Goal: Task Accomplishment & Management: Use online tool/utility

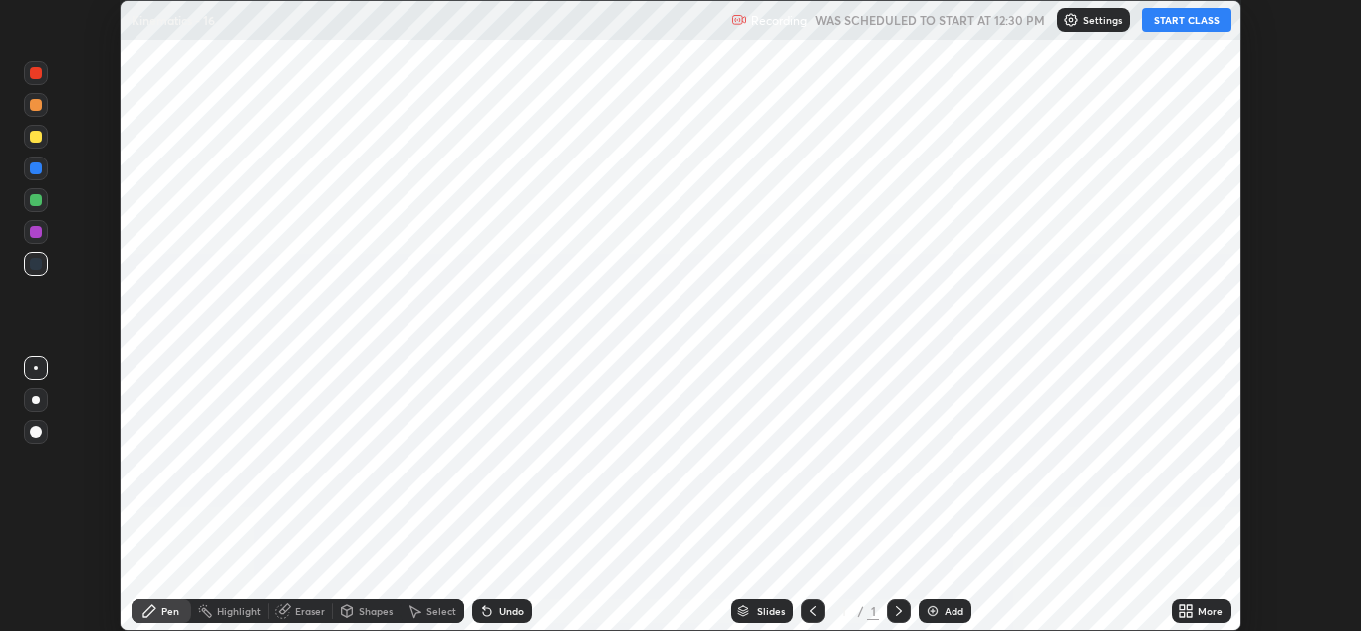
scroll to position [631, 1361]
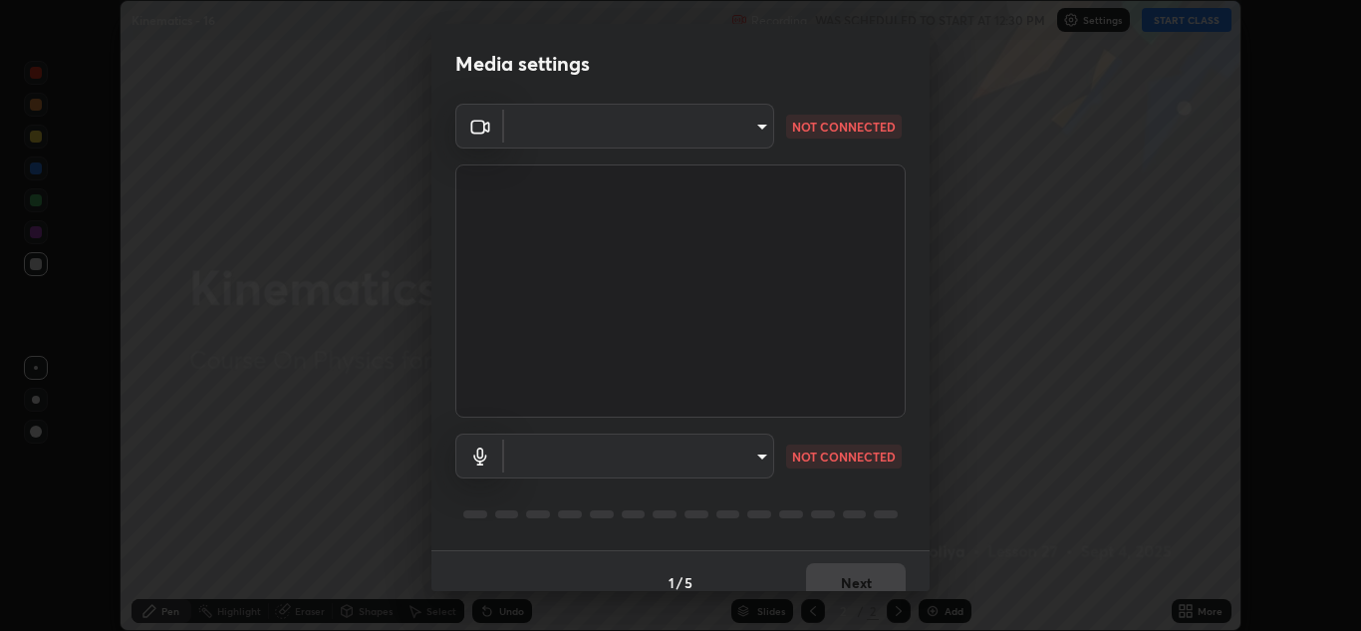
click at [748, 459] on body "Erase all Kinematics - 16 Recording WAS SCHEDULED TO START AT 12:30 PM Settings…" at bounding box center [680, 315] width 1361 height 631
type input "b632b45ffd38abdd59198549972216b0b56846c9a96ca02d214ec0deae62491c"
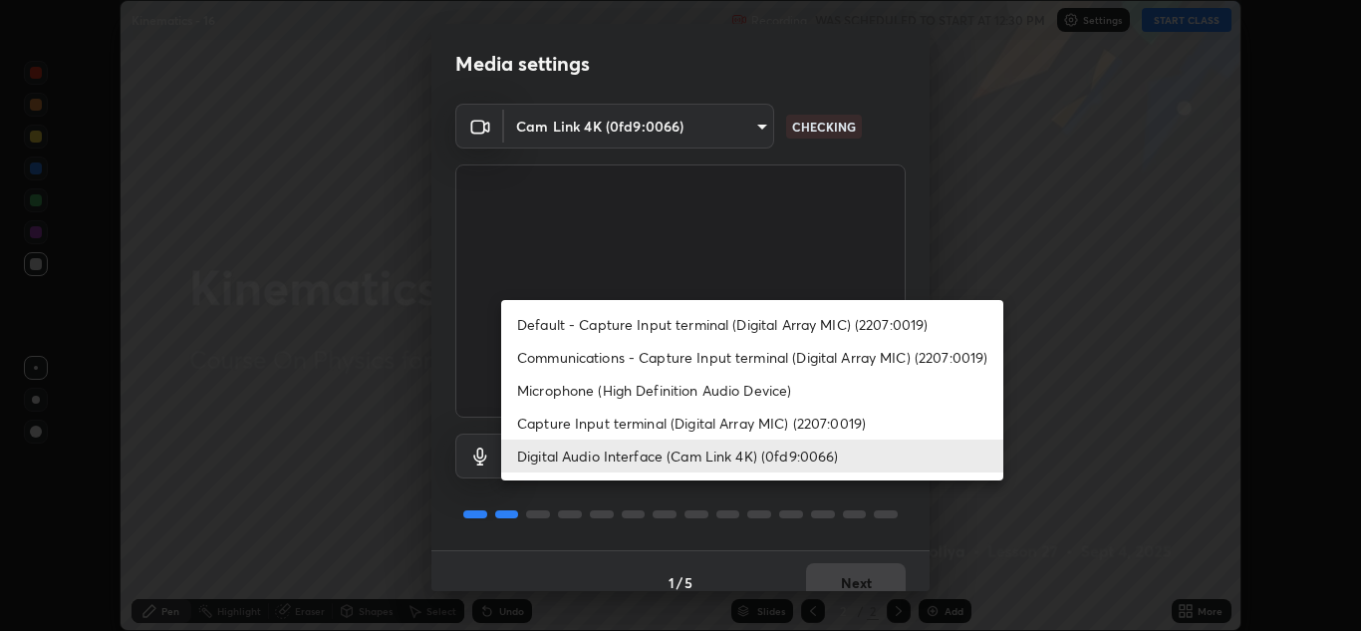
click at [718, 423] on li "Capture Input terminal (Digital Array MIC) (2207:0019)" at bounding box center [752, 423] width 502 height 33
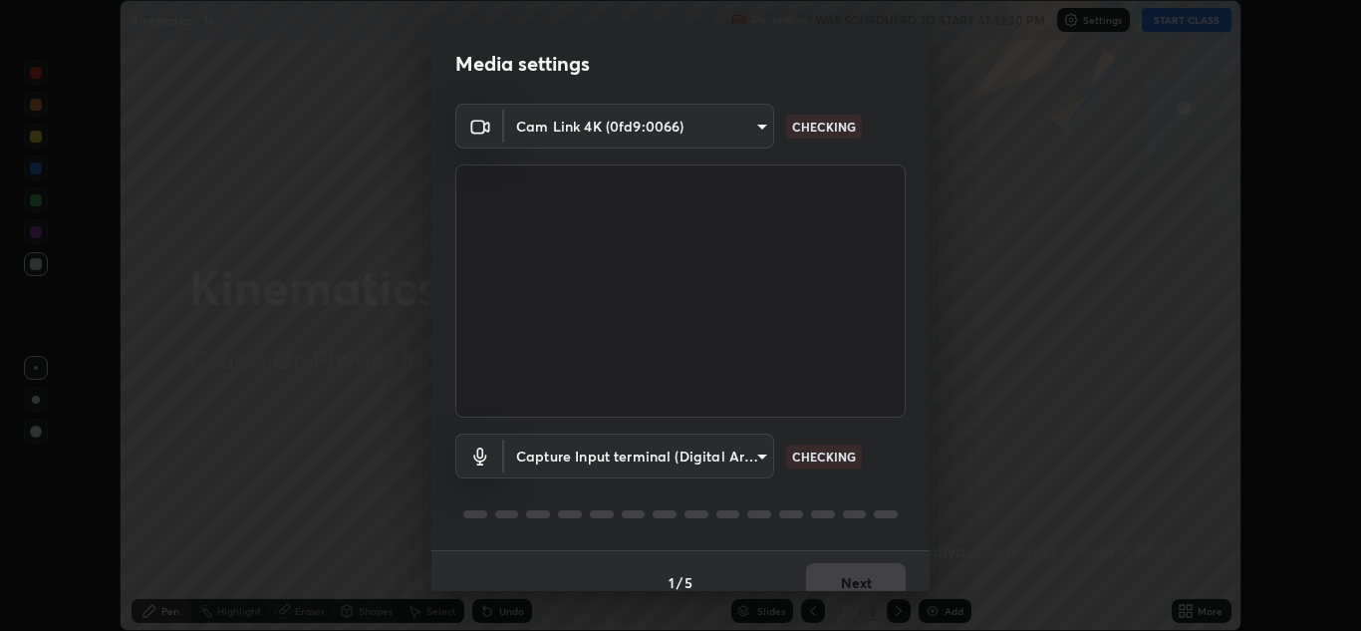
click at [745, 450] on body "Erase all Kinematics - 16 Recording WAS SCHEDULED TO START AT 12:30 PM Settings…" at bounding box center [680, 315] width 1361 height 631
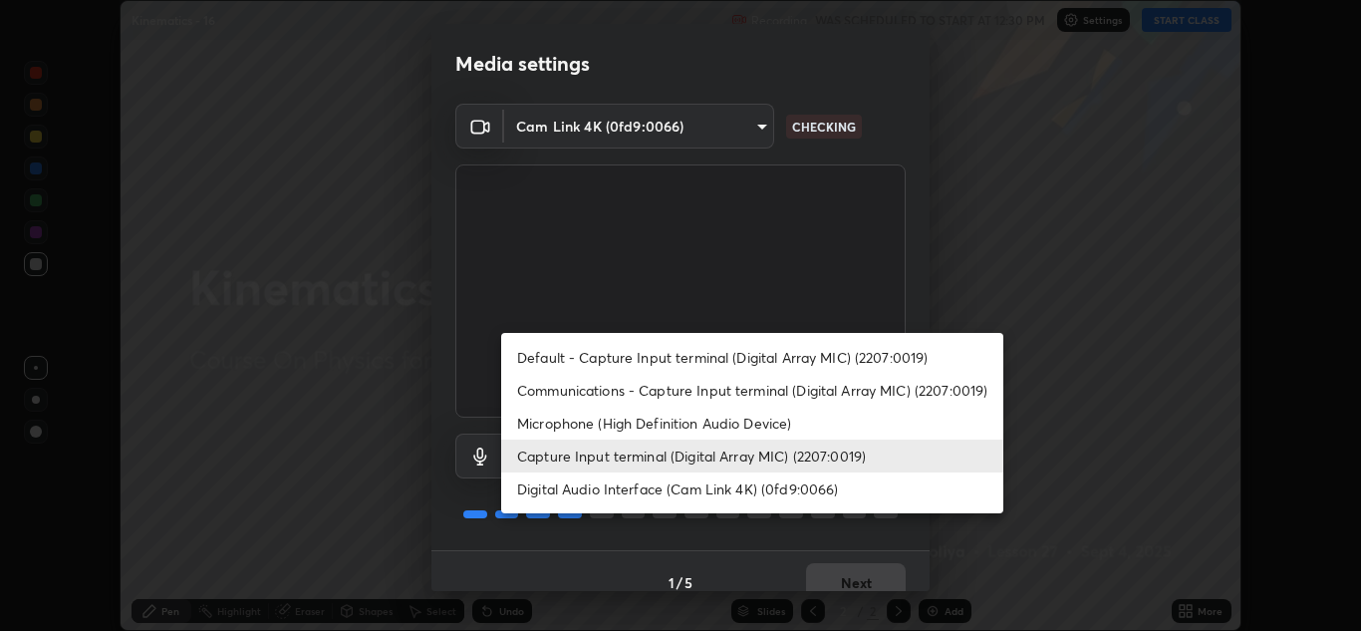
click at [745, 488] on li "Digital Audio Interface (Cam Link 4K) (0fd9:0066)" at bounding box center [752, 488] width 502 height 33
type input "8eef23949d3bcf5a8e29e5a8eec0467d103540f54069910b01a1a3b6507dceb2"
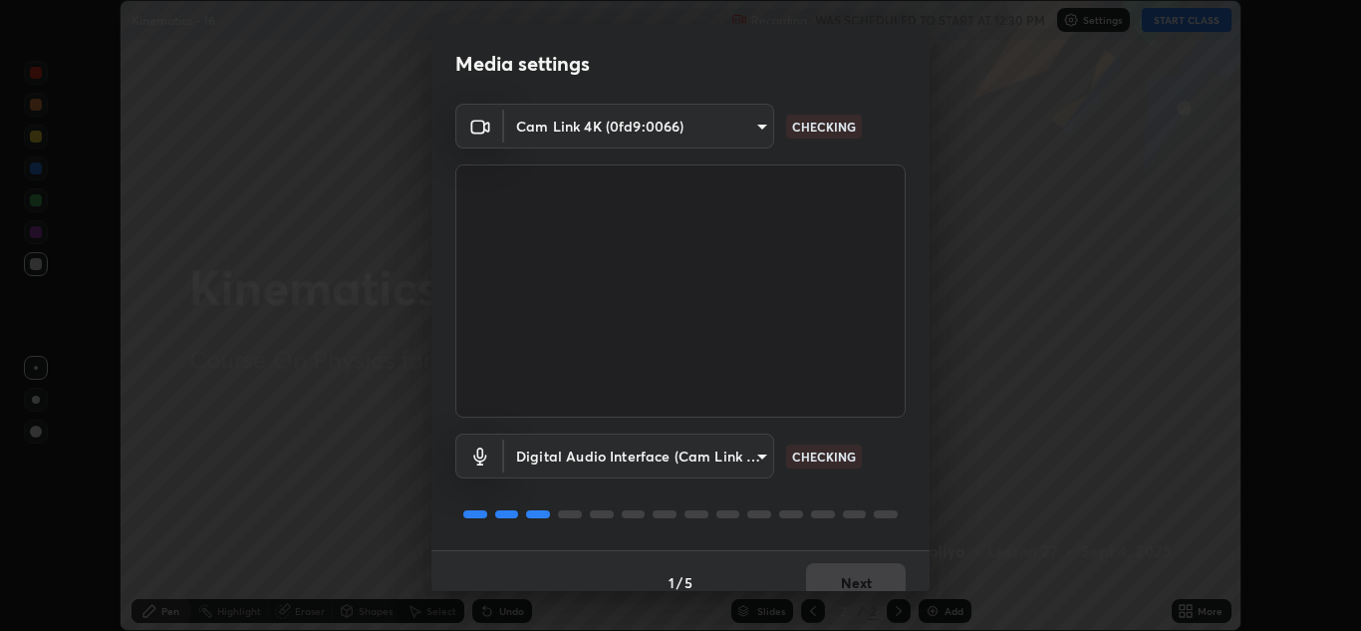
scroll to position [23, 0]
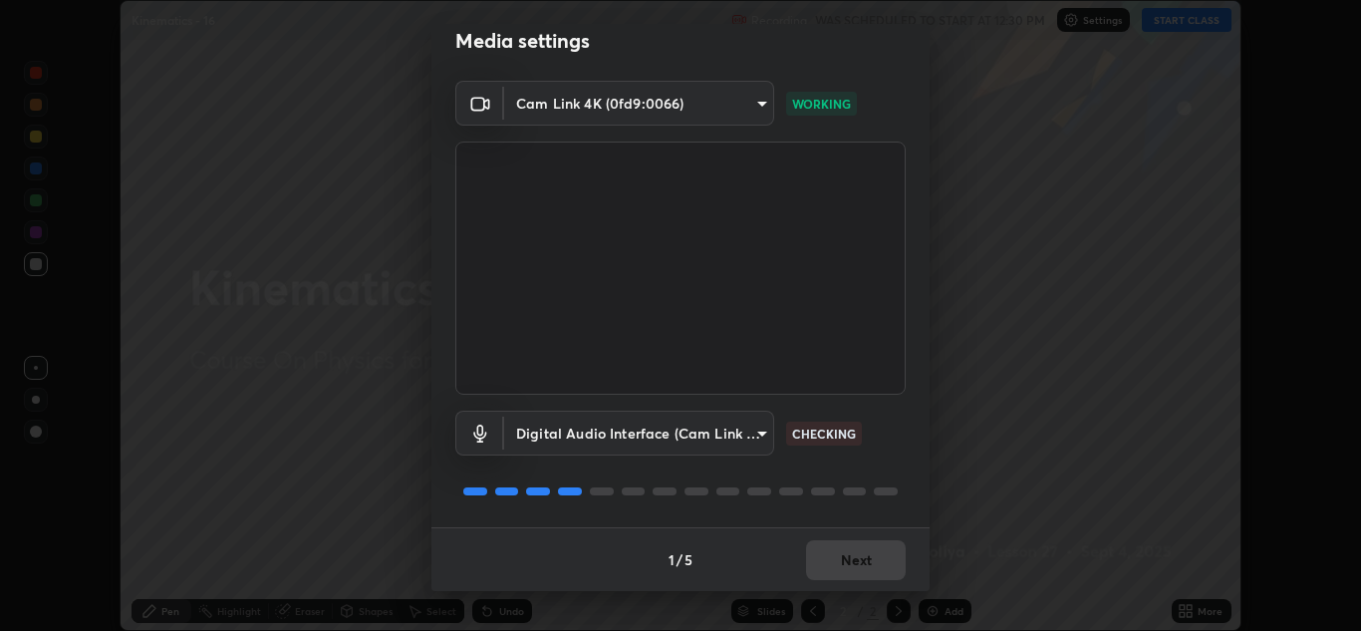
click at [871, 560] on div "1 / 5 Next" at bounding box center [681, 559] width 498 height 64
click at [876, 560] on div "1 / 5 Next" at bounding box center [681, 559] width 498 height 64
click at [879, 567] on button "Next" at bounding box center [856, 560] width 100 height 40
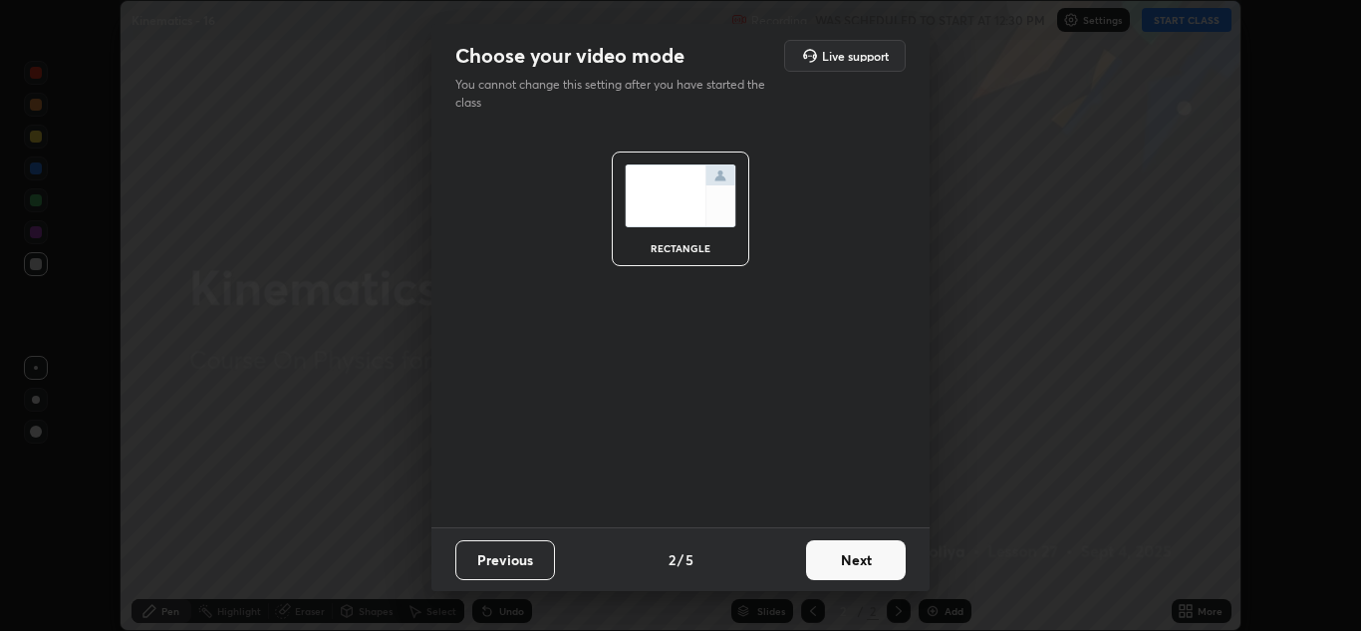
click at [886, 564] on button "Next" at bounding box center [856, 560] width 100 height 40
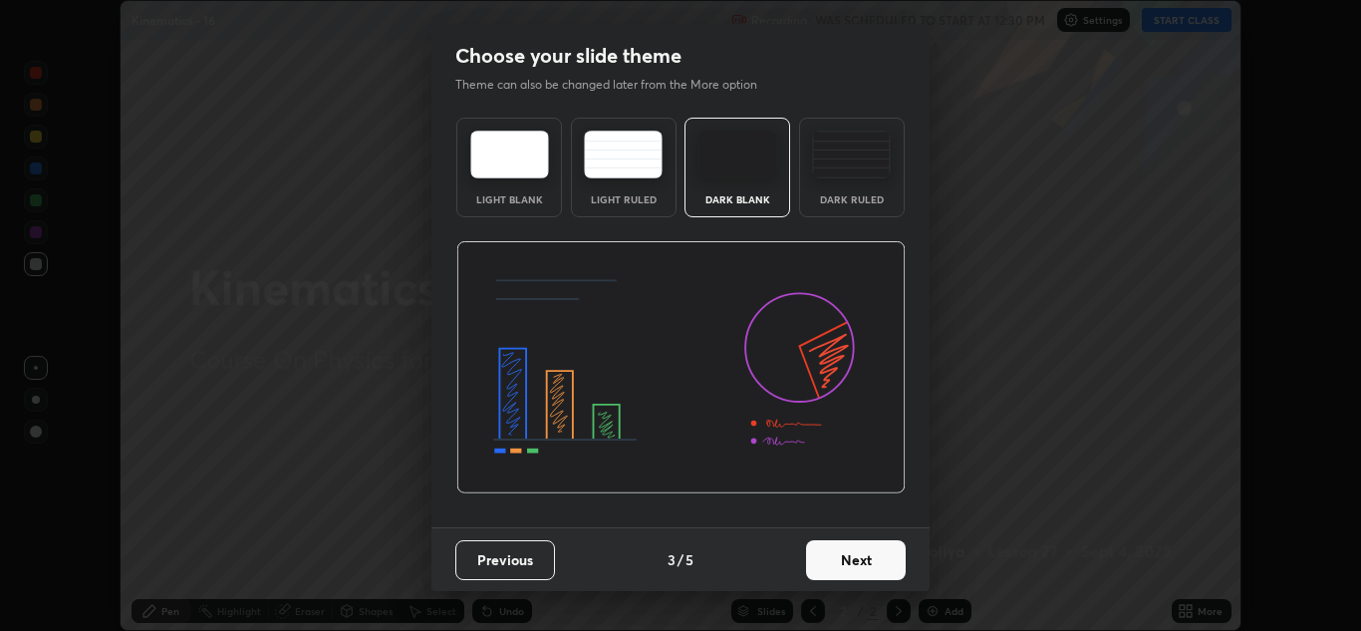
click at [892, 566] on button "Next" at bounding box center [856, 560] width 100 height 40
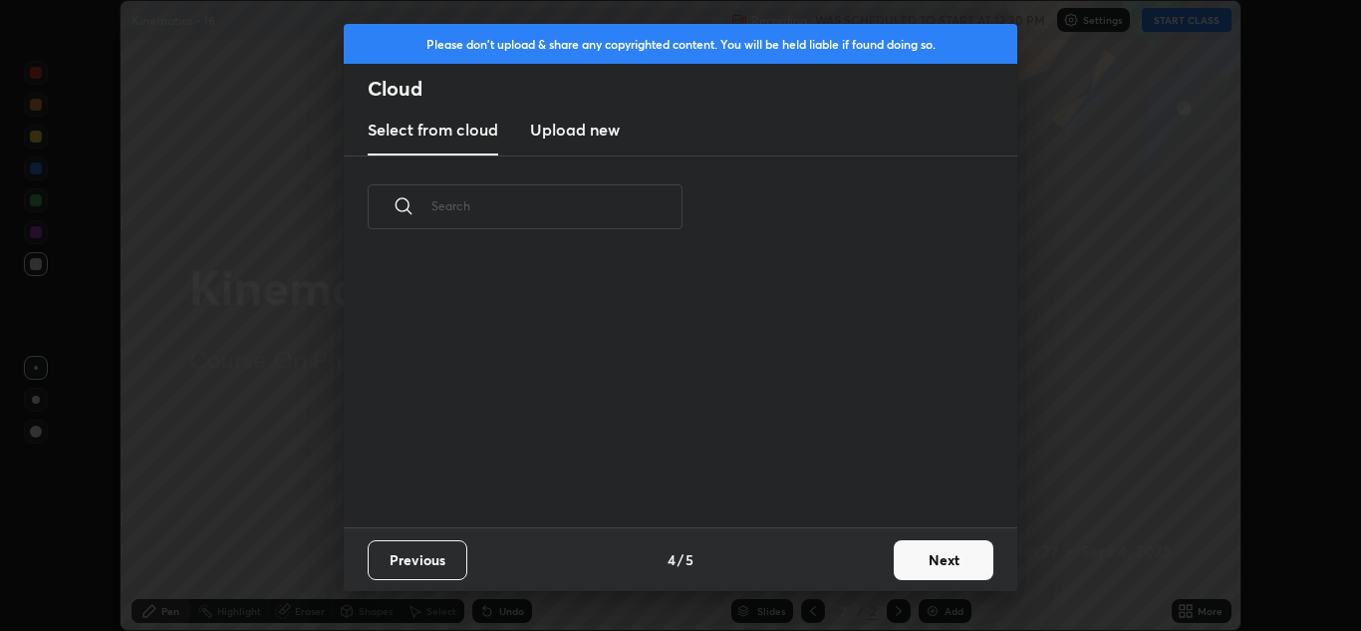
click at [923, 558] on button "Next" at bounding box center [944, 560] width 100 height 40
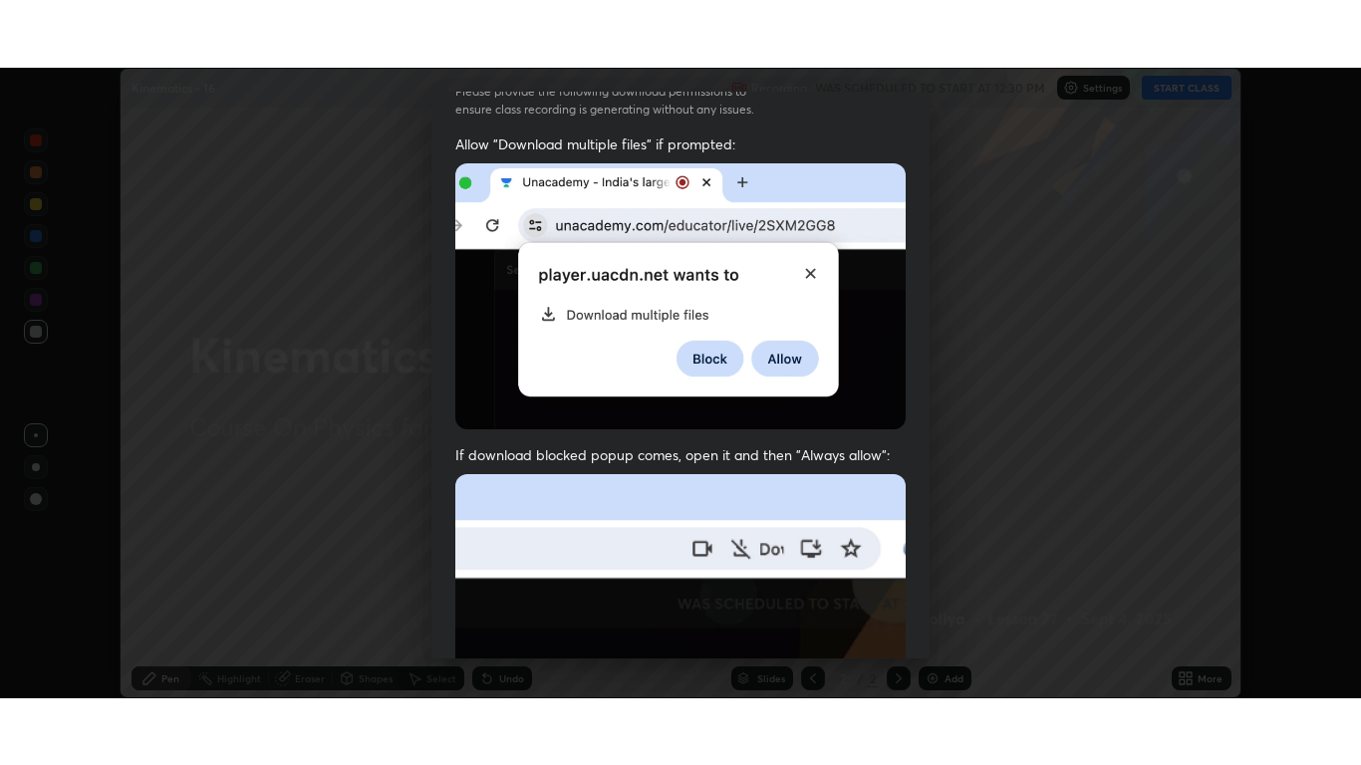
scroll to position [431, 0]
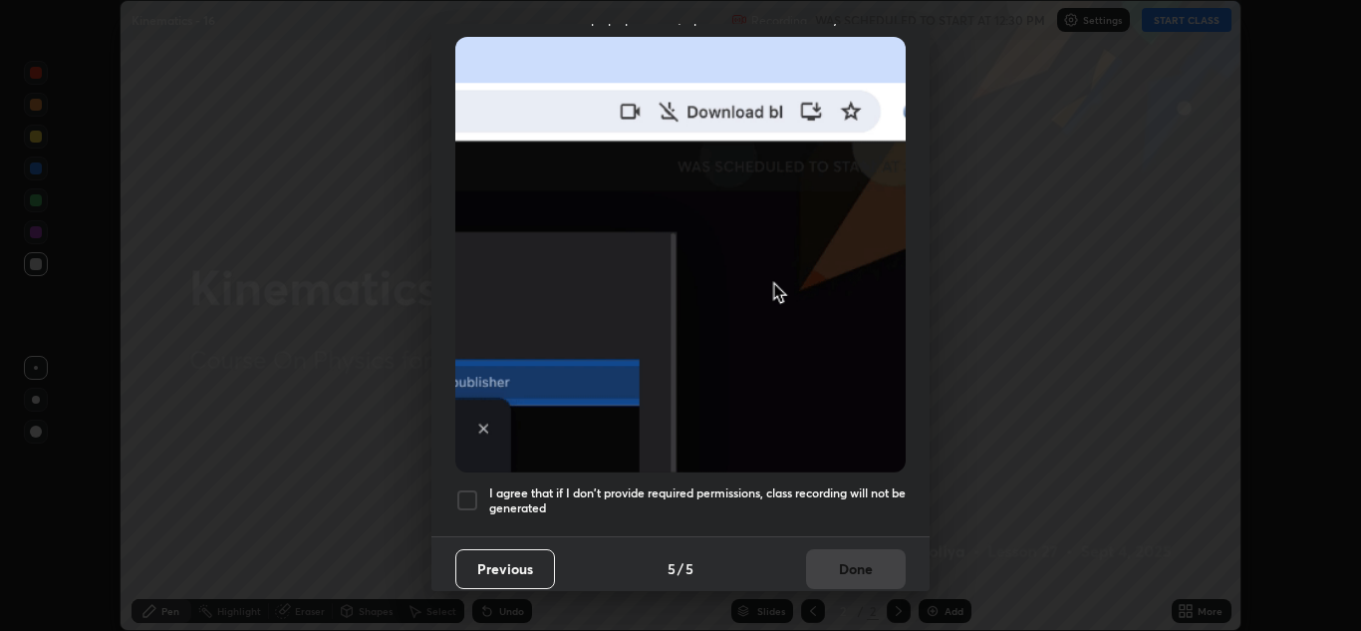
click at [839, 485] on h5 "I agree that if I don't provide required permissions, class recording will not …" at bounding box center [697, 500] width 417 height 31
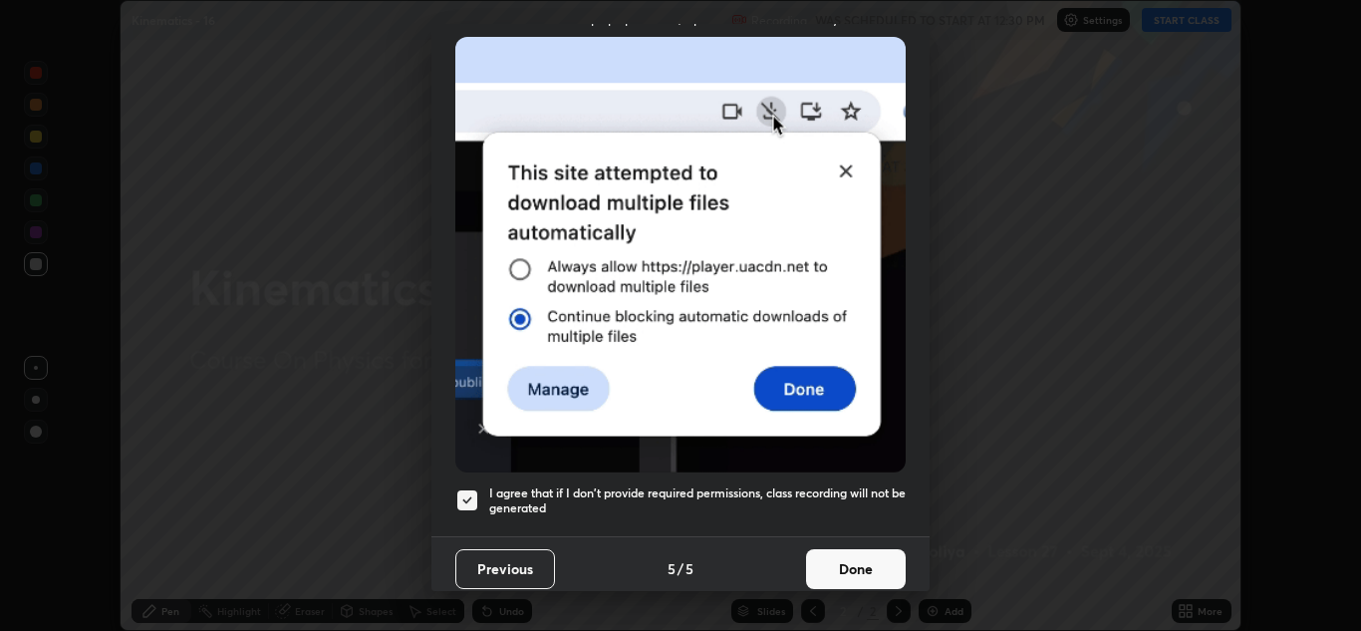
click at [868, 562] on button "Done" at bounding box center [856, 569] width 100 height 40
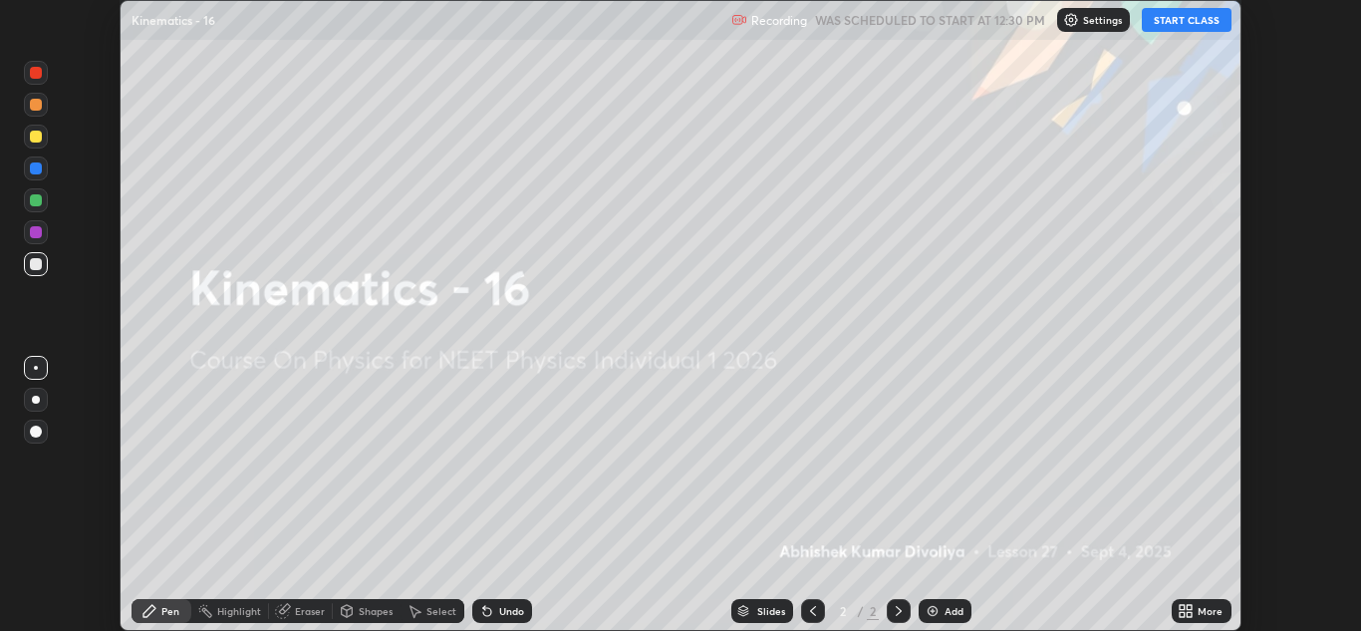
click at [1197, 22] on button "START CLASS" at bounding box center [1187, 20] width 90 height 24
click at [1198, 612] on div "More" at bounding box center [1210, 611] width 25 height 10
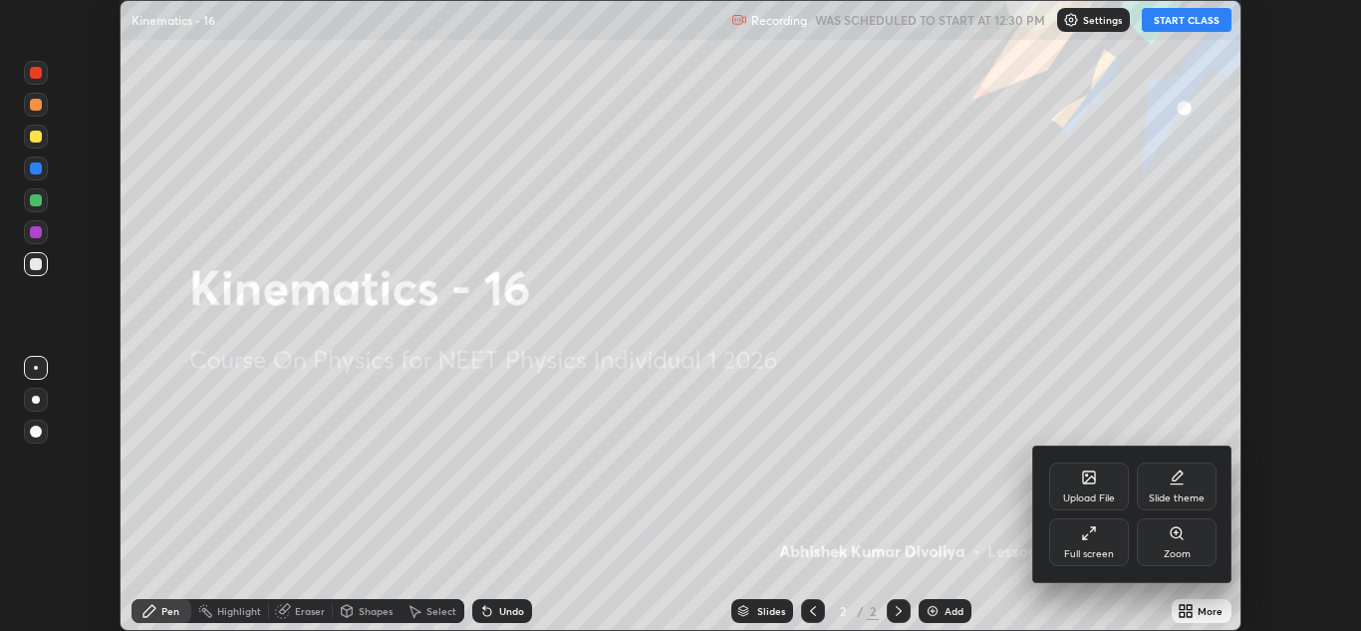
click at [1107, 552] on div "Full screen" at bounding box center [1089, 554] width 50 height 10
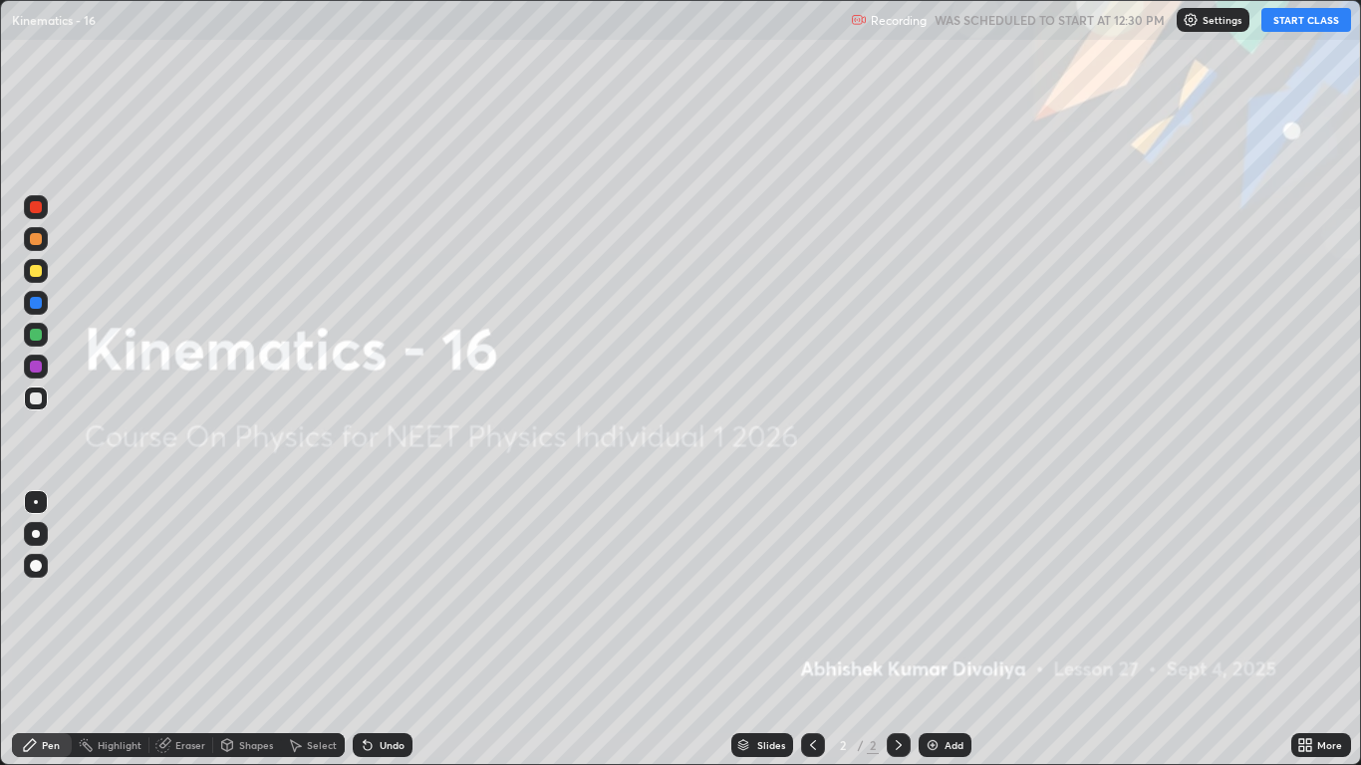
scroll to position [765, 1361]
click at [934, 630] on img at bounding box center [933, 745] width 16 height 16
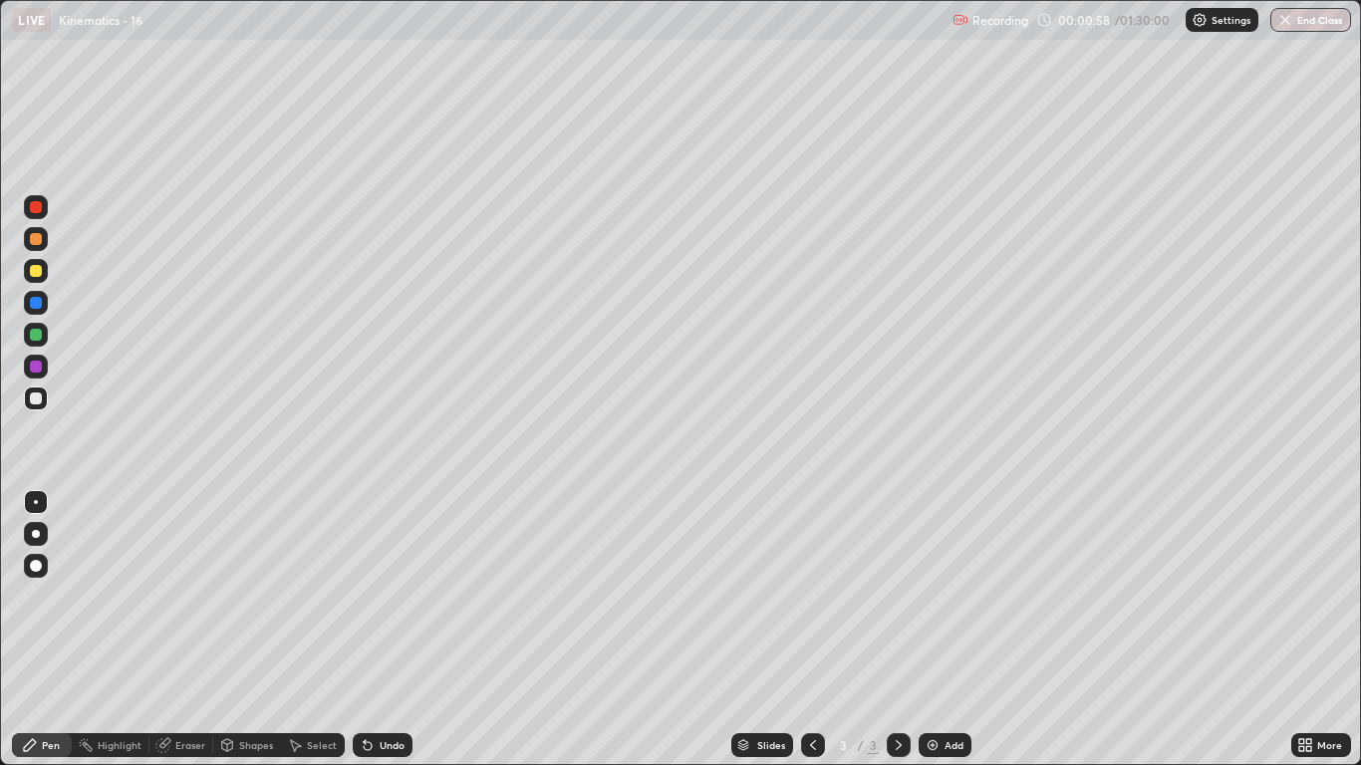
click at [38, 560] on div at bounding box center [36, 566] width 12 height 12
click at [38, 272] on div at bounding box center [36, 271] width 12 height 12
click at [250, 630] on div "Shapes" at bounding box center [247, 746] width 68 height 24
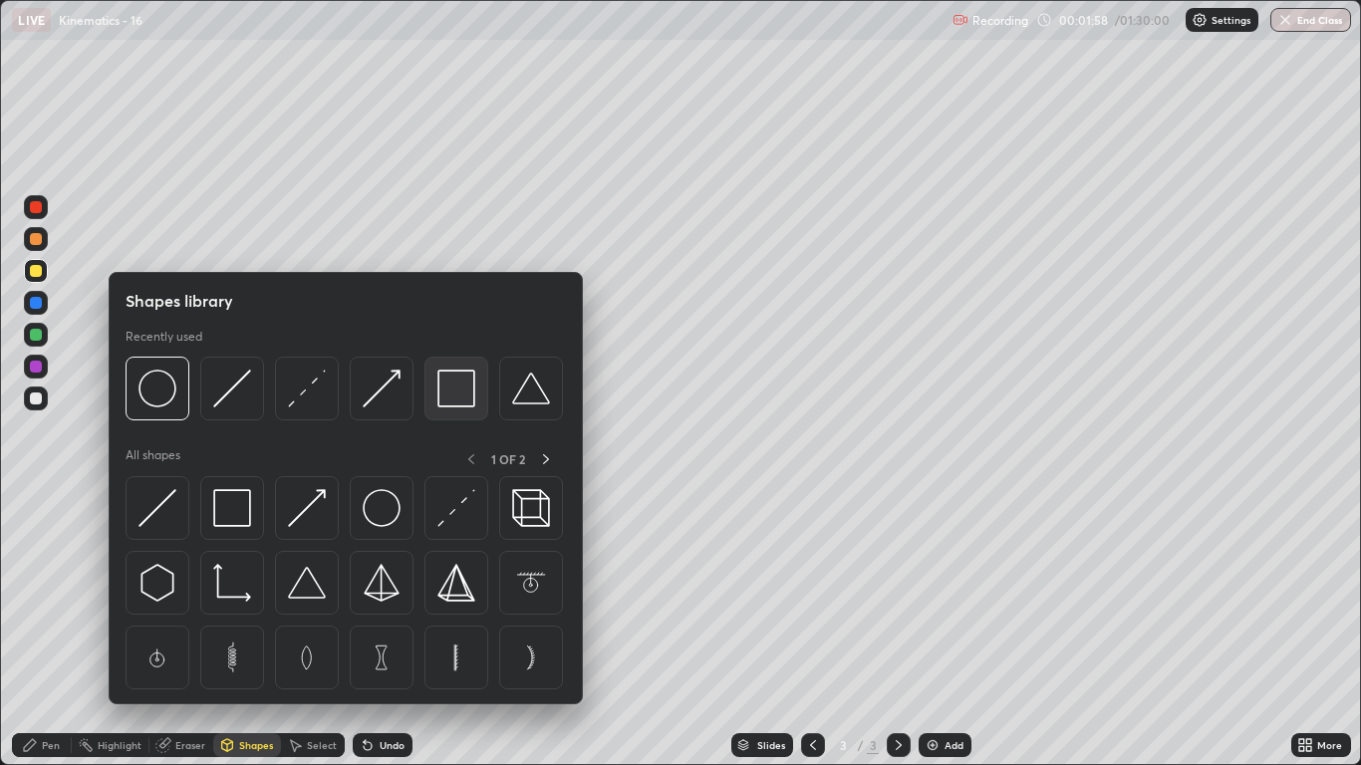
click at [455, 388] on img at bounding box center [457, 389] width 38 height 38
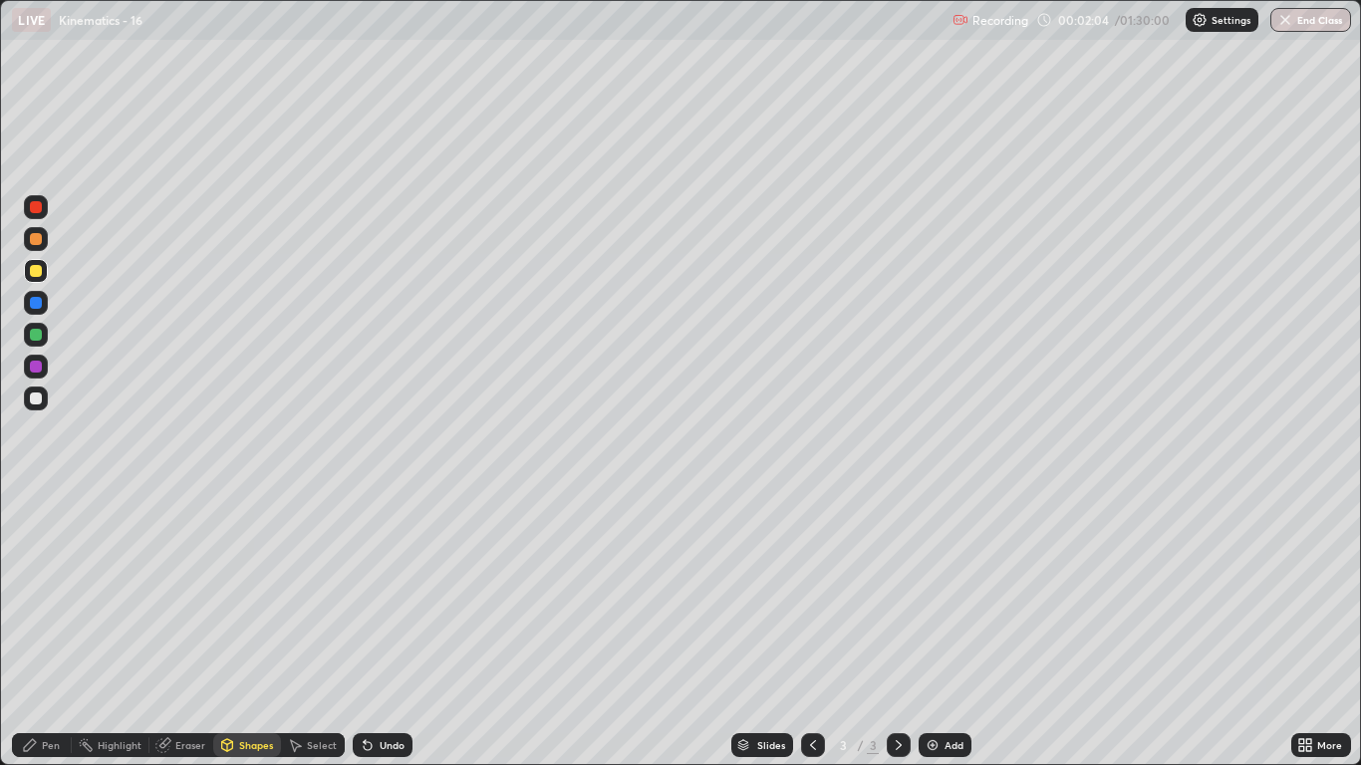
click at [244, 630] on div "Shapes" at bounding box center [256, 745] width 34 height 10
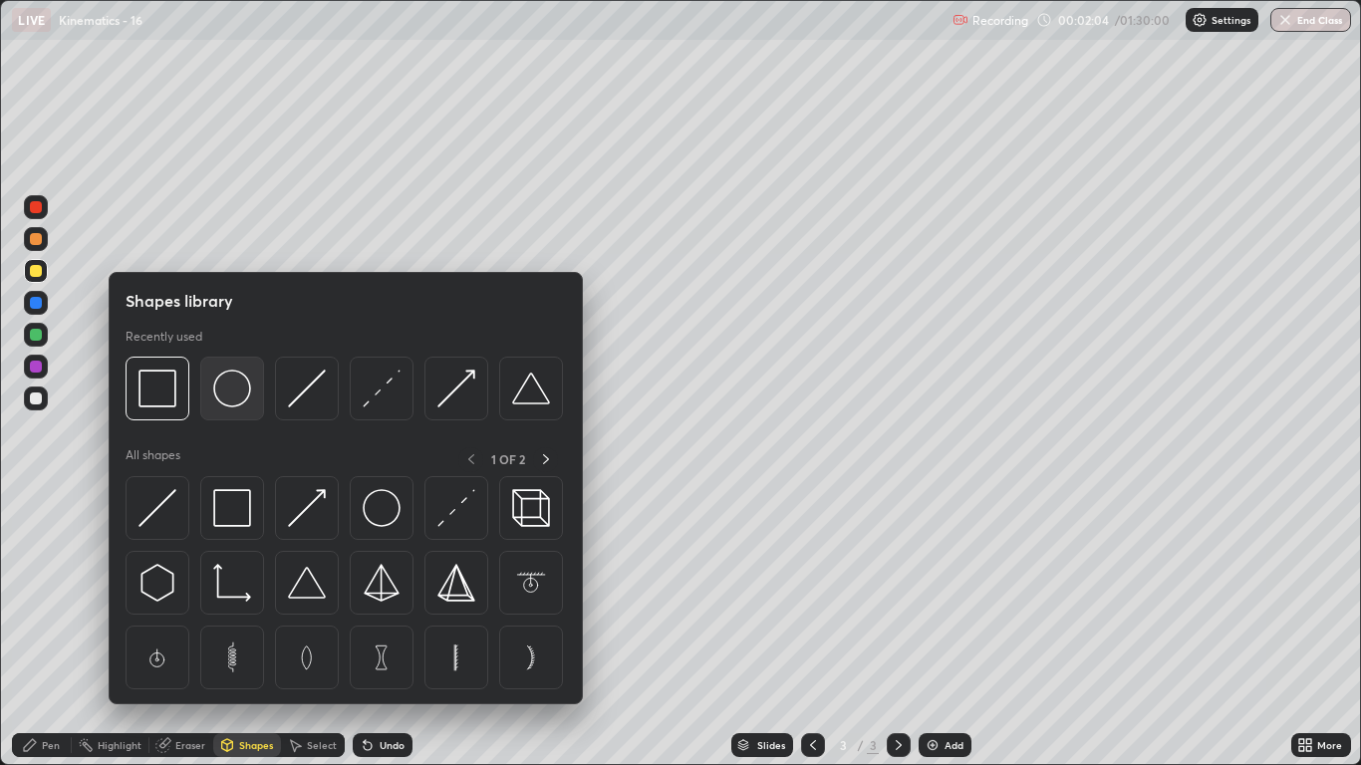
click at [231, 390] on img at bounding box center [232, 389] width 38 height 38
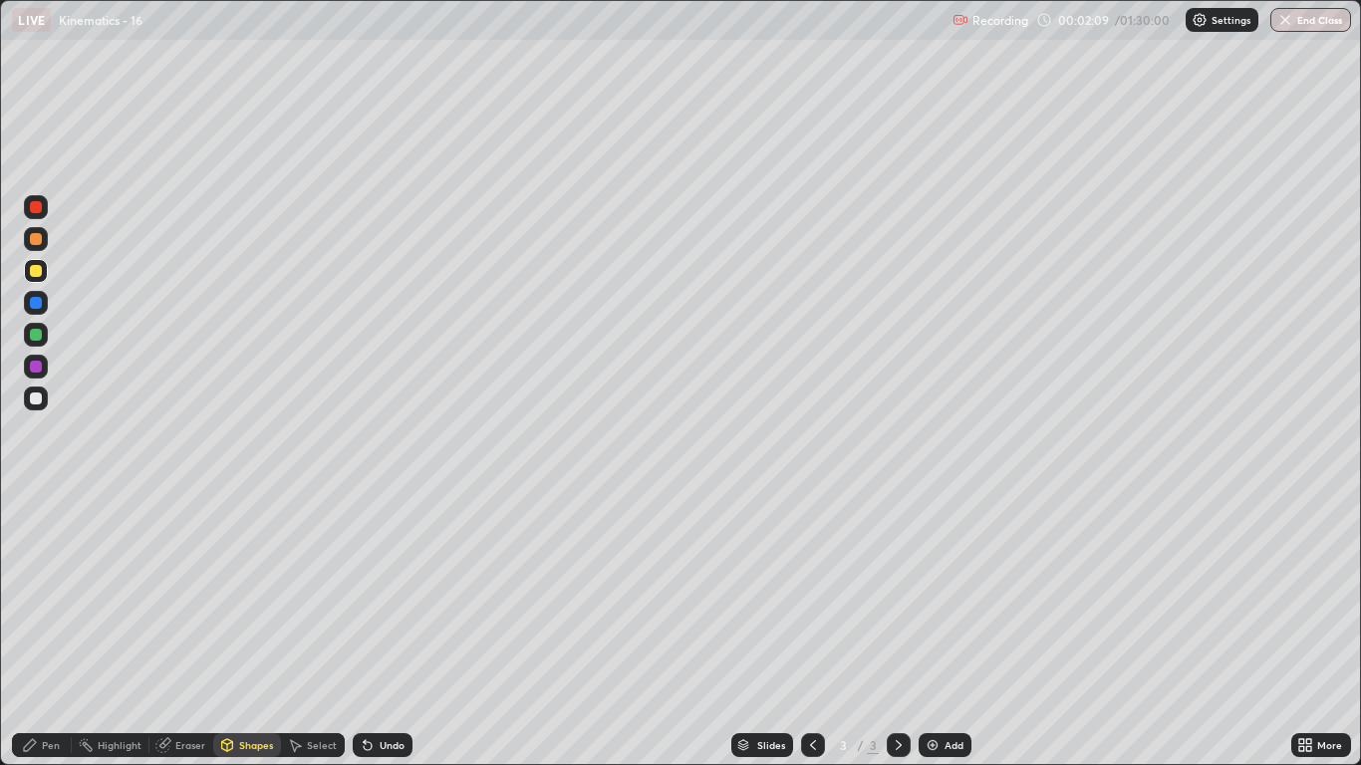
click at [51, 630] on div "Pen" at bounding box center [51, 745] width 18 height 10
click at [254, 630] on div "Shapes" at bounding box center [256, 745] width 34 height 10
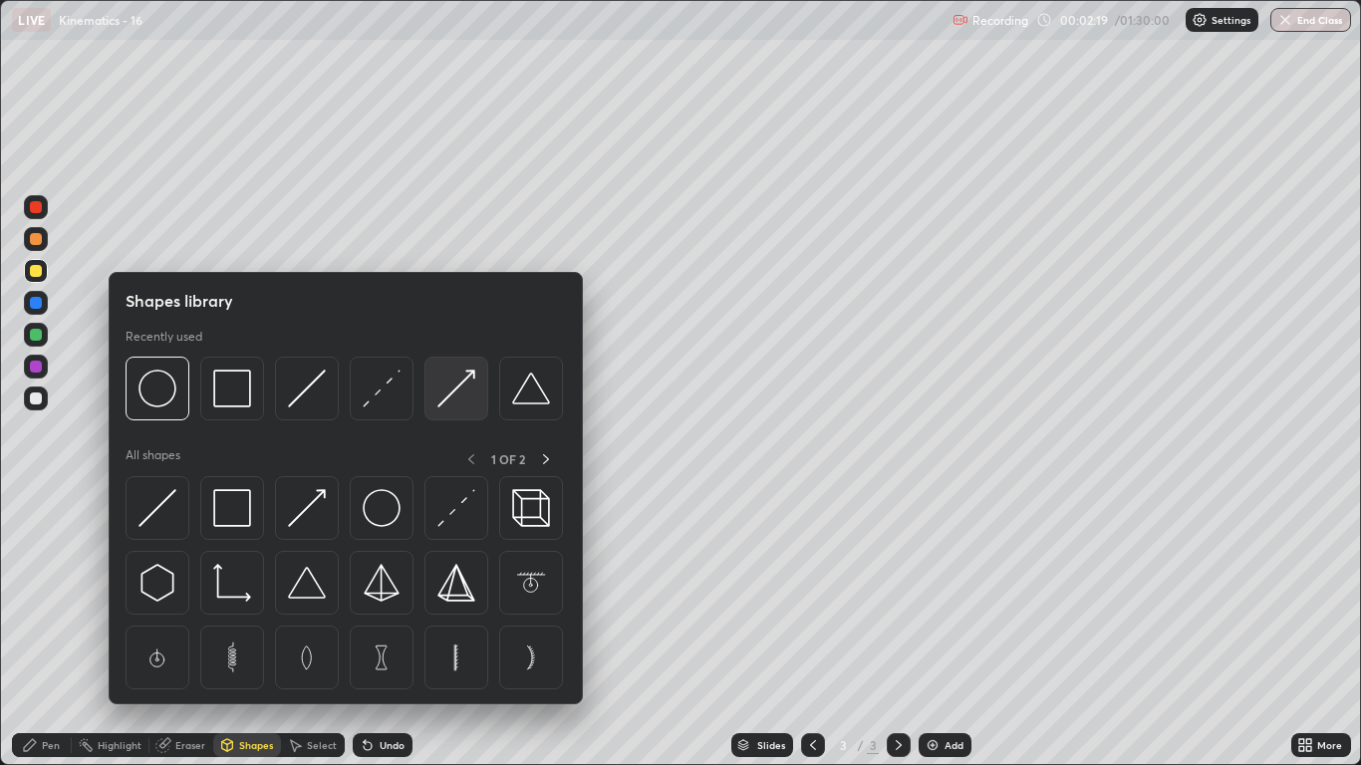
click at [469, 398] on img at bounding box center [457, 389] width 38 height 38
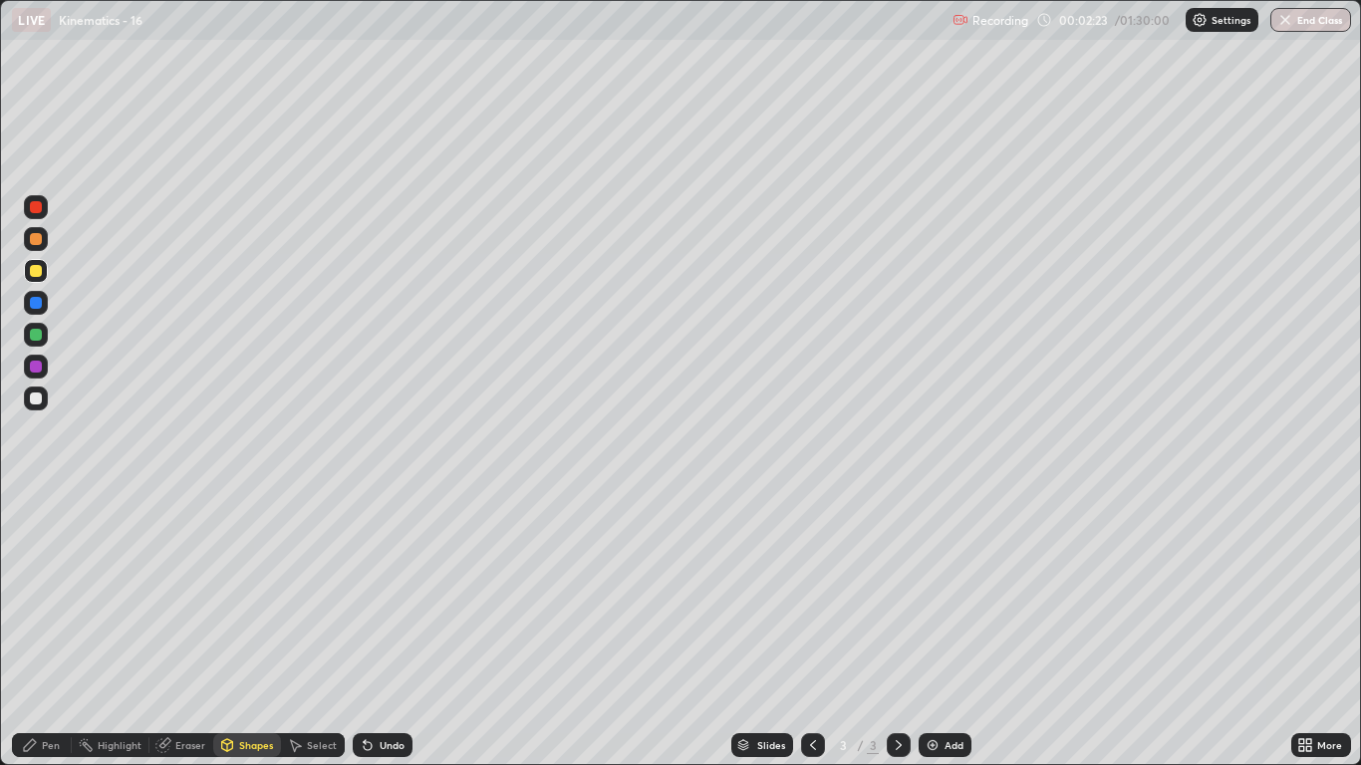
click at [50, 630] on div "Pen" at bounding box center [51, 745] width 18 height 10
click at [37, 400] on div at bounding box center [36, 399] width 12 height 12
click at [385, 630] on div "Undo" at bounding box center [392, 745] width 25 height 10
click at [397, 630] on div "Undo" at bounding box center [383, 746] width 60 height 24
click at [1055, 38] on div "Recording 00:03:32 / 01:30:00 Settings End Class" at bounding box center [1152, 20] width 399 height 39
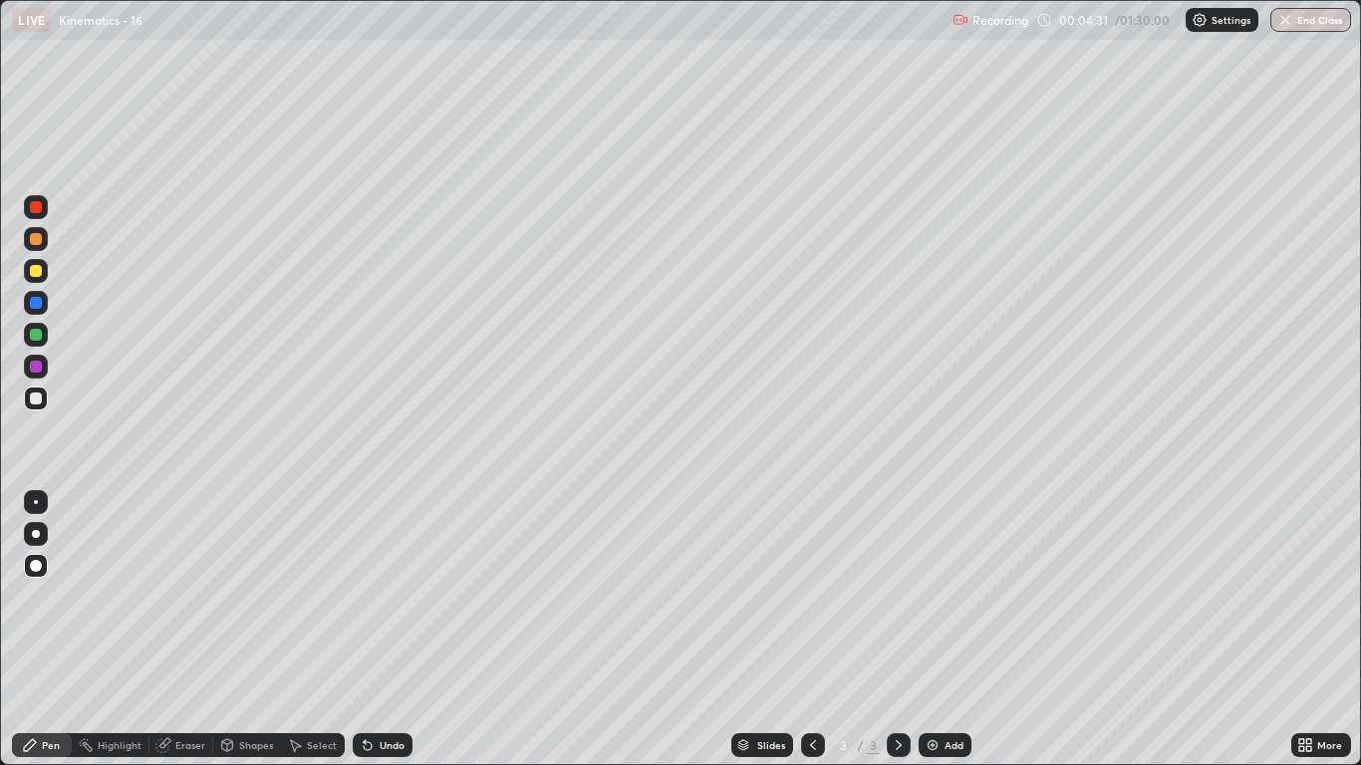
click at [36, 240] on div at bounding box center [36, 239] width 12 height 12
click at [45, 342] on div at bounding box center [36, 335] width 24 height 24
click at [39, 305] on div at bounding box center [36, 303] width 12 height 12
click at [244, 630] on div "Shapes" at bounding box center [256, 745] width 34 height 10
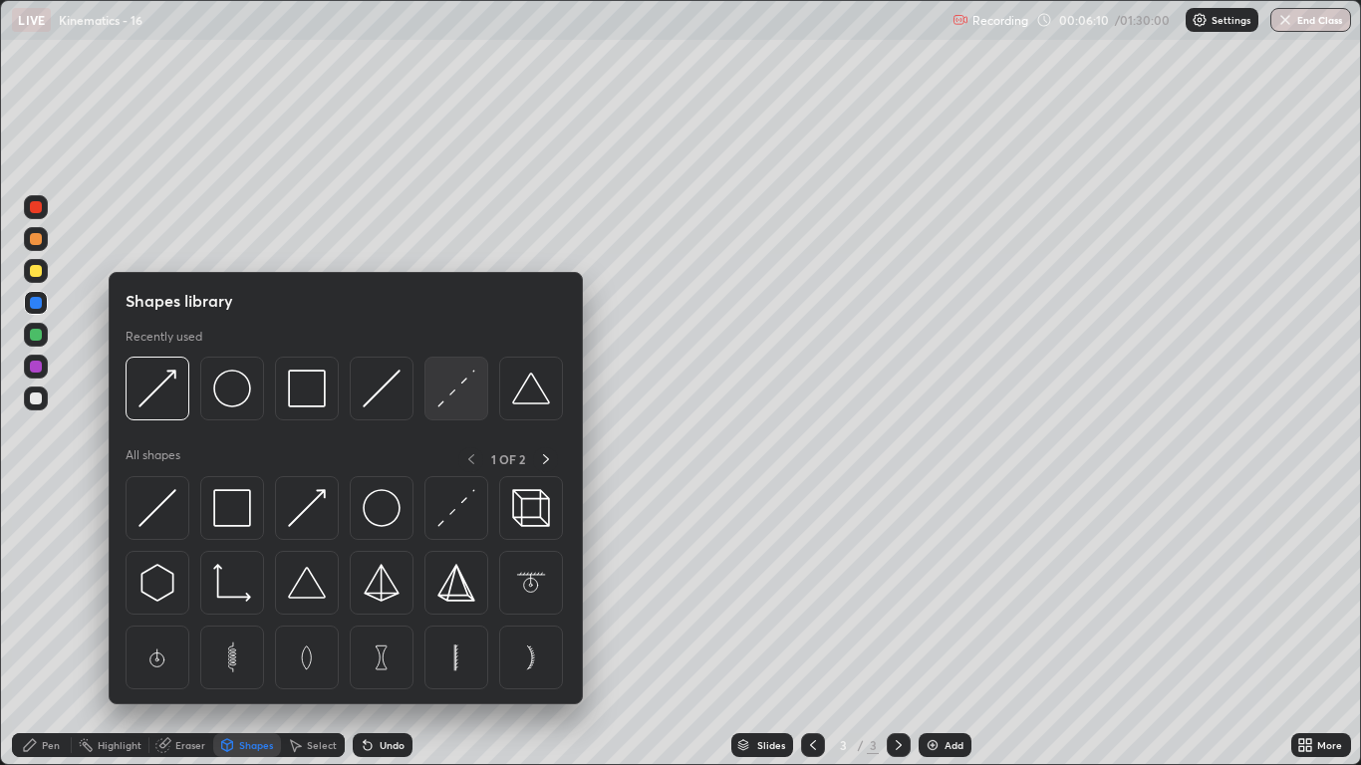
click at [451, 391] on img at bounding box center [457, 389] width 38 height 38
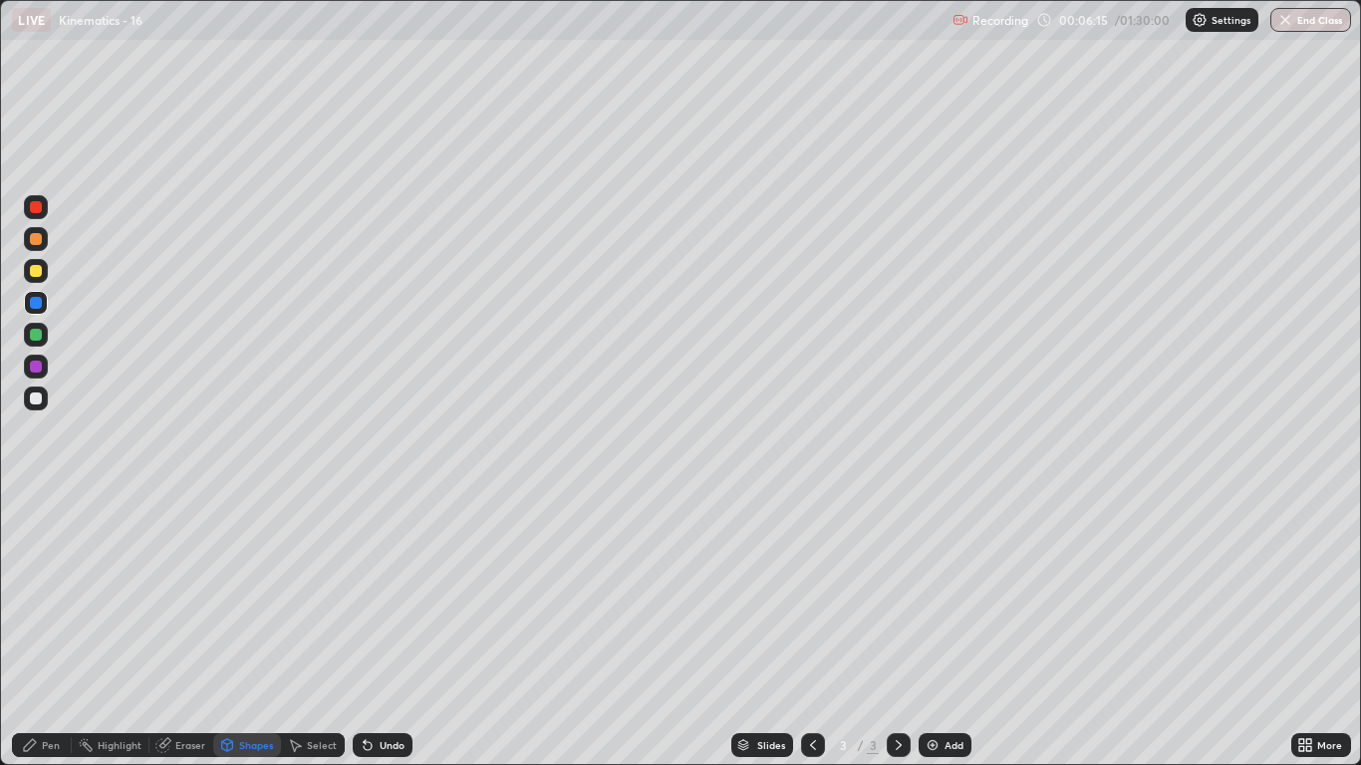
click at [39, 398] on div at bounding box center [36, 399] width 12 height 12
click at [52, 630] on div "Pen" at bounding box center [42, 746] width 60 height 24
click at [167, 630] on div "Eraser" at bounding box center [181, 746] width 64 height 40
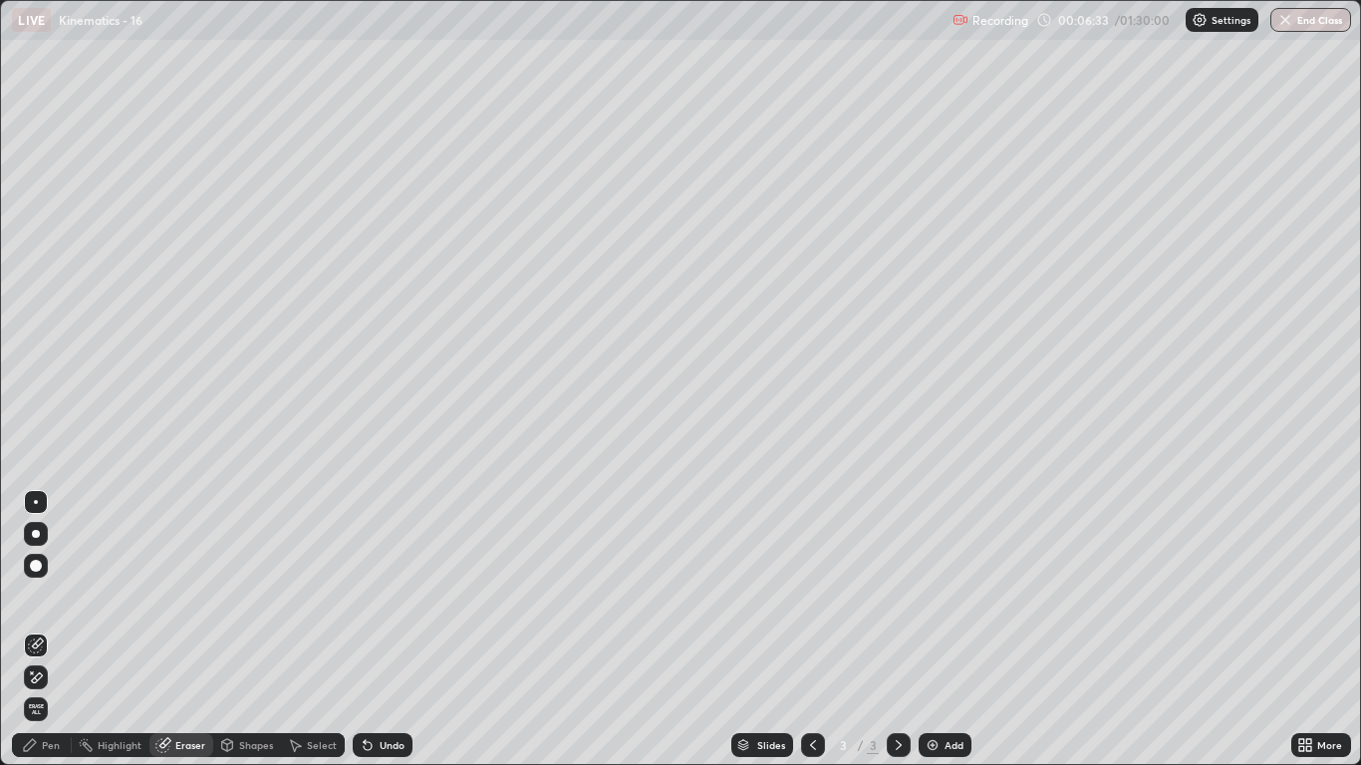
click at [54, 630] on div "Pen" at bounding box center [51, 745] width 18 height 10
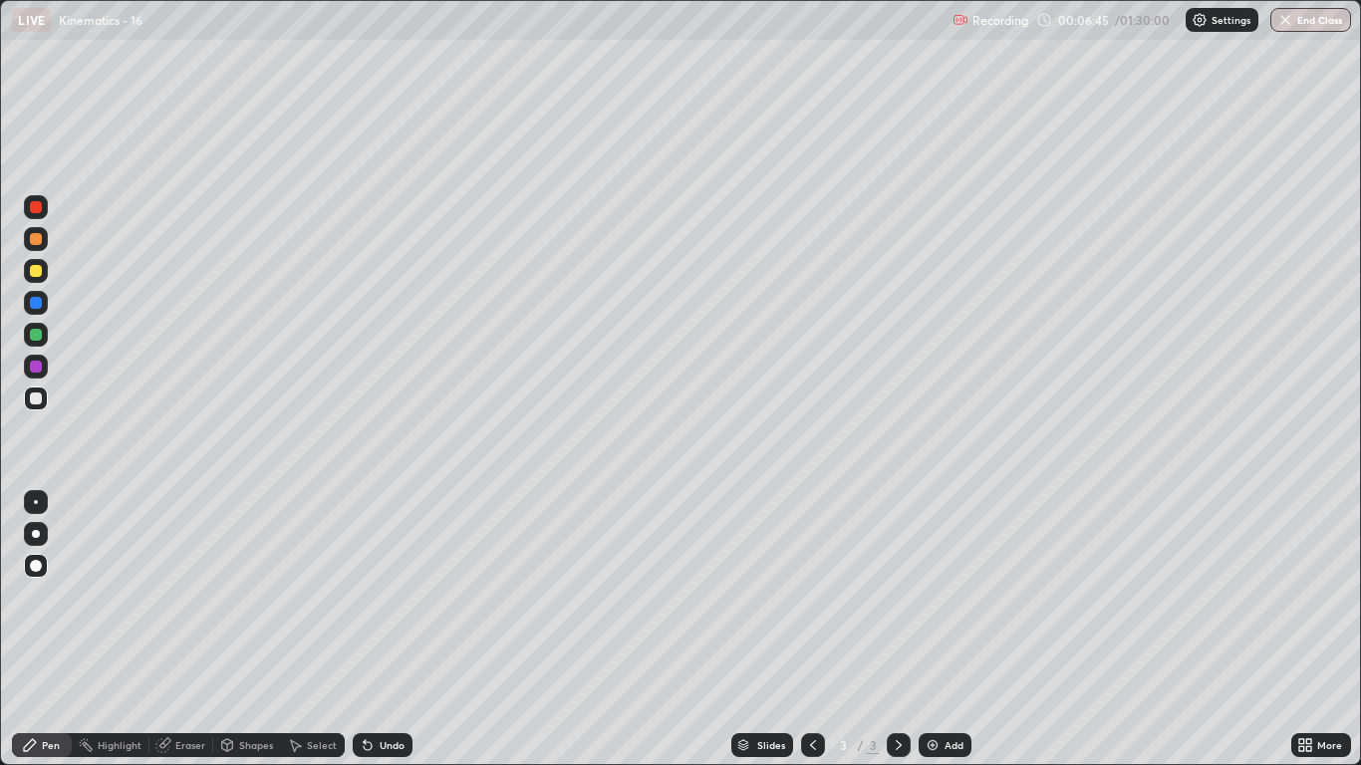
click at [386, 630] on div "Undo" at bounding box center [392, 745] width 25 height 10
click at [40, 331] on div at bounding box center [36, 335] width 12 height 12
click at [45, 243] on div at bounding box center [36, 239] width 24 height 24
click at [35, 274] on div at bounding box center [36, 271] width 12 height 12
click at [940, 630] on img at bounding box center [933, 745] width 16 height 16
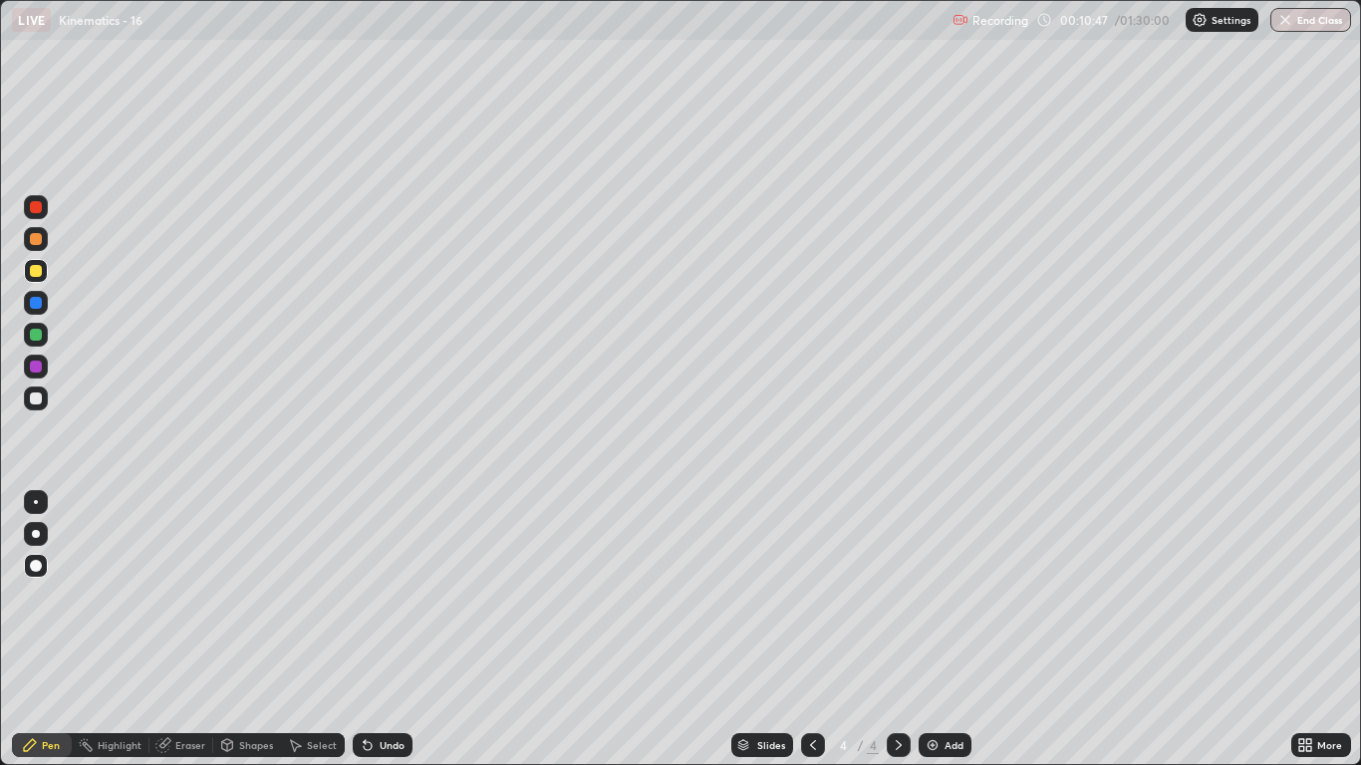
click at [266, 630] on div "Shapes" at bounding box center [256, 745] width 34 height 10
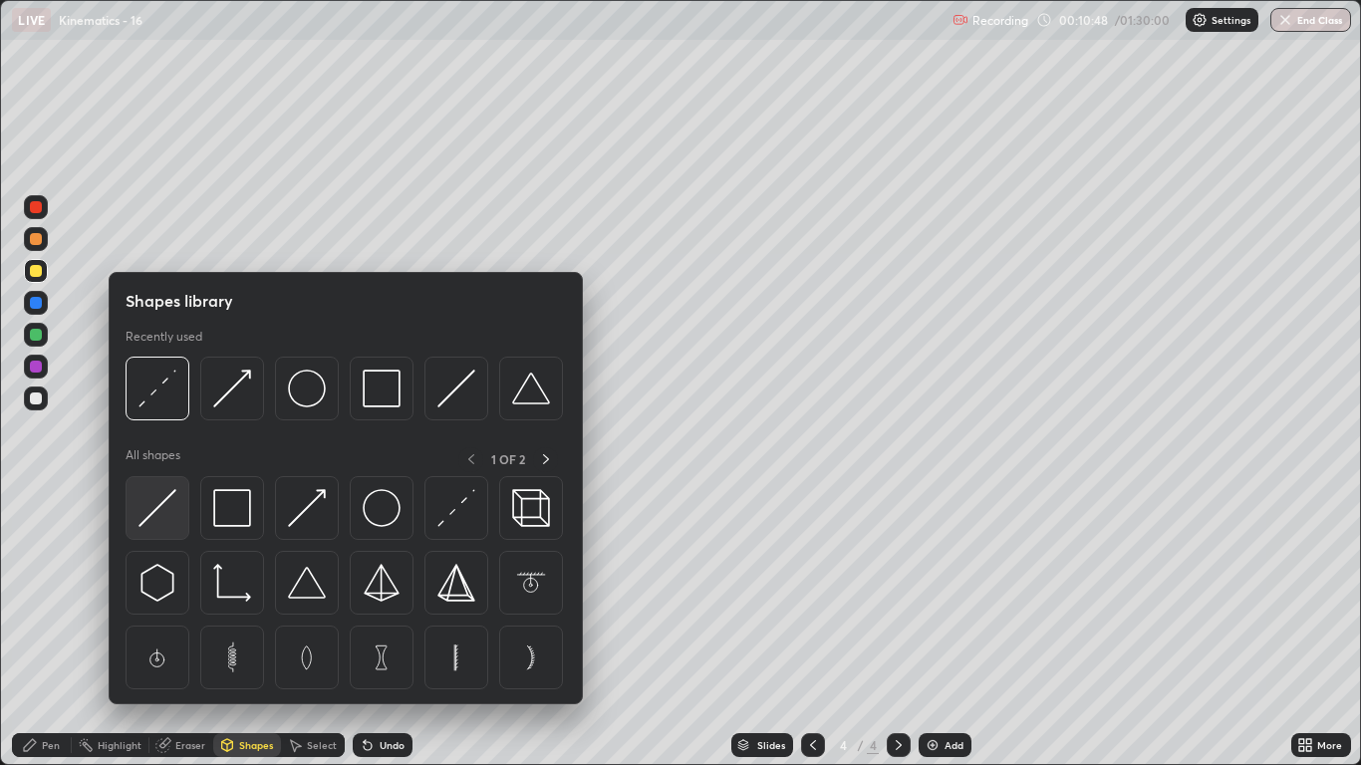
click at [175, 507] on img at bounding box center [158, 508] width 38 height 38
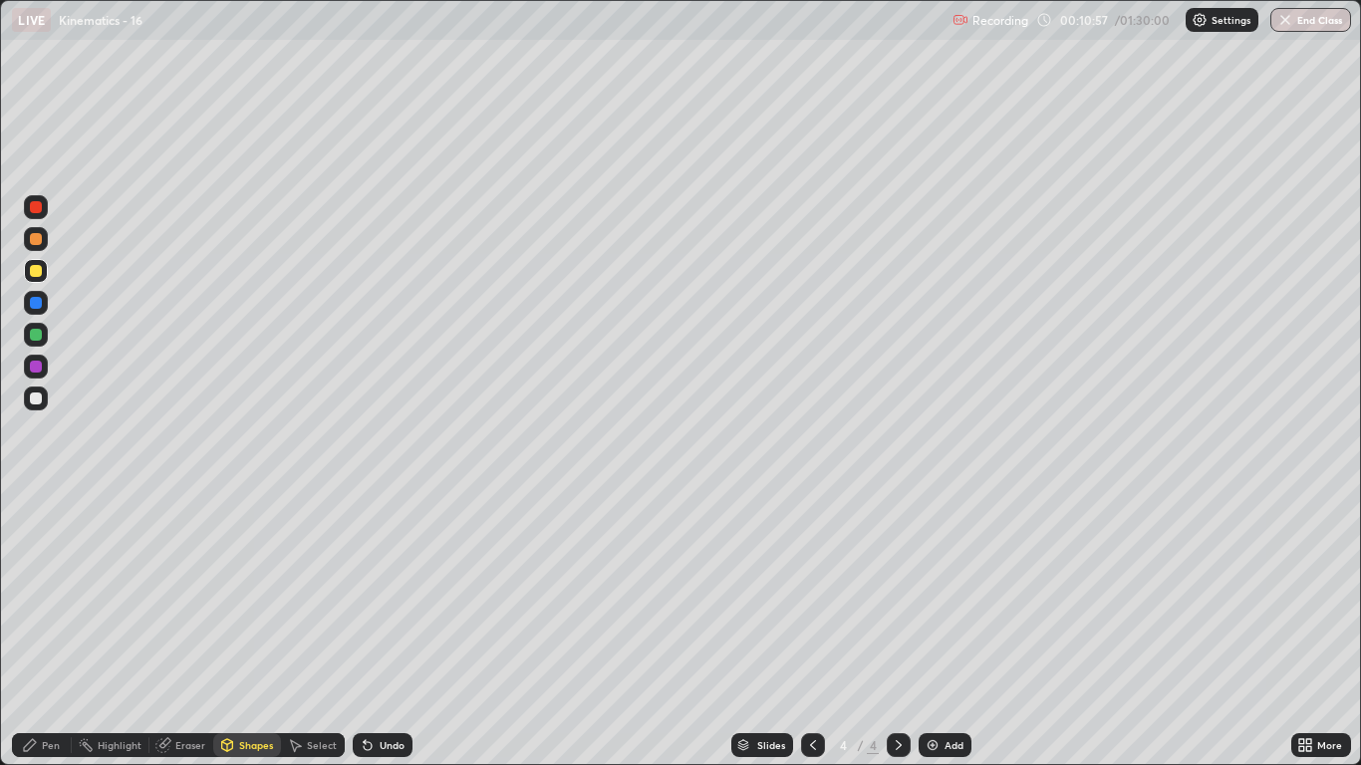
click at [56, 630] on div "Pen" at bounding box center [42, 746] width 60 height 24
click at [253, 630] on div "Shapes" at bounding box center [256, 745] width 34 height 10
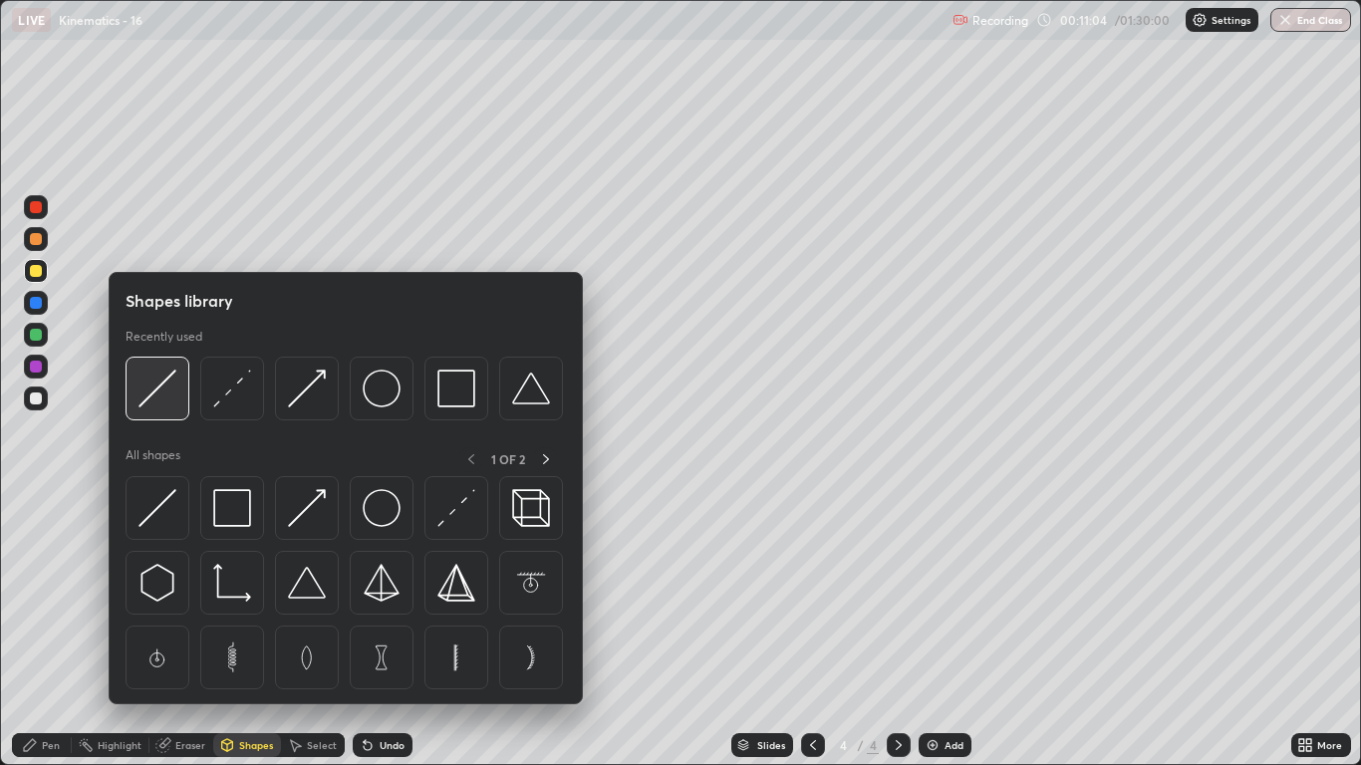
click at [166, 410] on div at bounding box center [158, 389] width 64 height 64
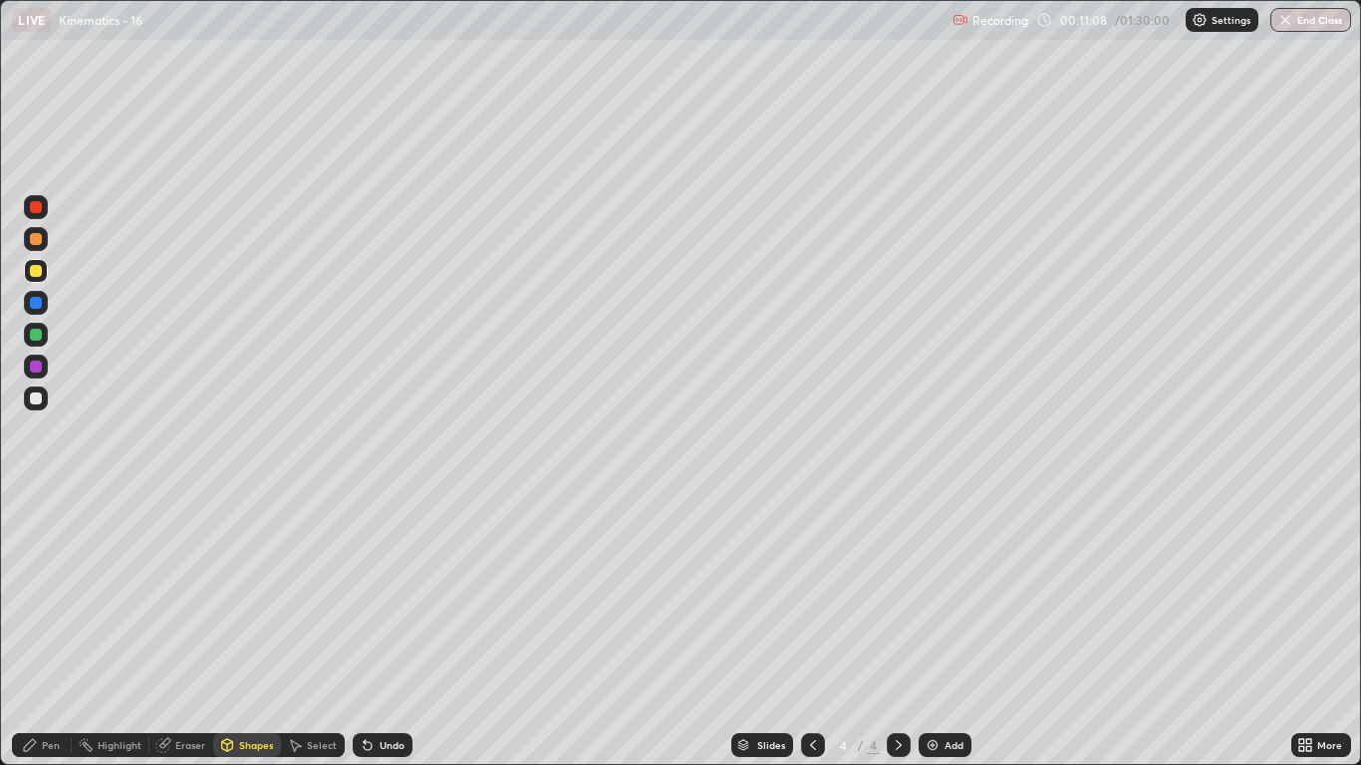
click at [41, 400] on div at bounding box center [36, 399] width 12 height 12
click at [380, 630] on div "Undo" at bounding box center [392, 745] width 25 height 10
click at [58, 630] on div "Pen" at bounding box center [51, 745] width 18 height 10
click at [35, 335] on div at bounding box center [36, 335] width 12 height 12
click at [34, 281] on div at bounding box center [36, 271] width 24 height 24
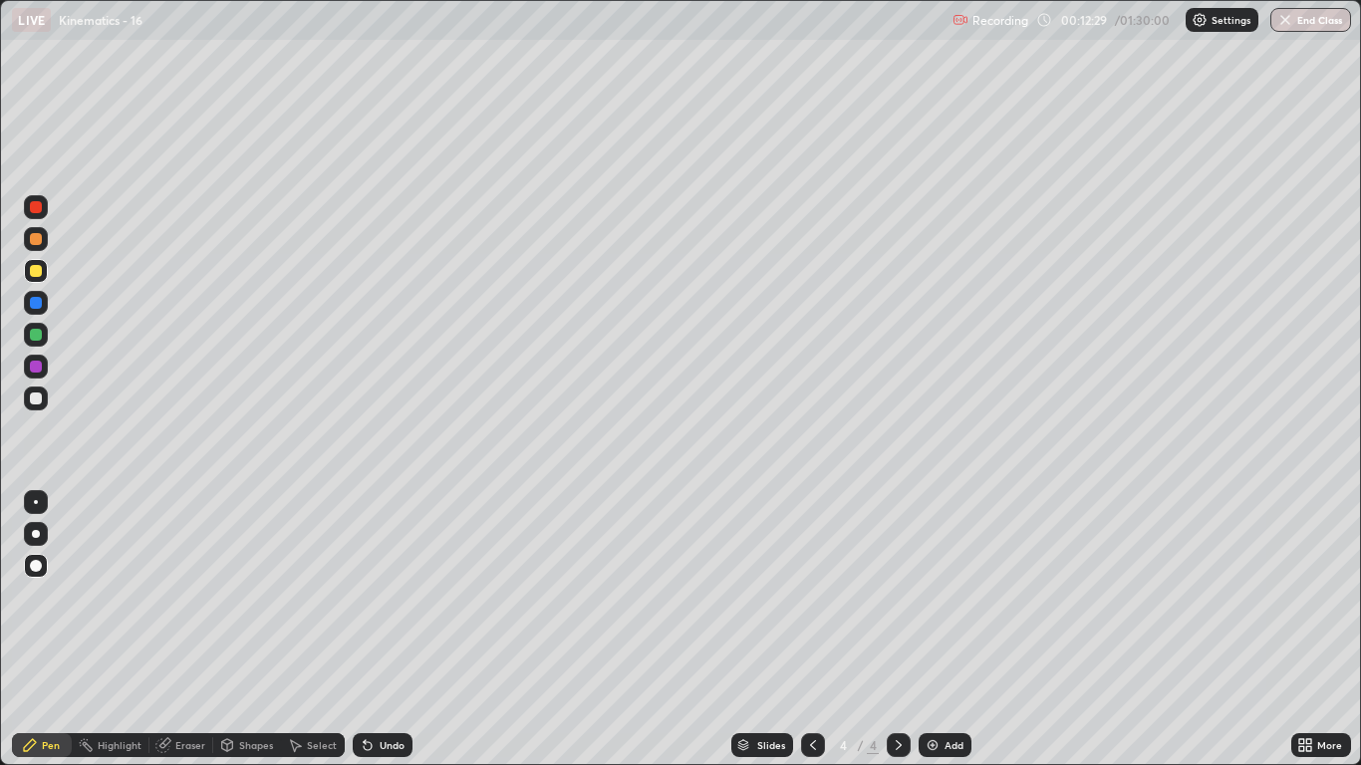
click at [253, 630] on div "Shapes" at bounding box center [256, 745] width 34 height 10
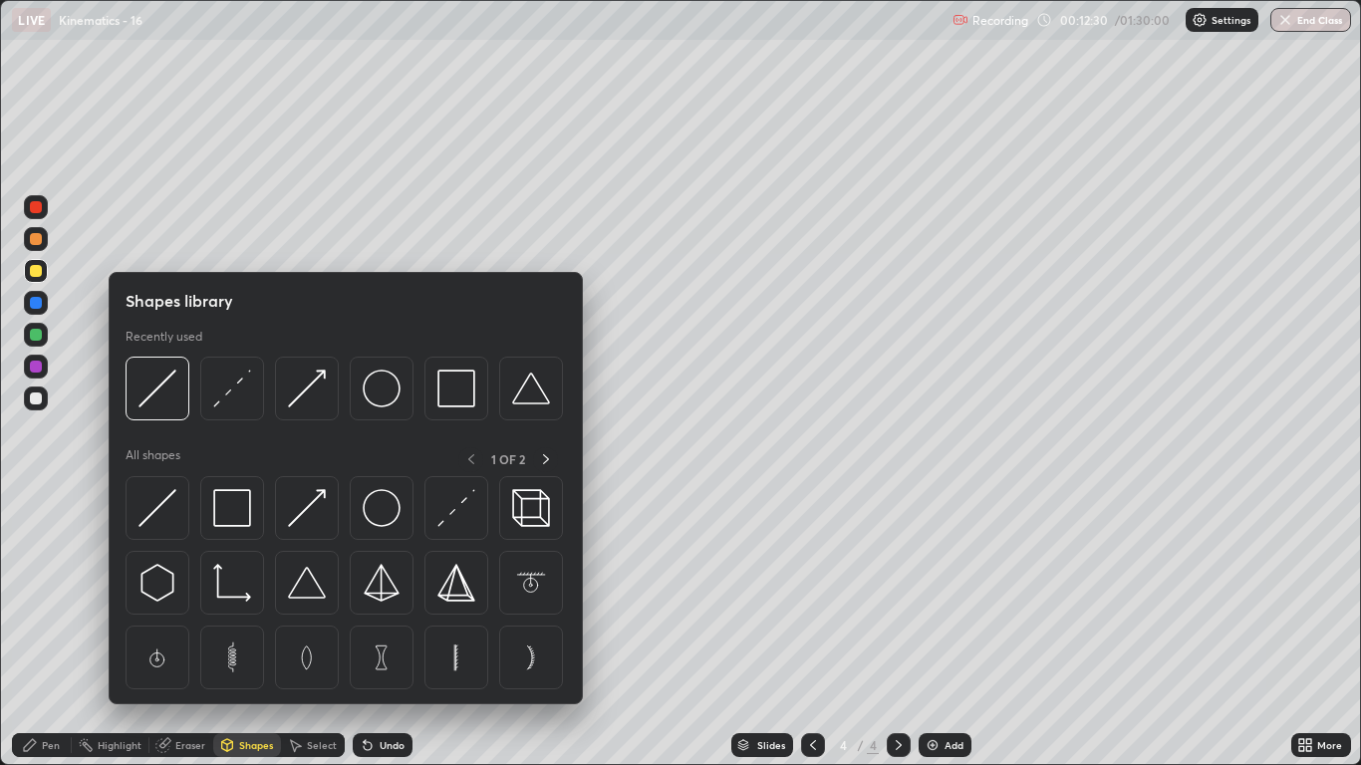
click at [309, 396] on img at bounding box center [307, 389] width 38 height 38
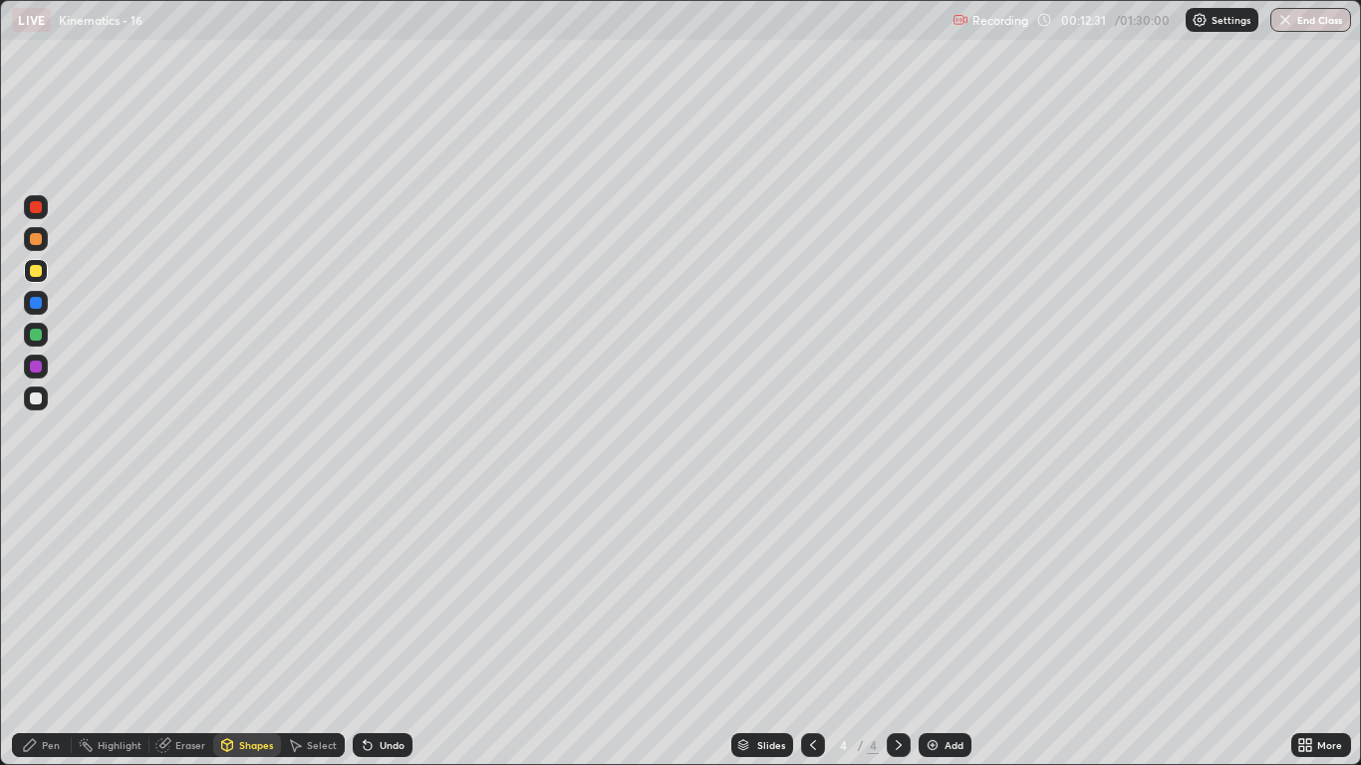
click at [35, 239] on div at bounding box center [36, 239] width 12 height 12
click at [51, 630] on div "Pen" at bounding box center [42, 746] width 60 height 24
click at [255, 630] on div "Shapes" at bounding box center [256, 745] width 34 height 10
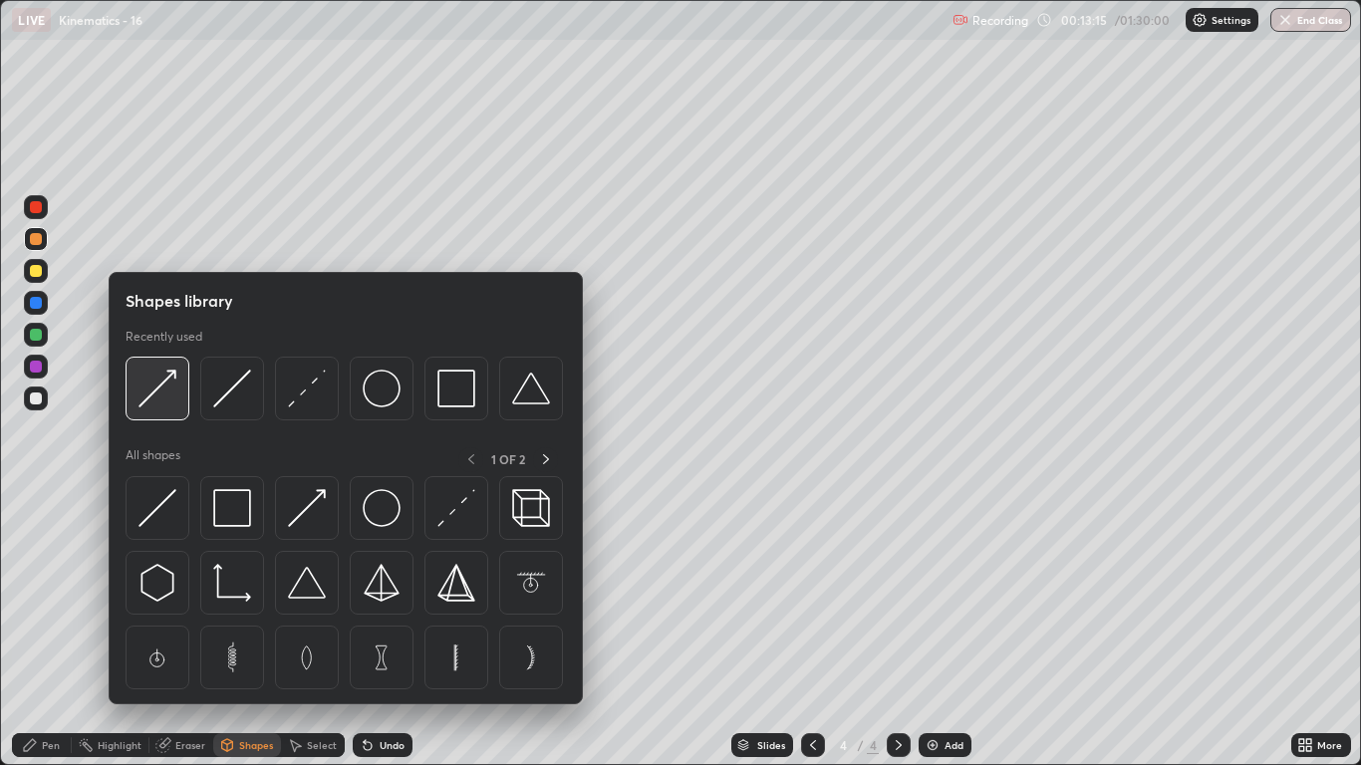
click at [178, 397] on div at bounding box center [158, 389] width 64 height 64
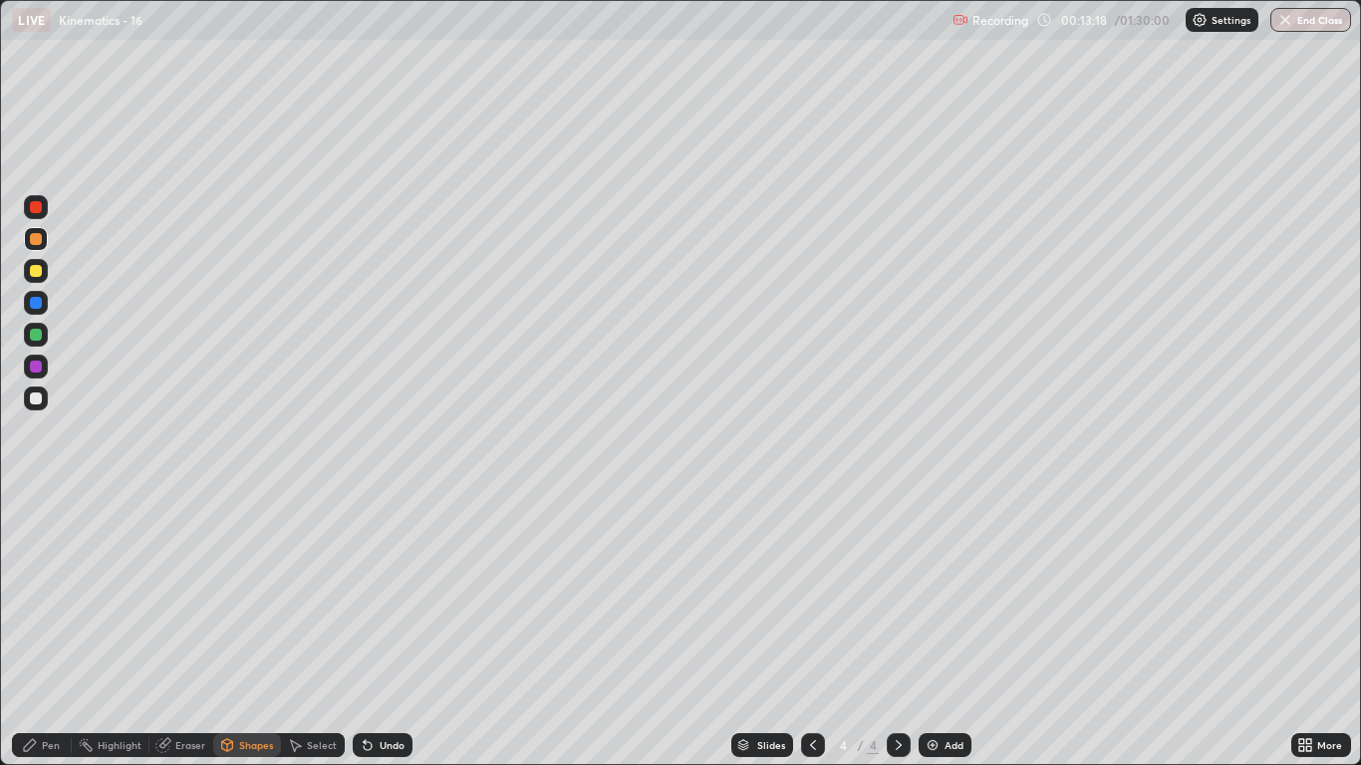
click at [52, 630] on div "Pen" at bounding box center [51, 745] width 18 height 10
click at [37, 399] on div at bounding box center [36, 399] width 12 height 12
click at [44, 338] on div at bounding box center [36, 335] width 24 height 24
click at [250, 630] on div "Shapes" at bounding box center [256, 745] width 34 height 10
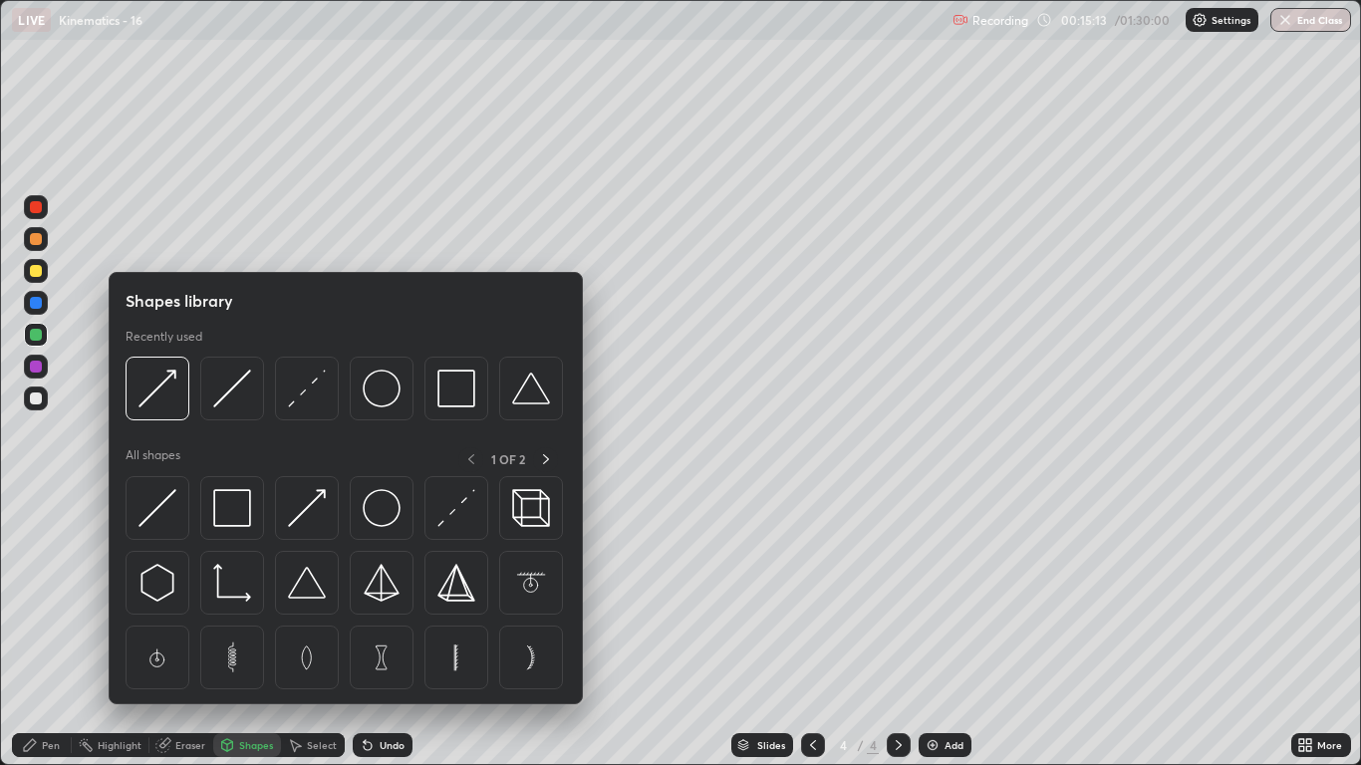
click at [196, 630] on div "Eraser" at bounding box center [181, 746] width 64 height 24
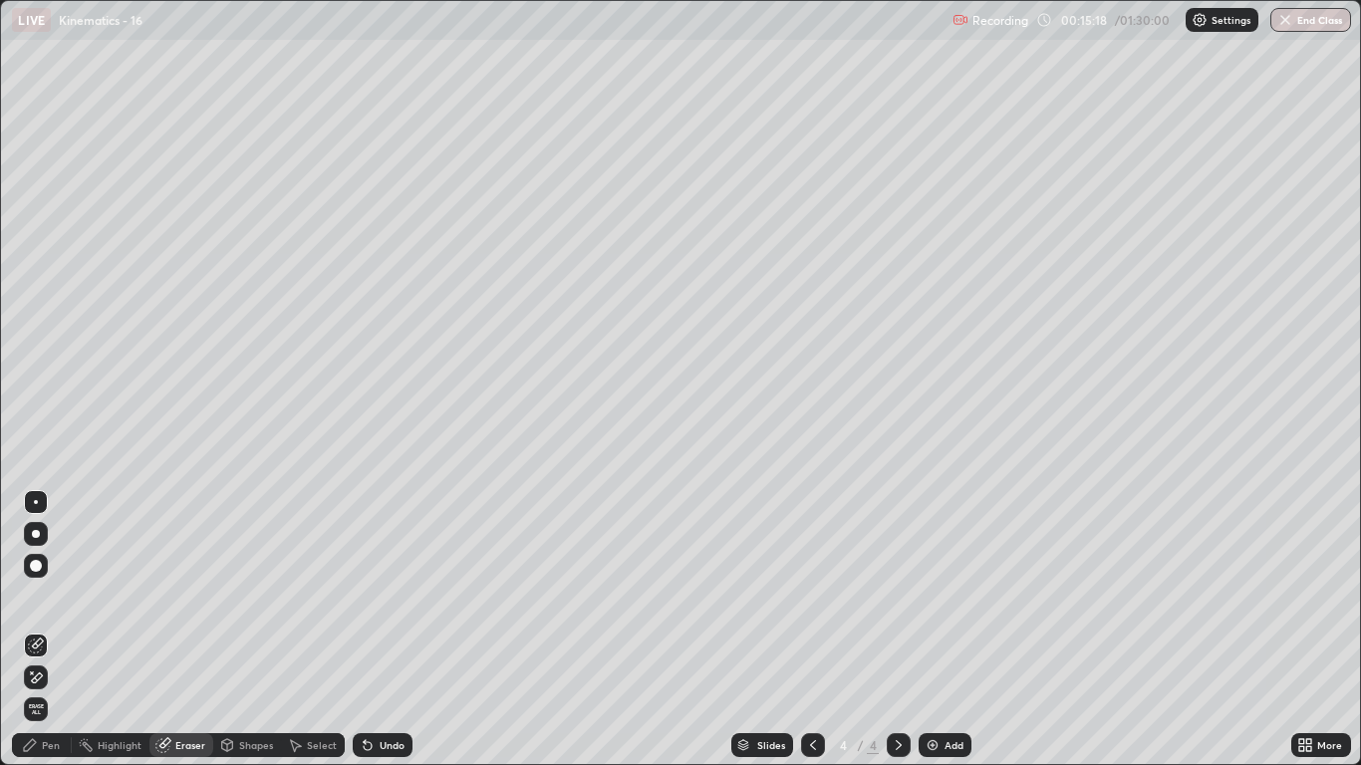
click at [40, 630] on div "Pen" at bounding box center [42, 746] width 60 height 24
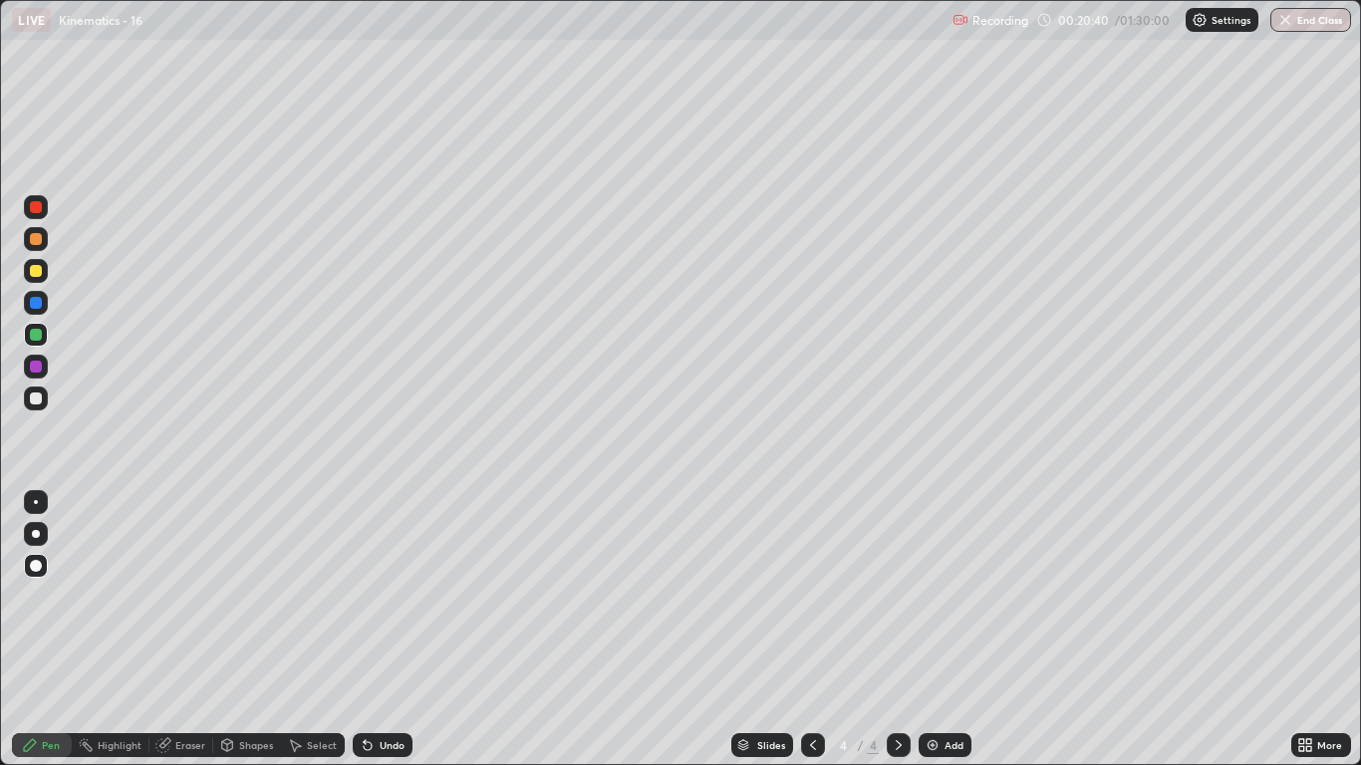
click at [934, 630] on img at bounding box center [933, 745] width 16 height 16
click at [44, 274] on div at bounding box center [36, 271] width 24 height 24
click at [257, 630] on div "Shapes" at bounding box center [256, 745] width 34 height 10
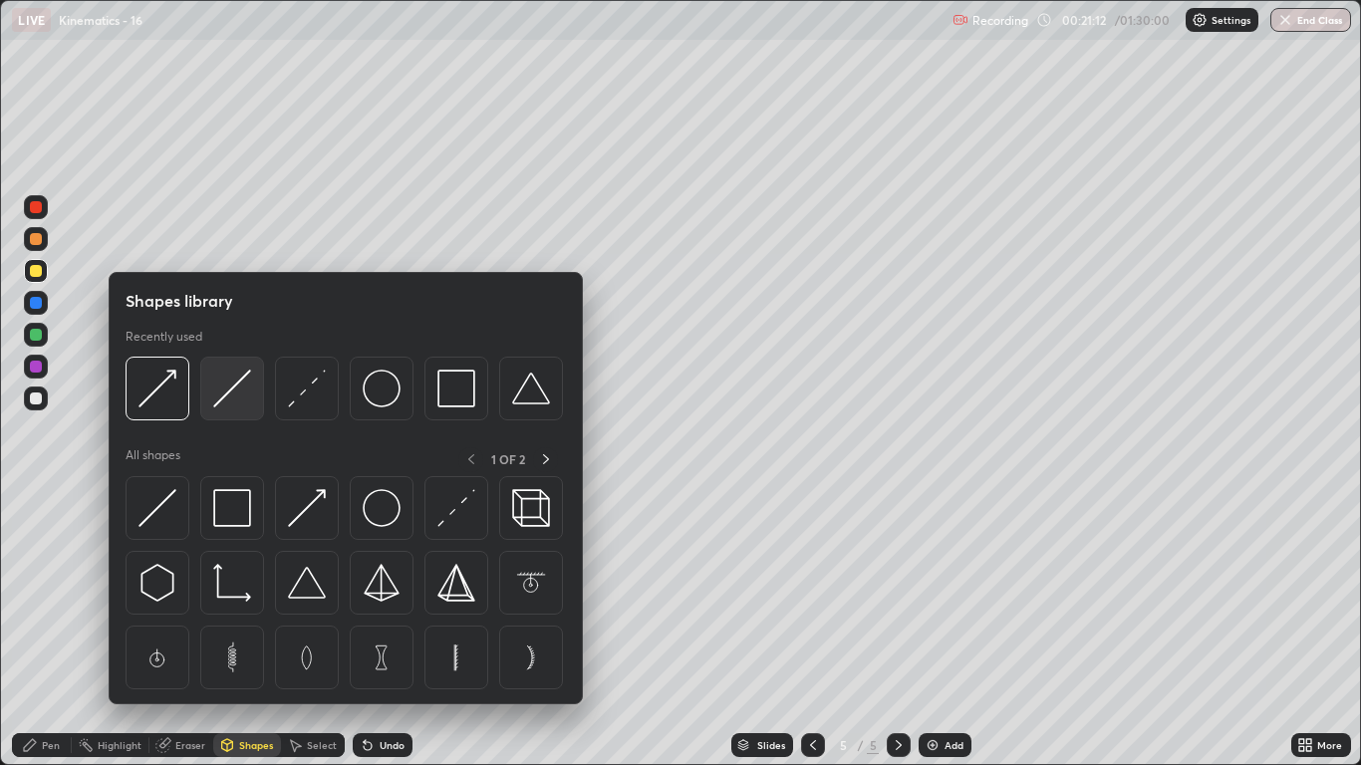
click at [227, 406] on img at bounding box center [232, 389] width 38 height 38
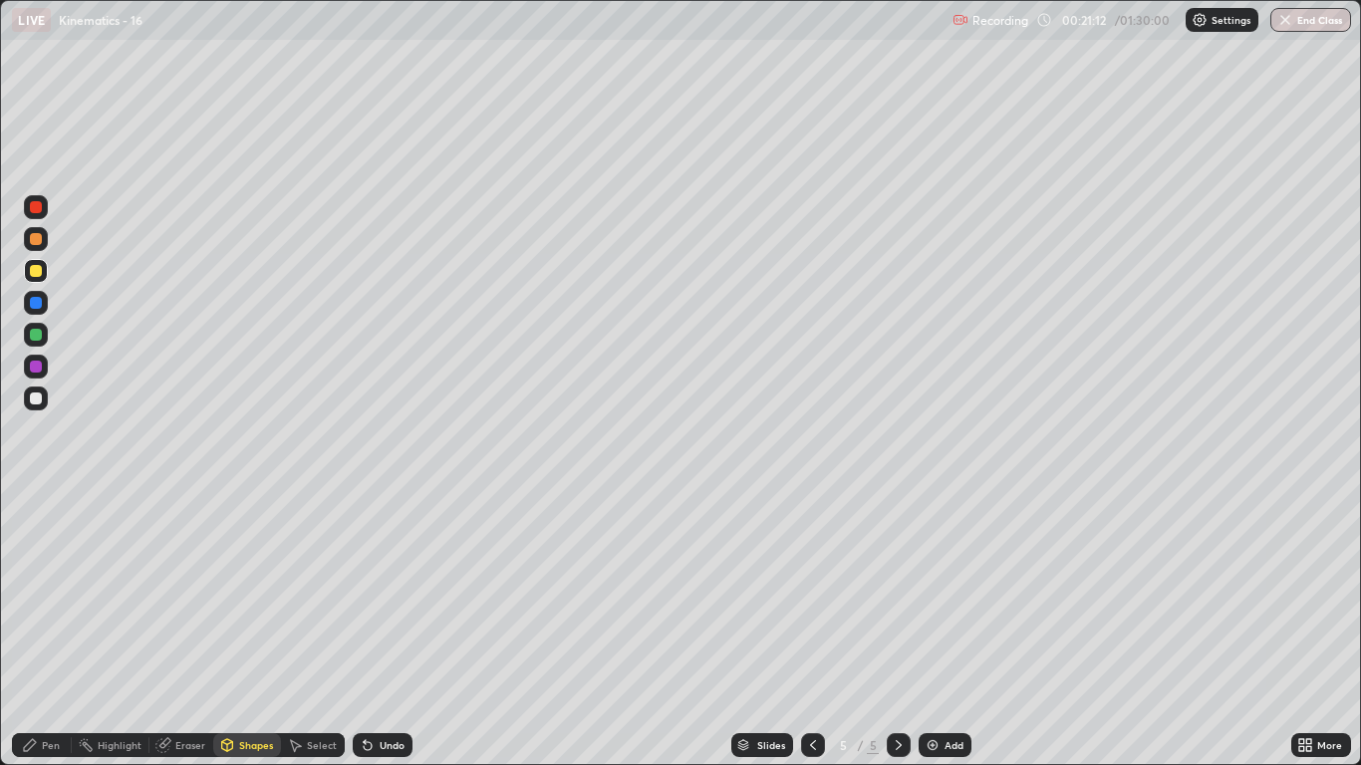
click at [247, 630] on div "Shapes" at bounding box center [256, 745] width 34 height 10
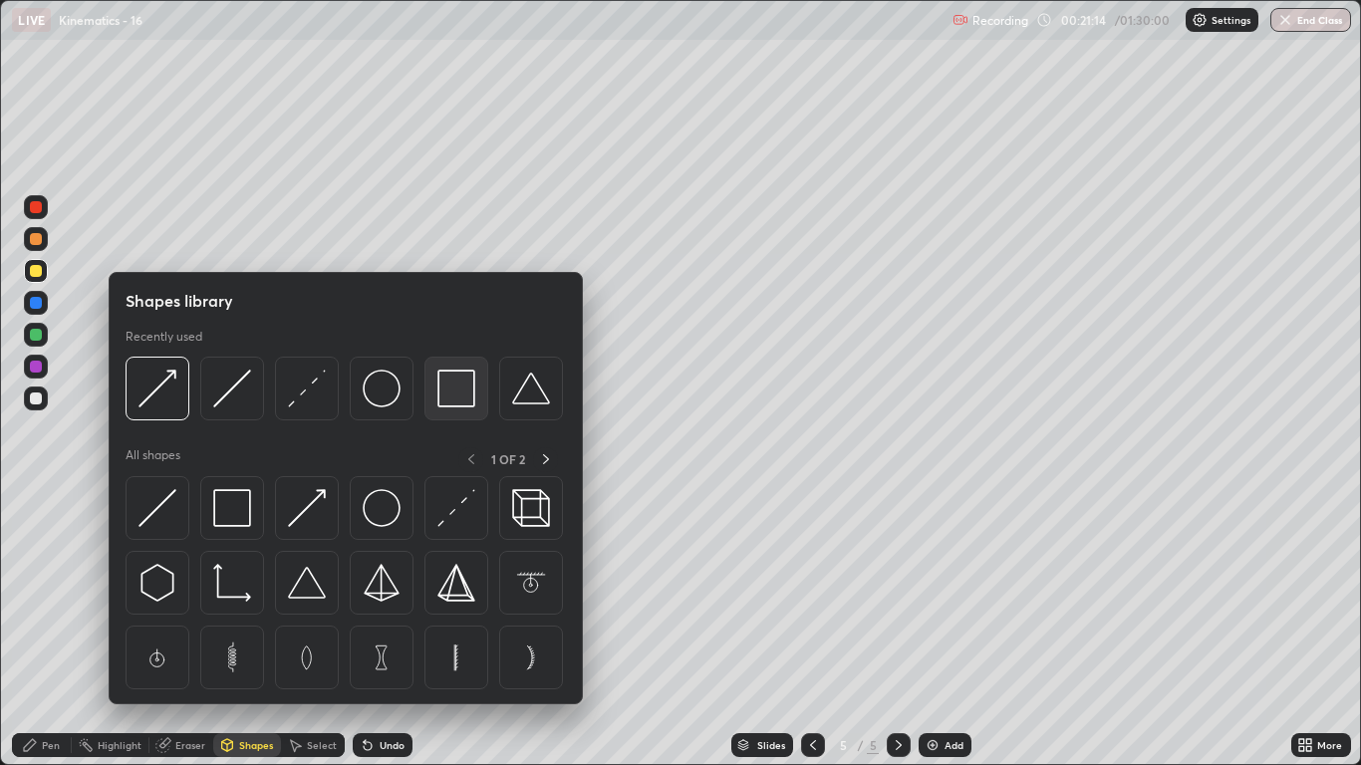
click at [456, 392] on img at bounding box center [457, 389] width 38 height 38
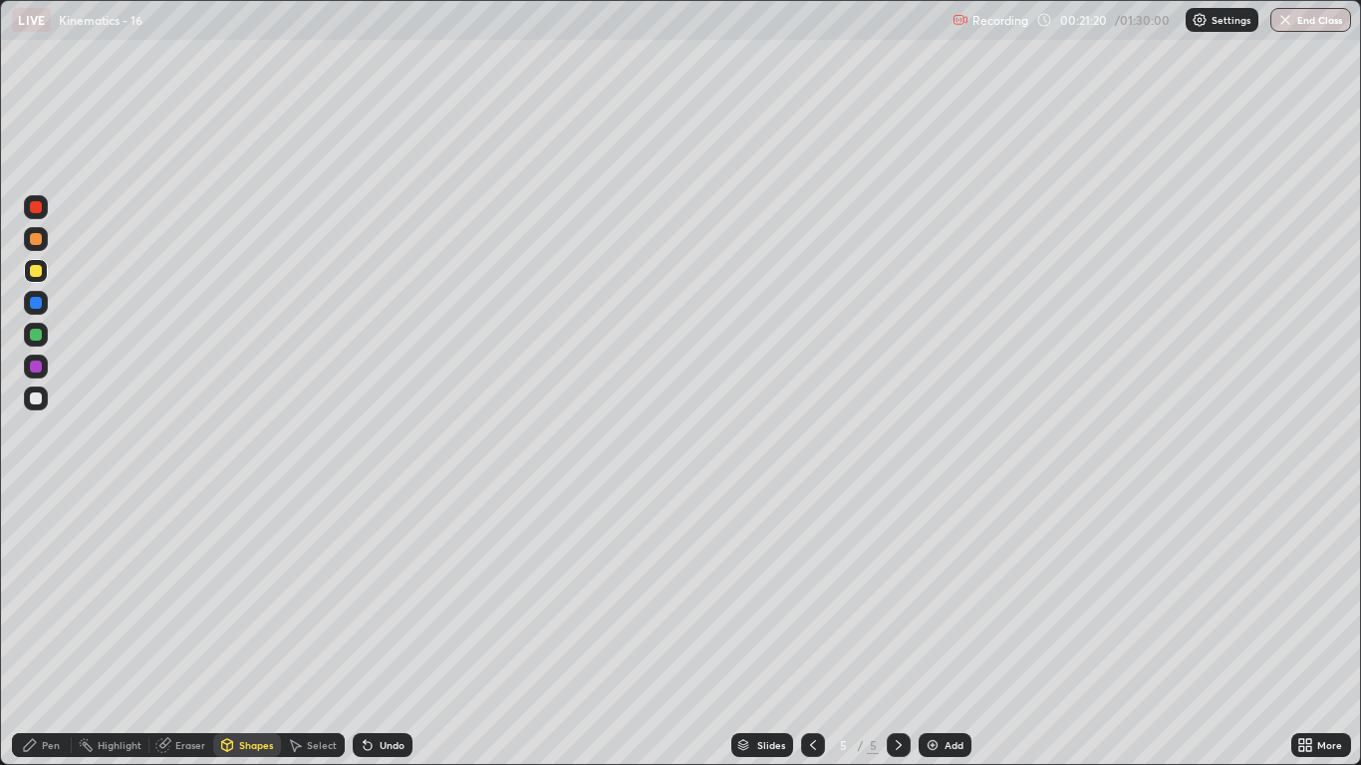
click at [53, 630] on div "Pen" at bounding box center [42, 746] width 60 height 24
click at [251, 630] on div "Shapes" at bounding box center [256, 745] width 34 height 10
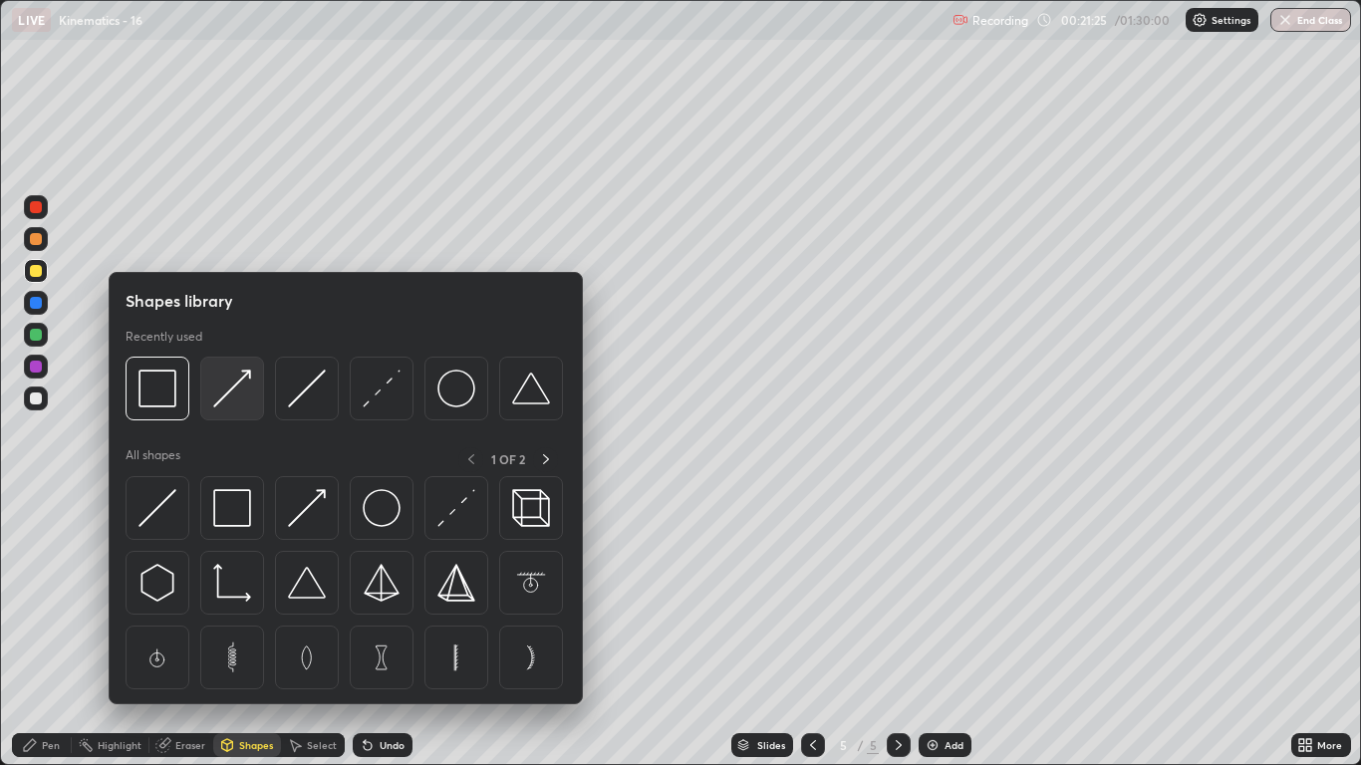
click at [247, 395] on img at bounding box center [232, 389] width 38 height 38
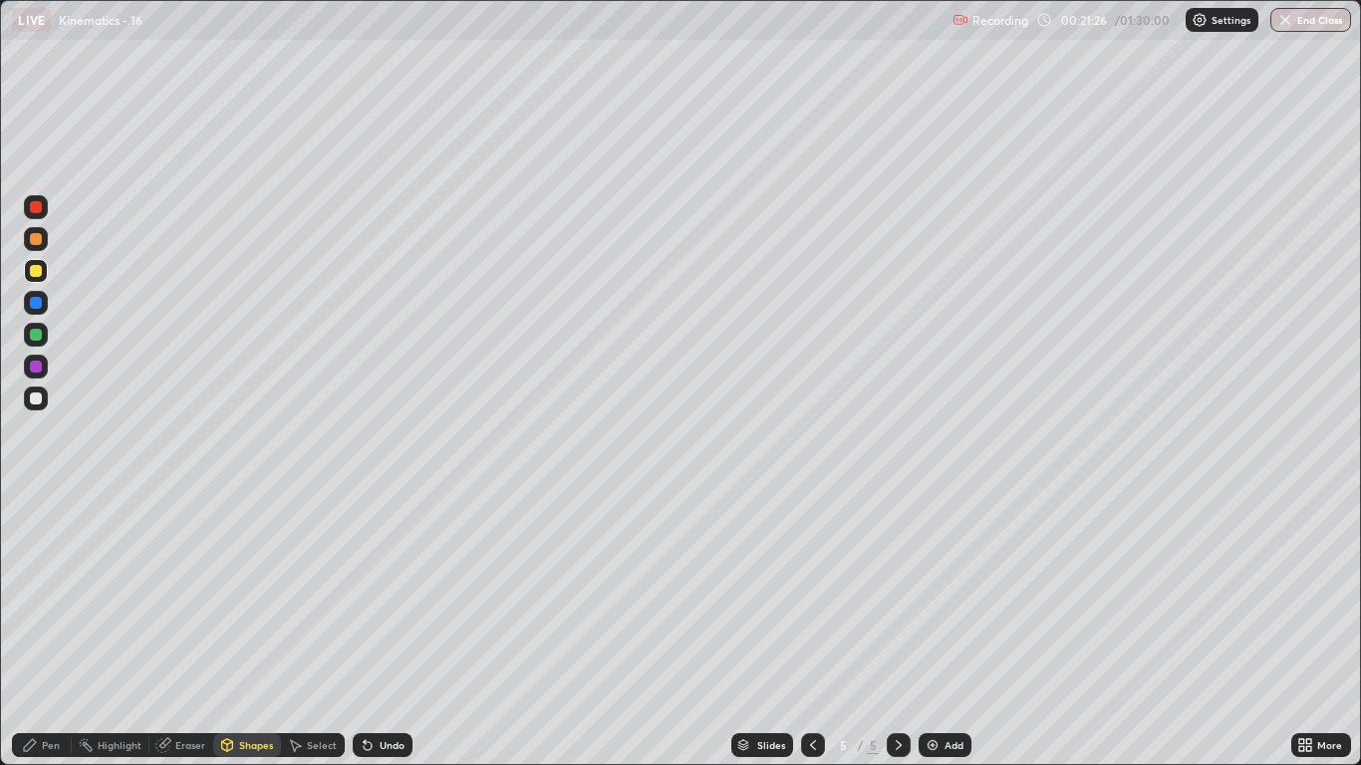
click at [37, 337] on div at bounding box center [36, 335] width 12 height 12
click at [58, 630] on div "Pen" at bounding box center [51, 745] width 18 height 10
click at [38, 243] on div at bounding box center [36, 239] width 12 height 12
click at [255, 630] on div "Shapes" at bounding box center [256, 745] width 34 height 10
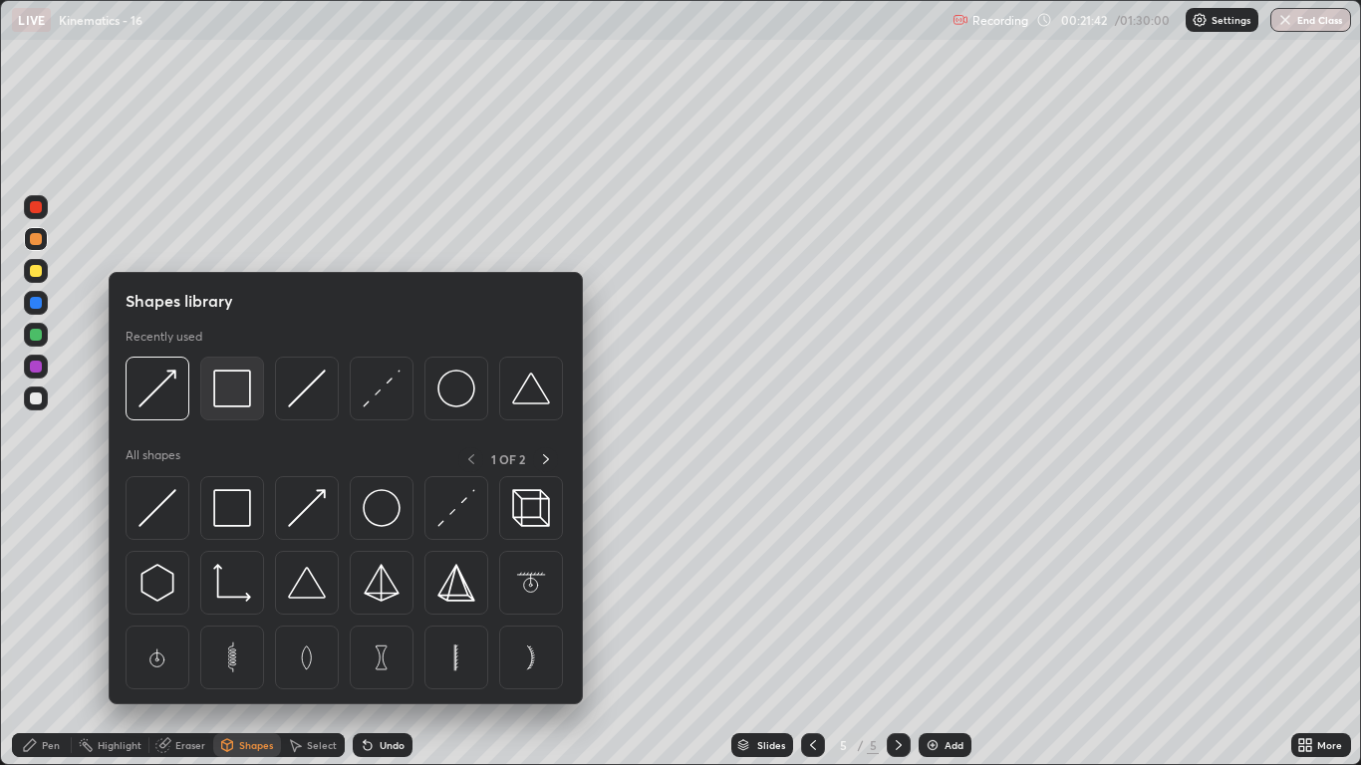
click at [248, 398] on img at bounding box center [232, 389] width 38 height 38
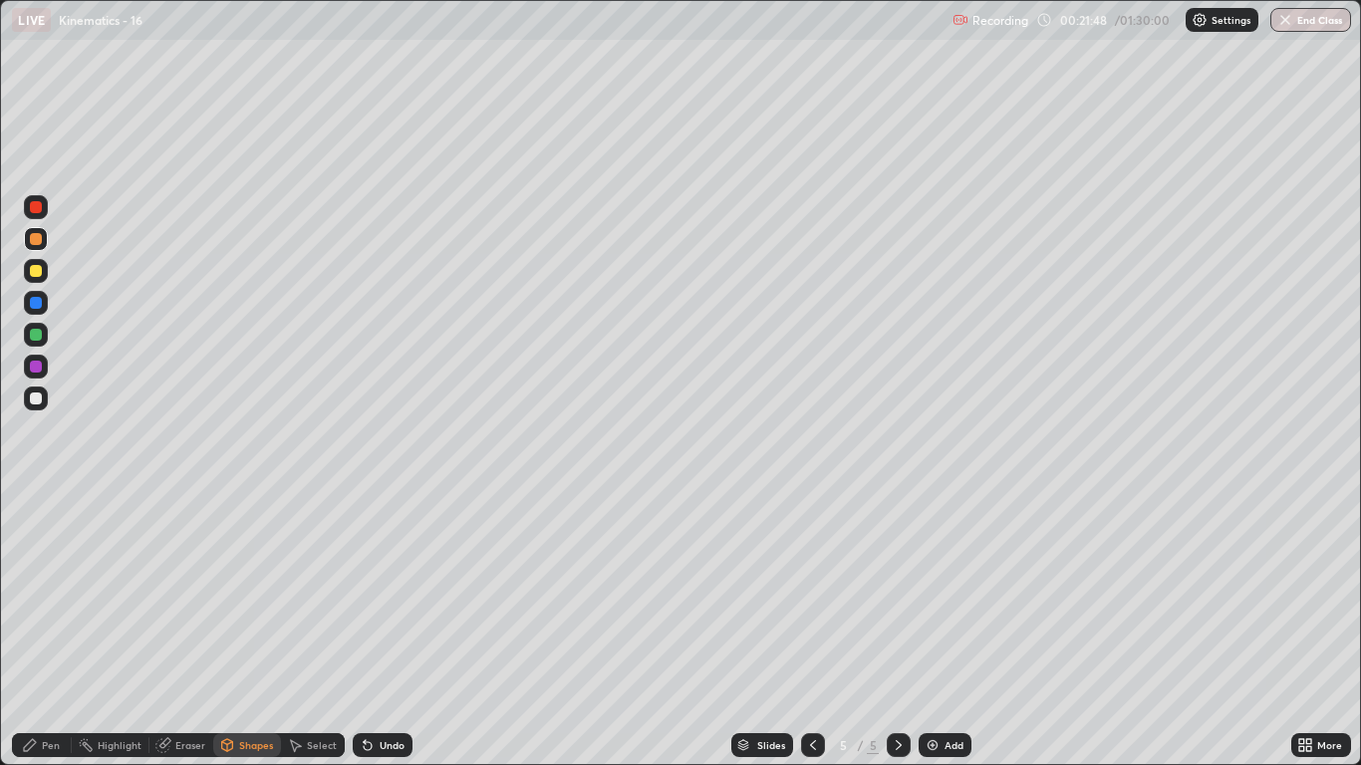
click at [252, 630] on div "Shapes" at bounding box center [256, 745] width 34 height 10
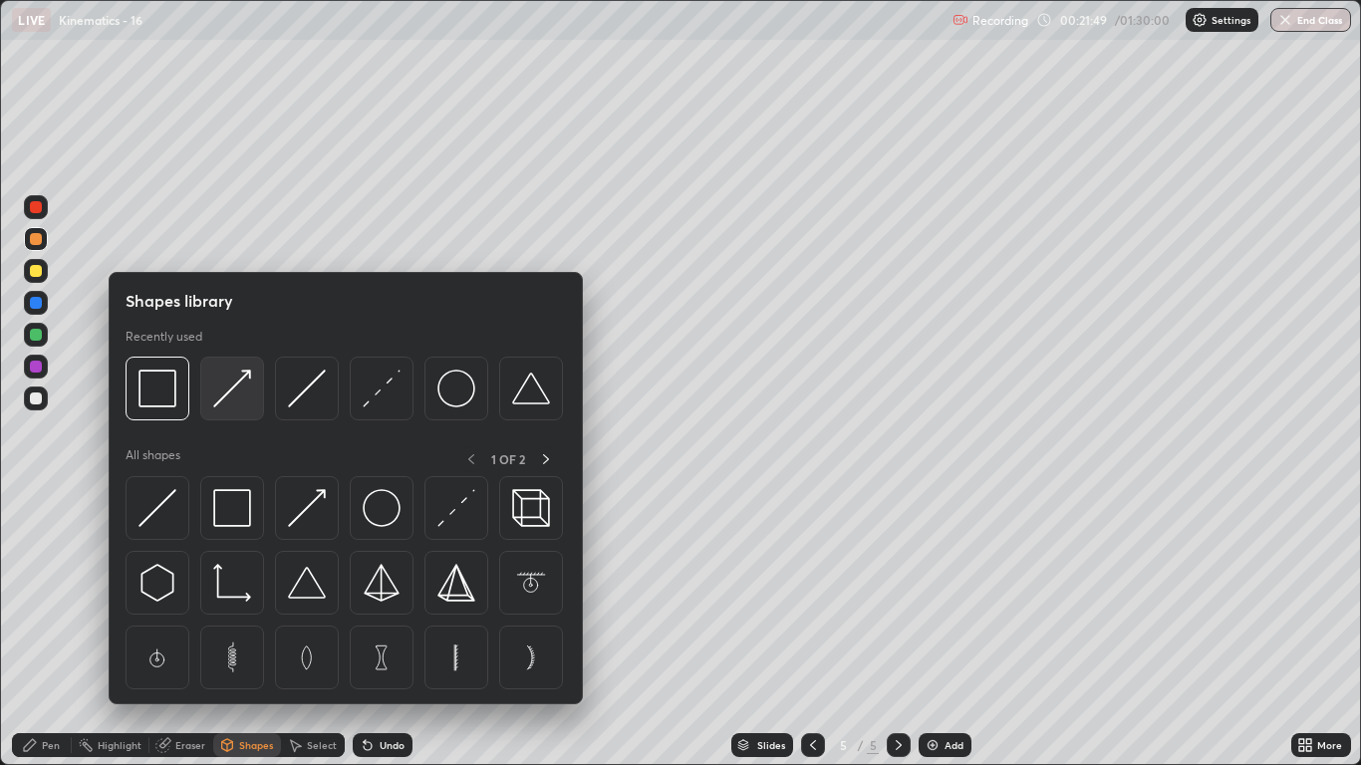
click at [241, 403] on img at bounding box center [232, 389] width 38 height 38
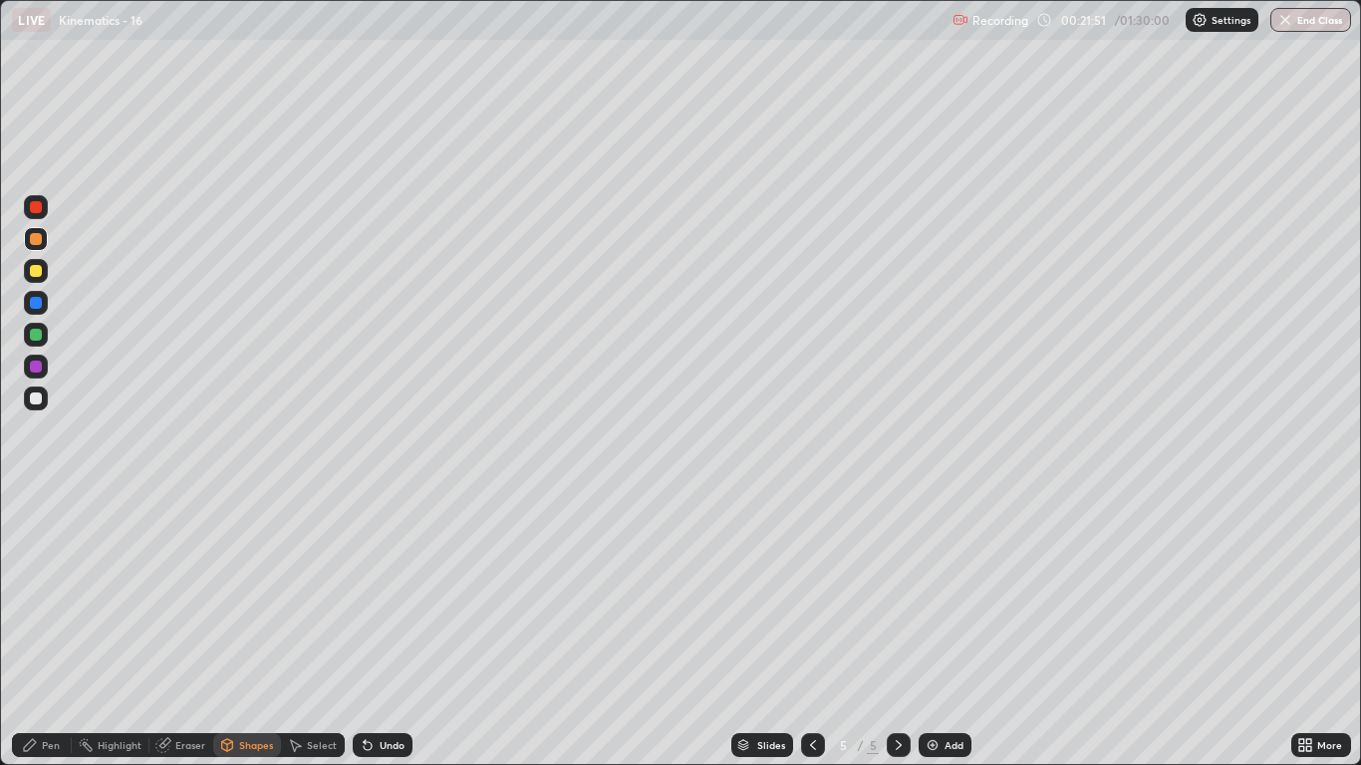
click at [57, 630] on div "Pen" at bounding box center [51, 745] width 18 height 10
click at [36, 400] on div at bounding box center [36, 399] width 12 height 12
click at [391, 630] on div "Undo" at bounding box center [392, 745] width 25 height 10
click at [386, 630] on div "Undo" at bounding box center [392, 745] width 25 height 10
click at [387, 630] on div "Undo" at bounding box center [383, 746] width 60 height 24
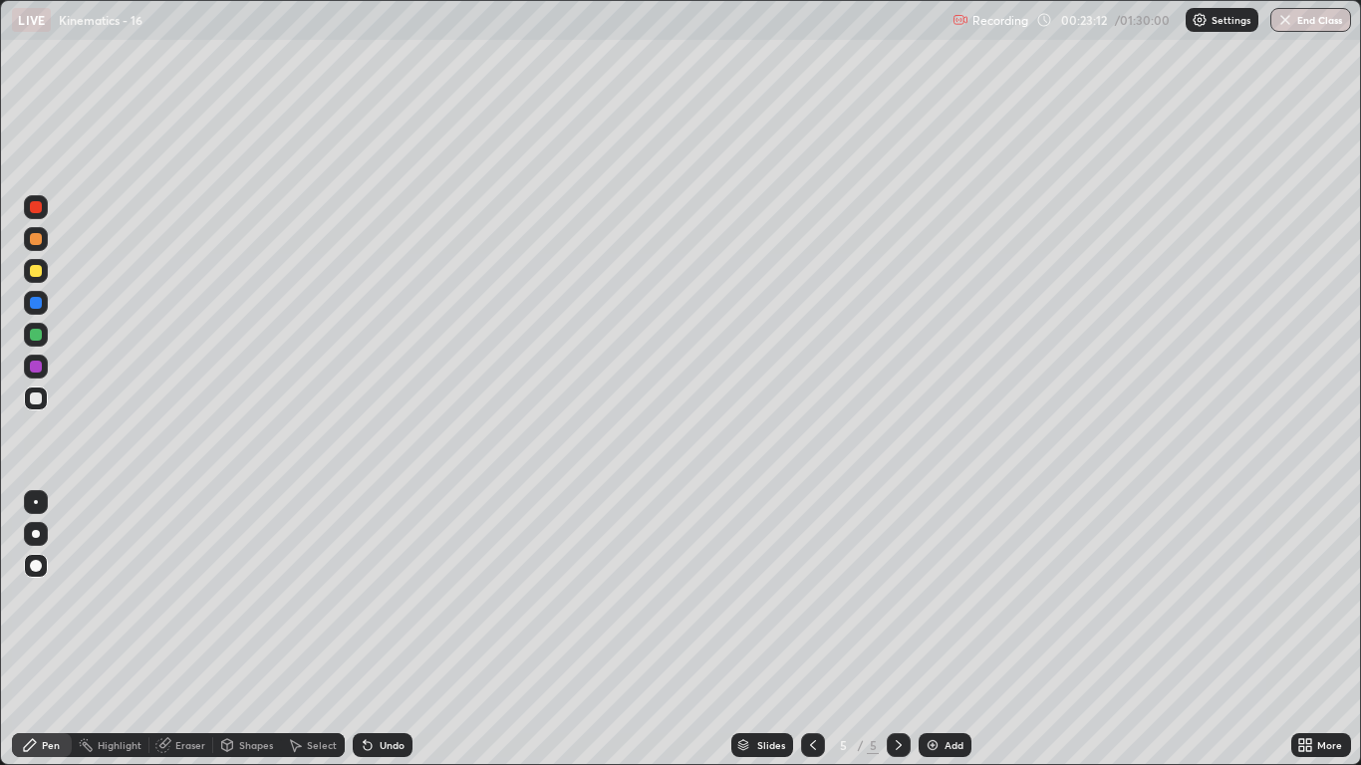
click at [386, 630] on div "Undo" at bounding box center [383, 746] width 60 height 24
click at [384, 630] on div "Undo" at bounding box center [383, 746] width 60 height 24
click at [387, 630] on div "Undo" at bounding box center [383, 746] width 60 height 24
click at [390, 630] on div "Undo" at bounding box center [383, 746] width 60 height 24
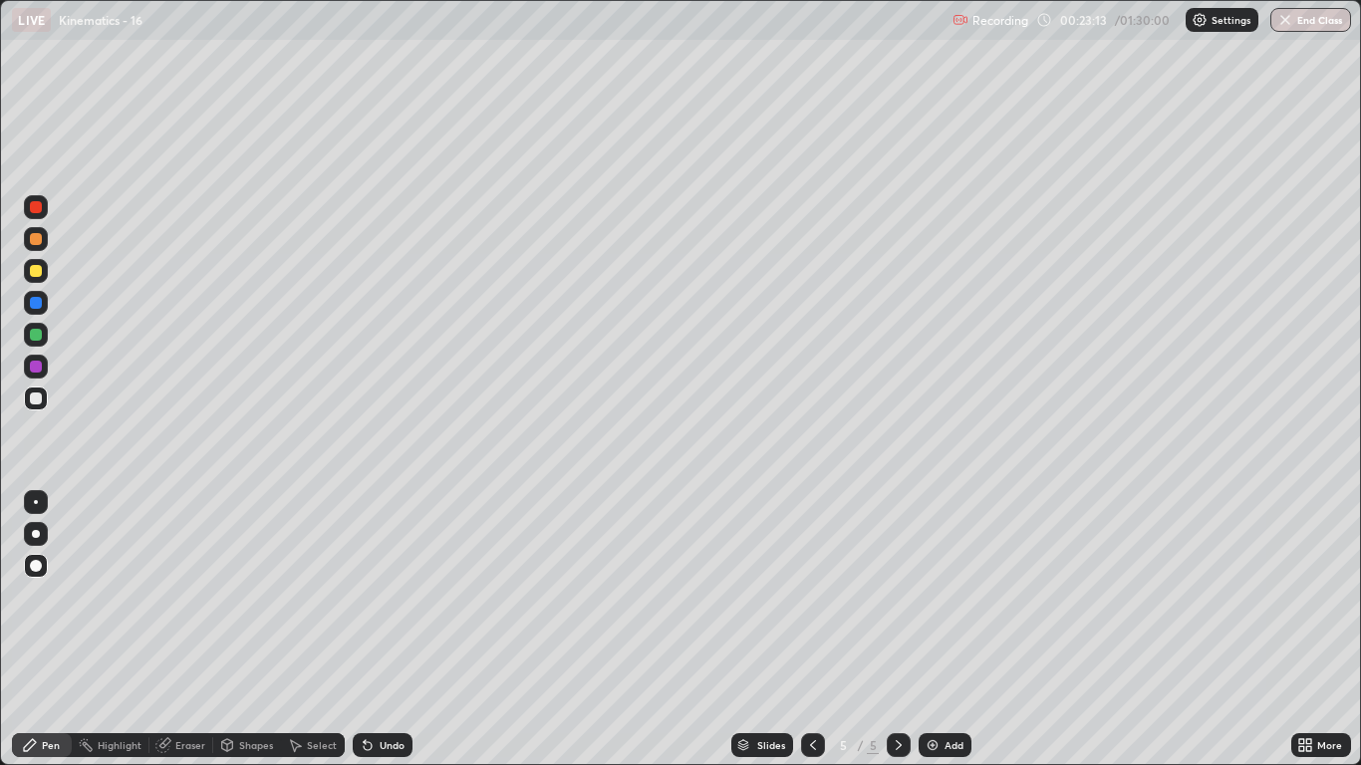
click at [387, 630] on div "Undo" at bounding box center [383, 746] width 60 height 24
click at [387, 630] on div "Undo" at bounding box center [392, 745] width 25 height 10
click at [392, 630] on div "Undo" at bounding box center [392, 745] width 25 height 10
click at [37, 336] on div at bounding box center [36, 335] width 12 height 12
click at [250, 630] on div "Shapes" at bounding box center [256, 745] width 34 height 10
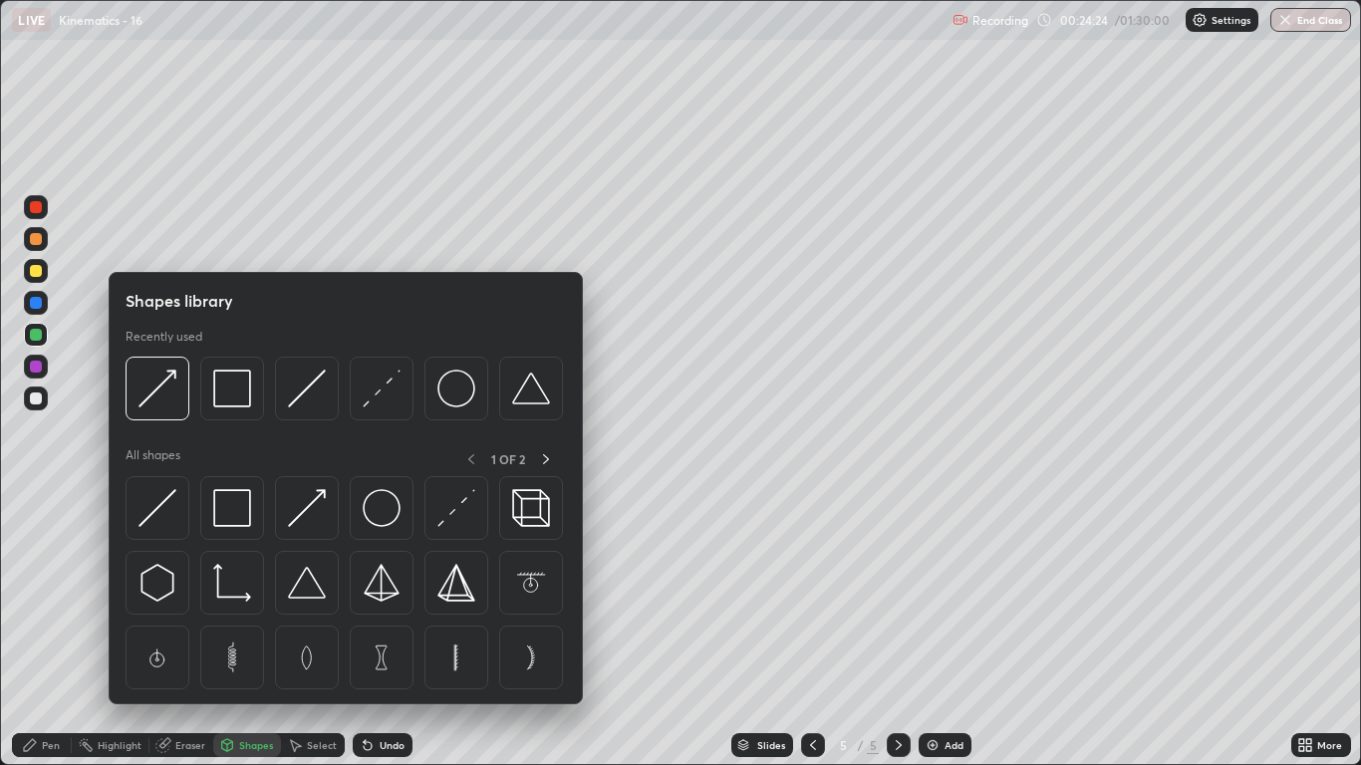
click at [26, 277] on div at bounding box center [36, 271] width 24 height 24
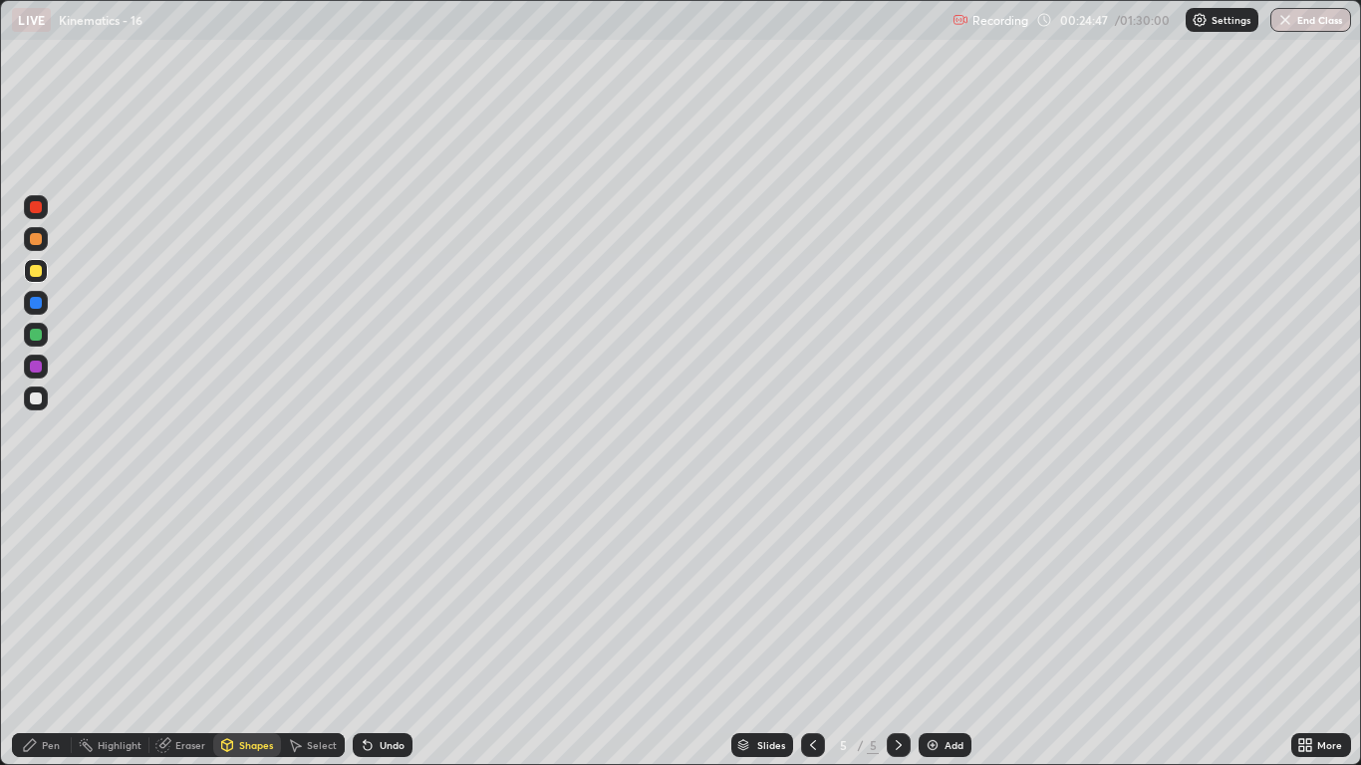
click at [33, 240] on div at bounding box center [36, 239] width 12 height 12
click at [397, 630] on div "Undo" at bounding box center [392, 745] width 25 height 10
click at [44, 630] on div "Pen" at bounding box center [51, 745] width 18 height 10
click at [34, 403] on div at bounding box center [36, 399] width 12 height 12
click at [945, 630] on div "Add" at bounding box center [954, 745] width 19 height 10
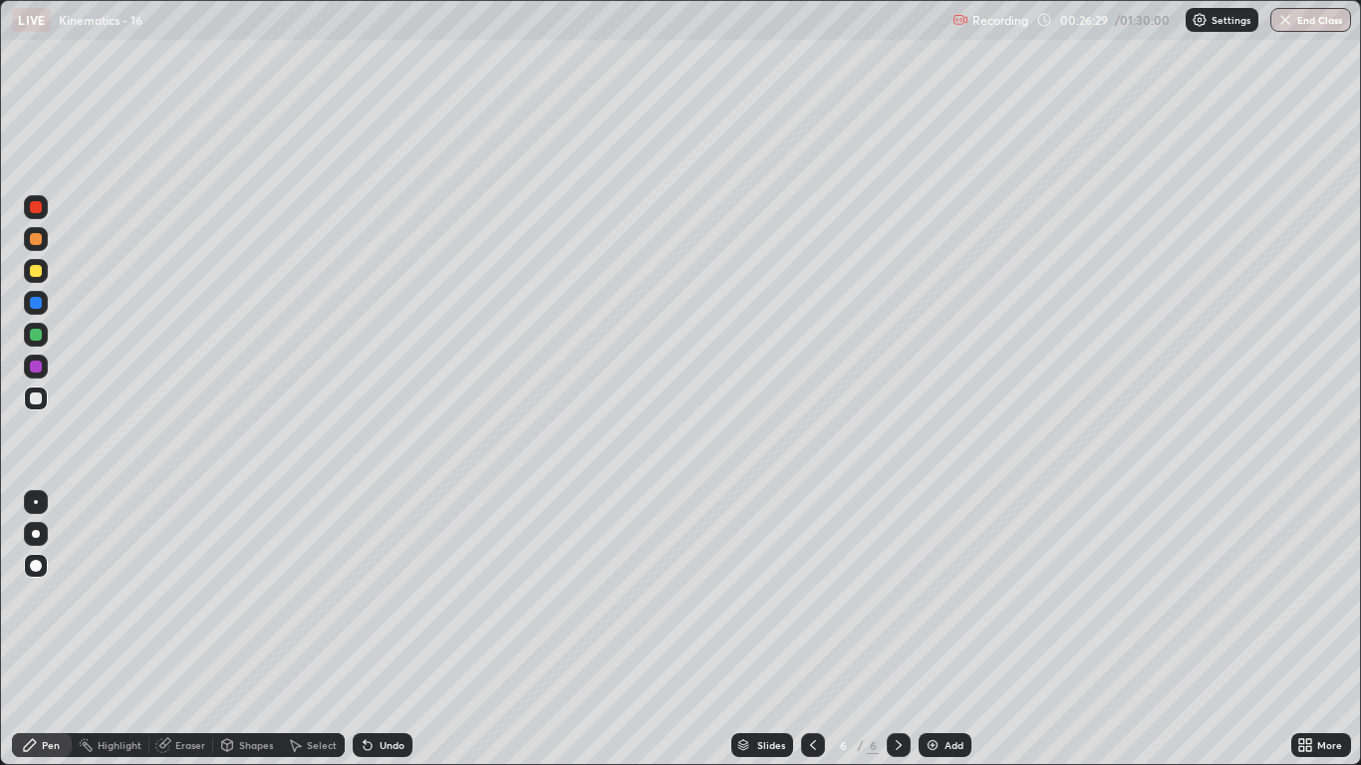
click at [813, 630] on icon at bounding box center [813, 745] width 16 height 16
click at [898, 630] on icon at bounding box center [899, 745] width 16 height 16
click at [39, 275] on div at bounding box center [36, 271] width 12 height 12
click at [256, 630] on div "Shapes" at bounding box center [256, 745] width 34 height 10
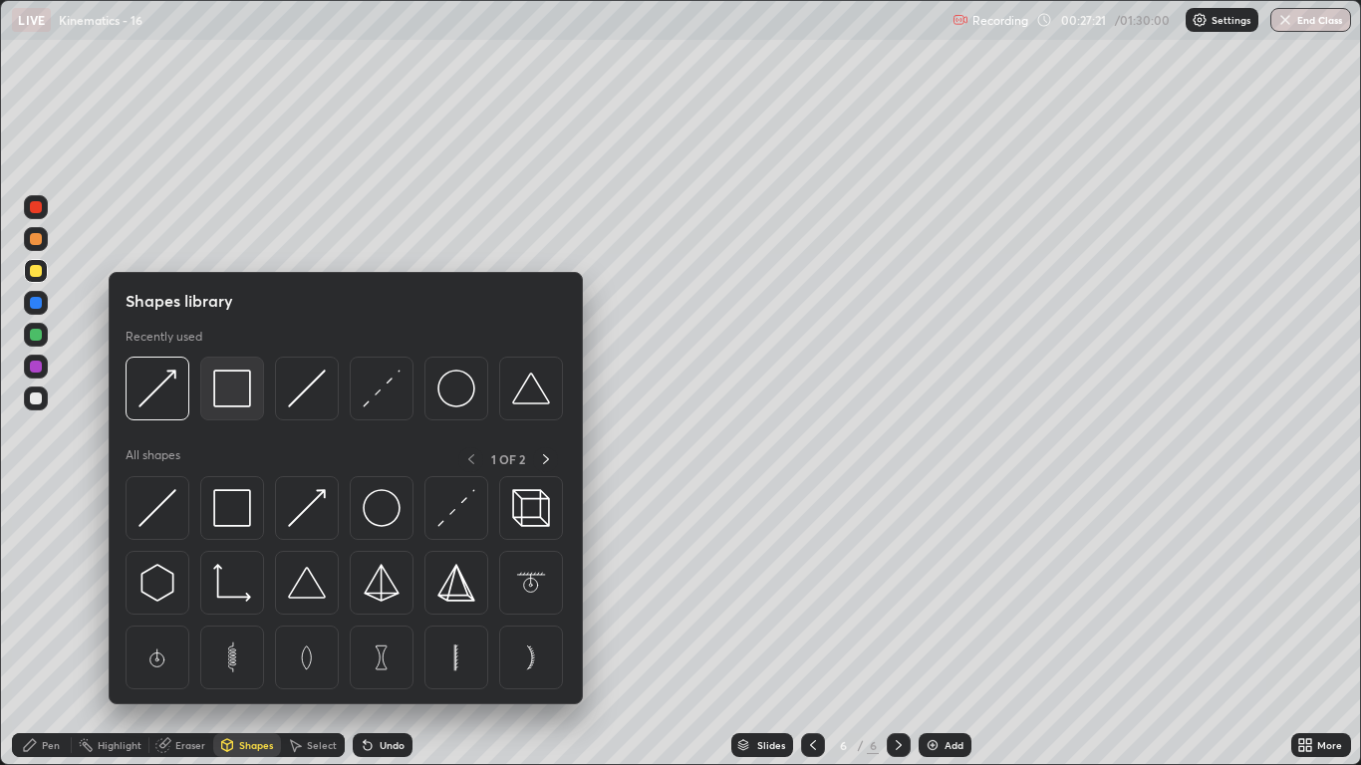
click at [240, 401] on img at bounding box center [232, 389] width 38 height 38
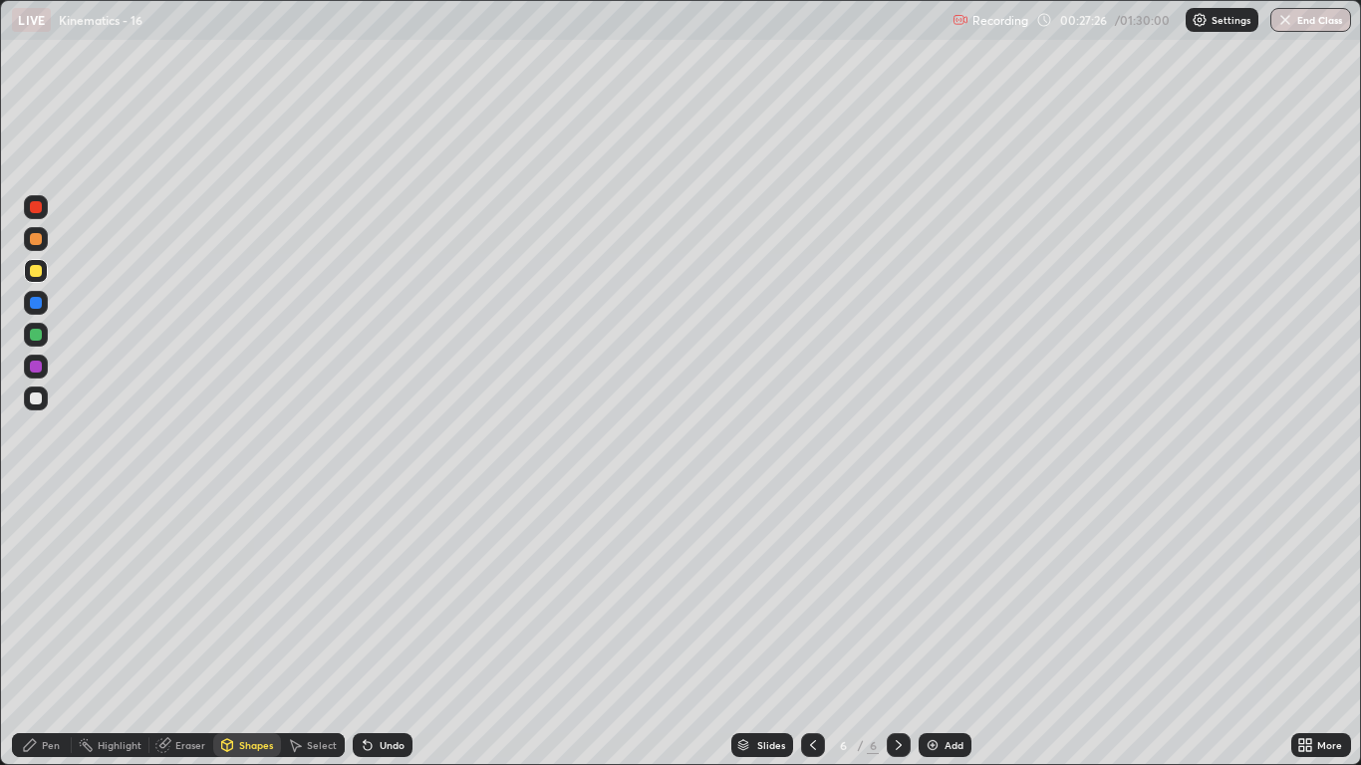
click at [49, 630] on div "Pen" at bounding box center [51, 745] width 18 height 10
click at [240, 630] on div "Shapes" at bounding box center [256, 745] width 34 height 10
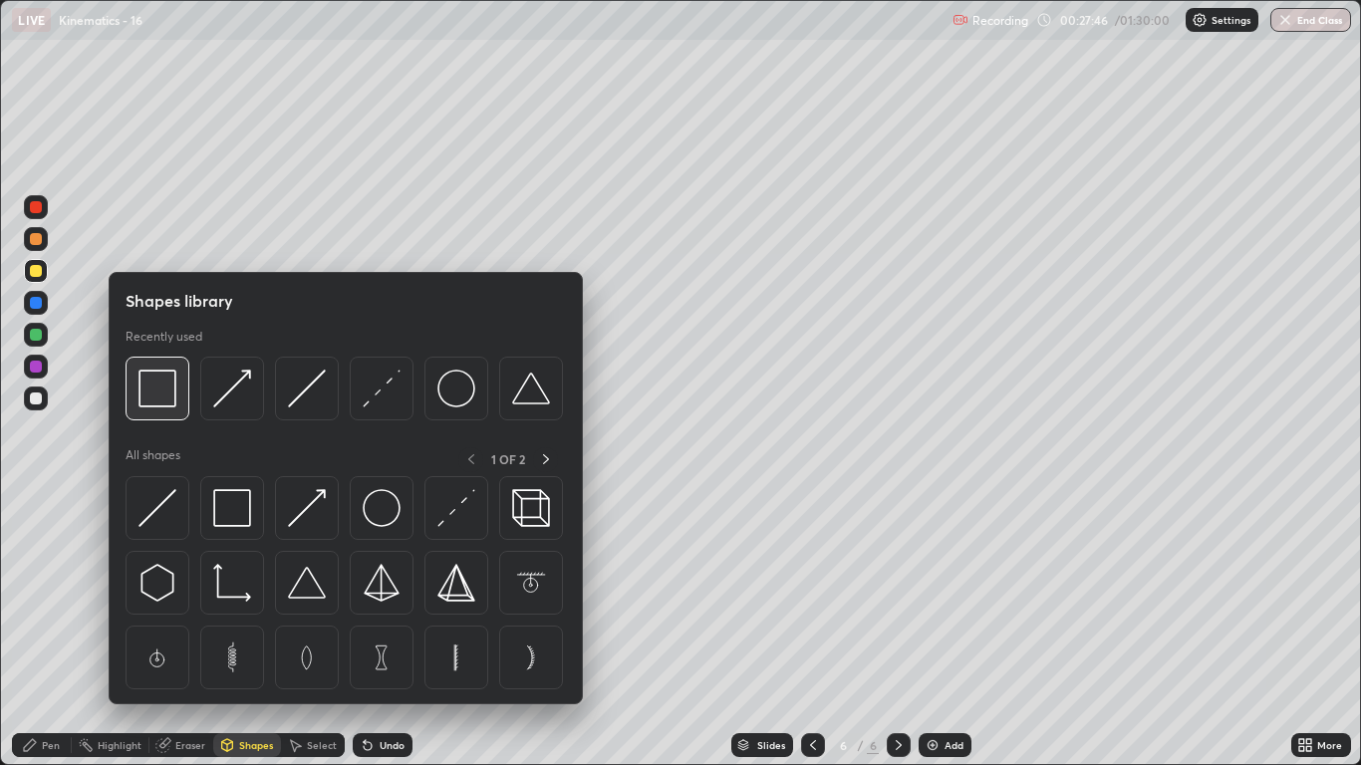
click at [170, 401] on img at bounding box center [158, 389] width 38 height 38
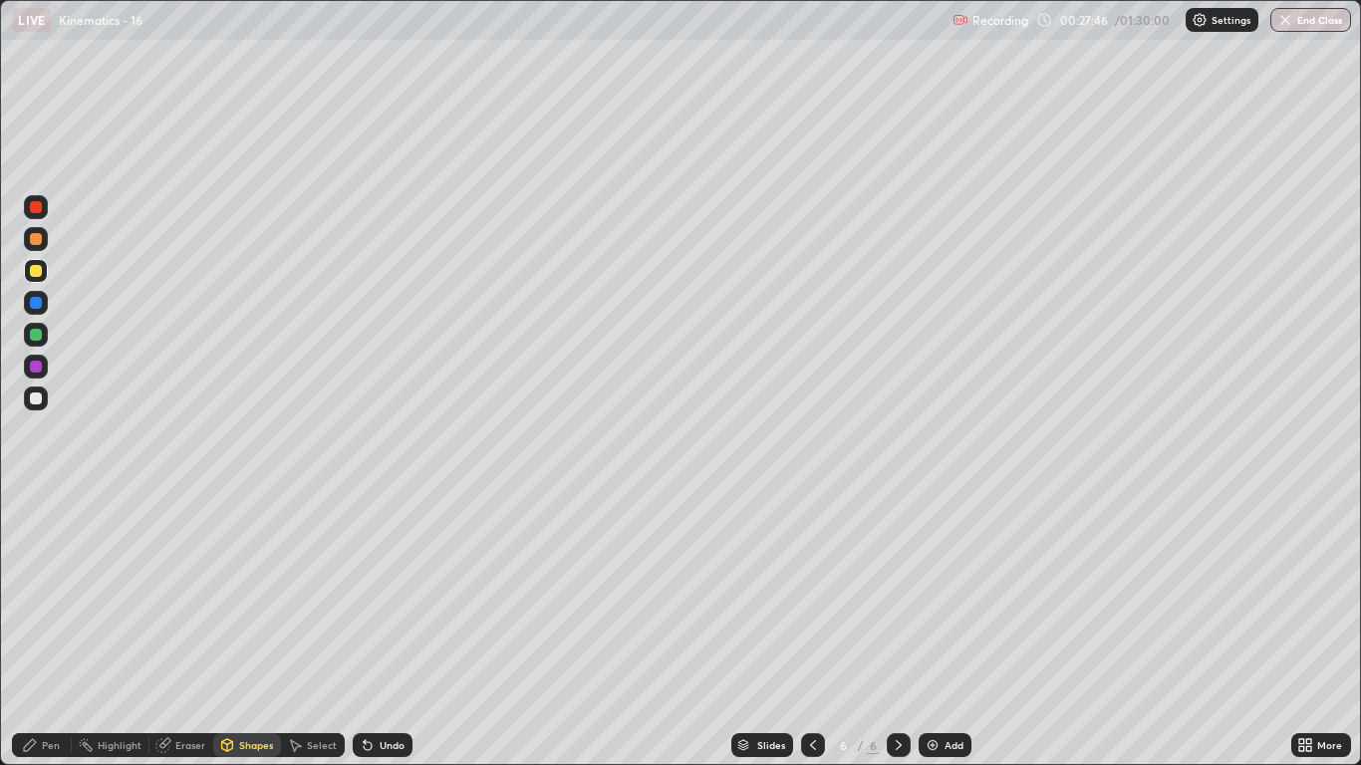
click at [35, 340] on div at bounding box center [36, 335] width 12 height 12
click at [51, 630] on div "Pen" at bounding box center [51, 745] width 18 height 10
click at [34, 273] on div at bounding box center [36, 271] width 12 height 12
click at [195, 630] on div "Eraser" at bounding box center [190, 745] width 30 height 10
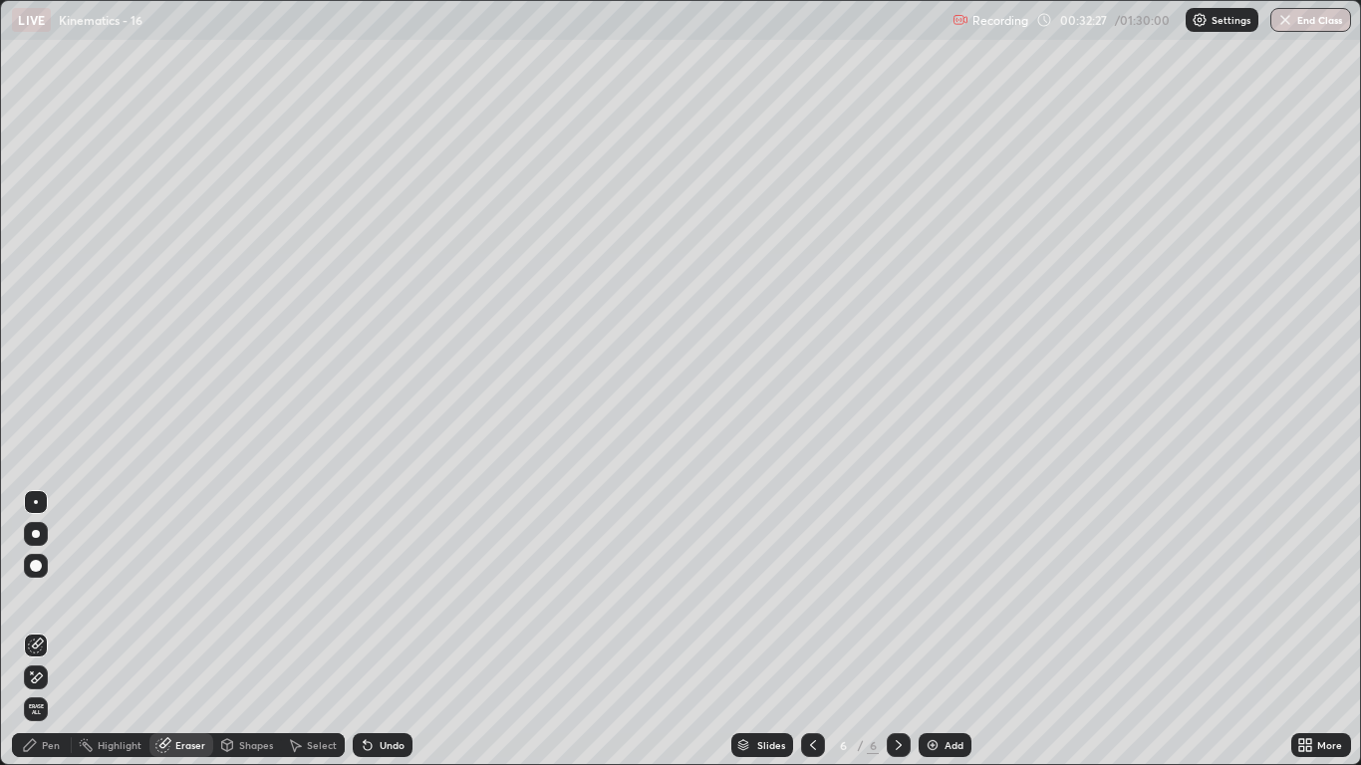
click at [47, 630] on div "Pen" at bounding box center [51, 745] width 18 height 10
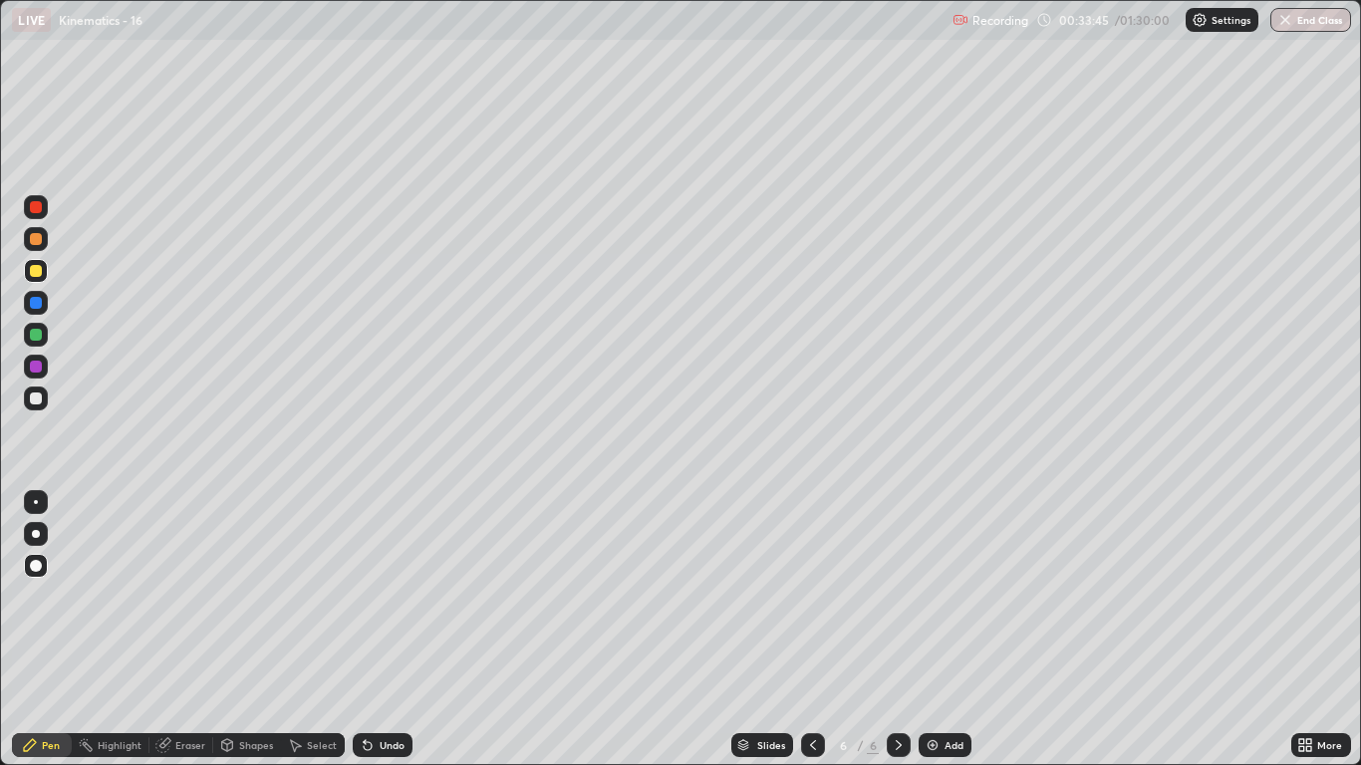
click at [37, 400] on div at bounding box center [36, 399] width 12 height 12
click at [35, 337] on div at bounding box center [36, 335] width 12 height 12
click at [249, 630] on div "Shapes" at bounding box center [256, 745] width 34 height 10
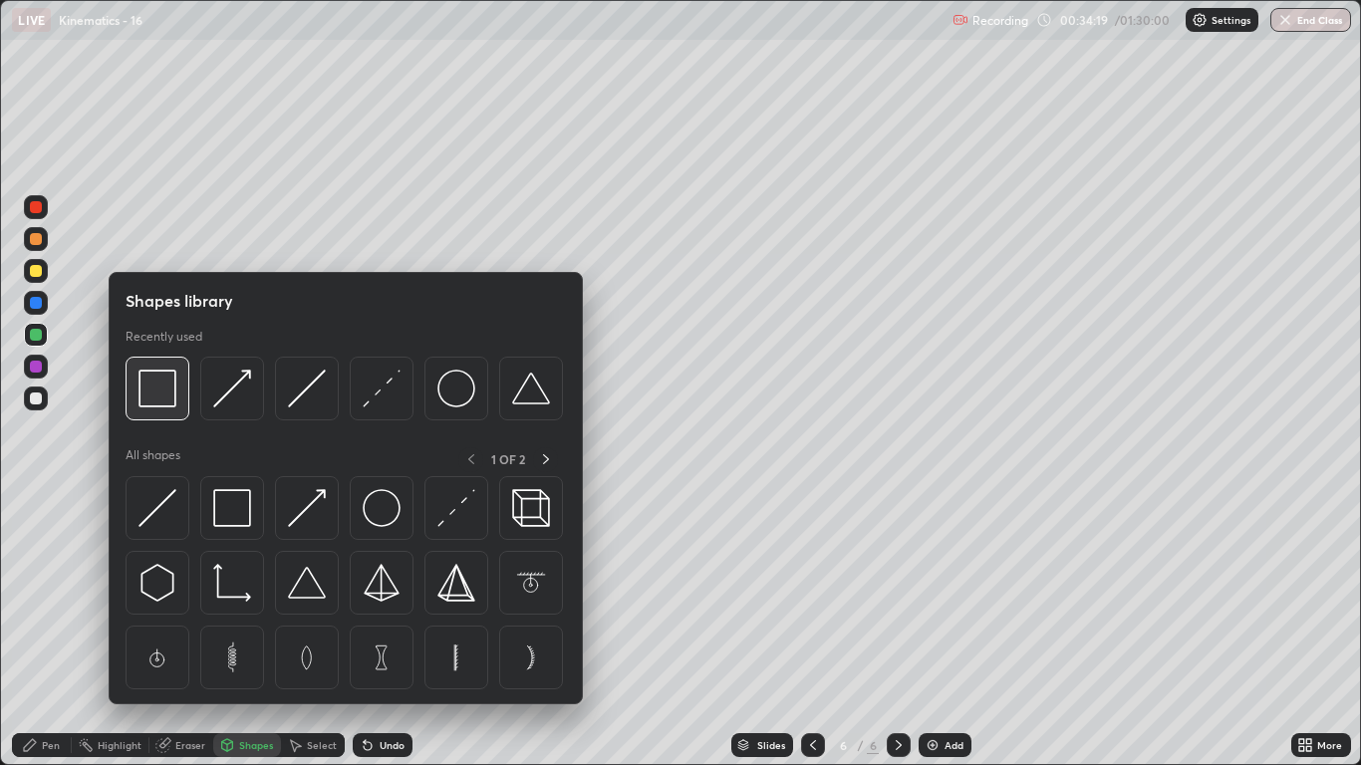
click at [169, 401] on img at bounding box center [158, 389] width 38 height 38
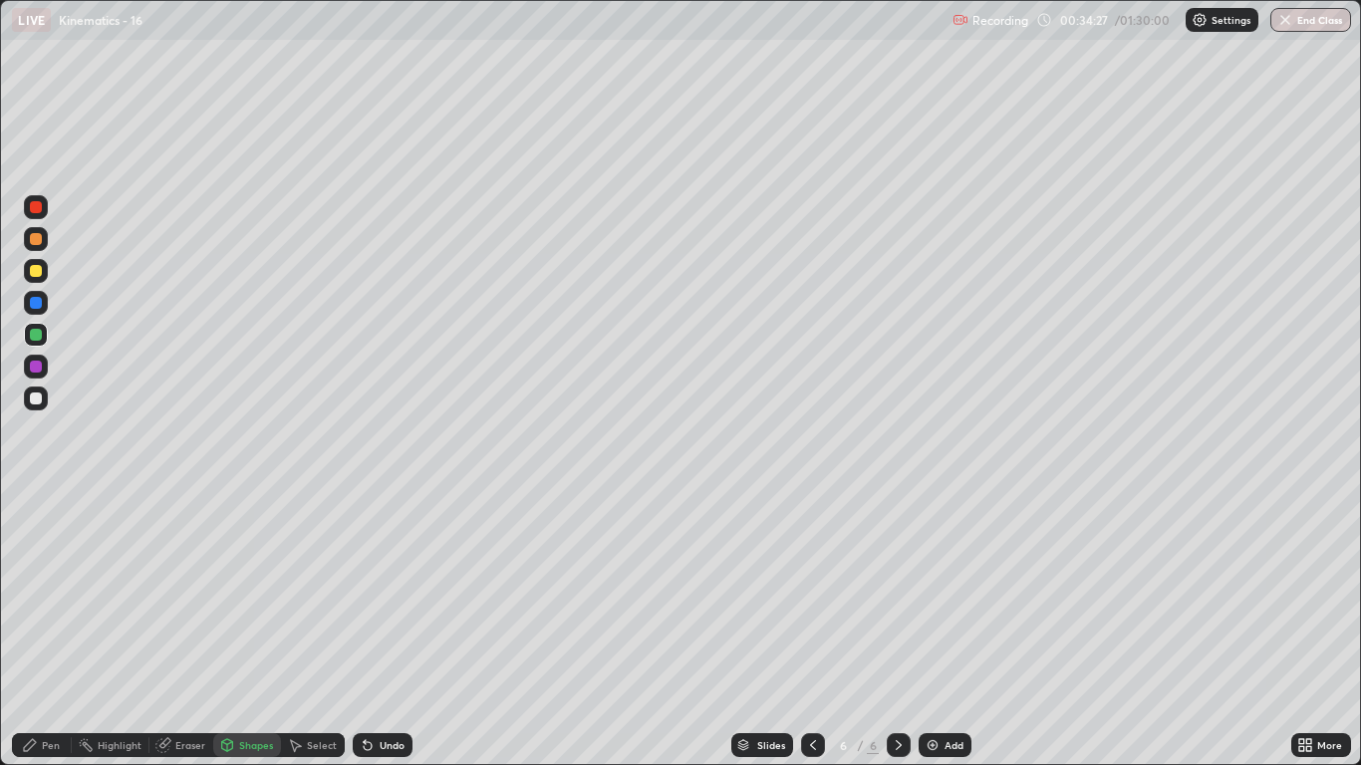
click at [50, 630] on div "Pen" at bounding box center [51, 745] width 18 height 10
click at [37, 241] on div at bounding box center [36, 239] width 12 height 12
click at [38, 401] on div at bounding box center [36, 399] width 12 height 12
click at [246, 630] on div "Shapes" at bounding box center [256, 745] width 34 height 10
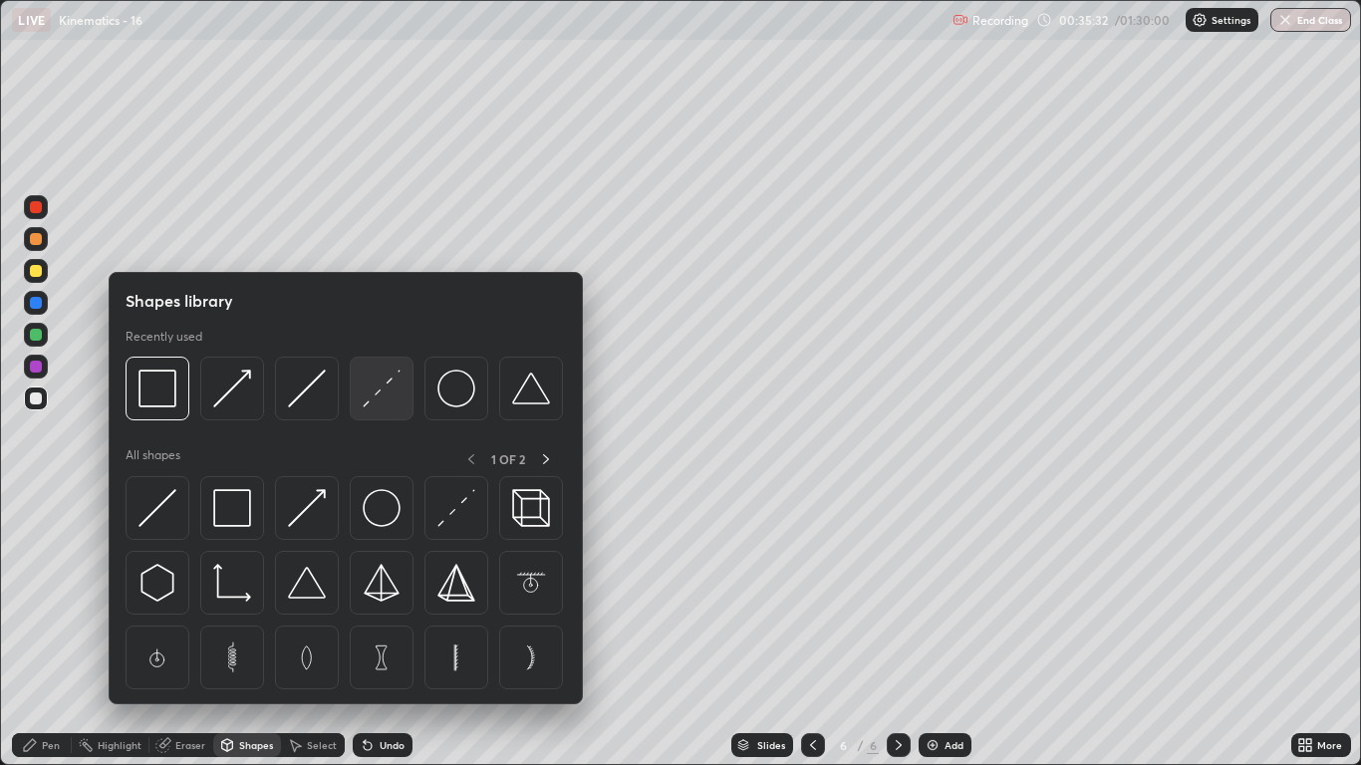
click at [384, 404] on img at bounding box center [382, 389] width 38 height 38
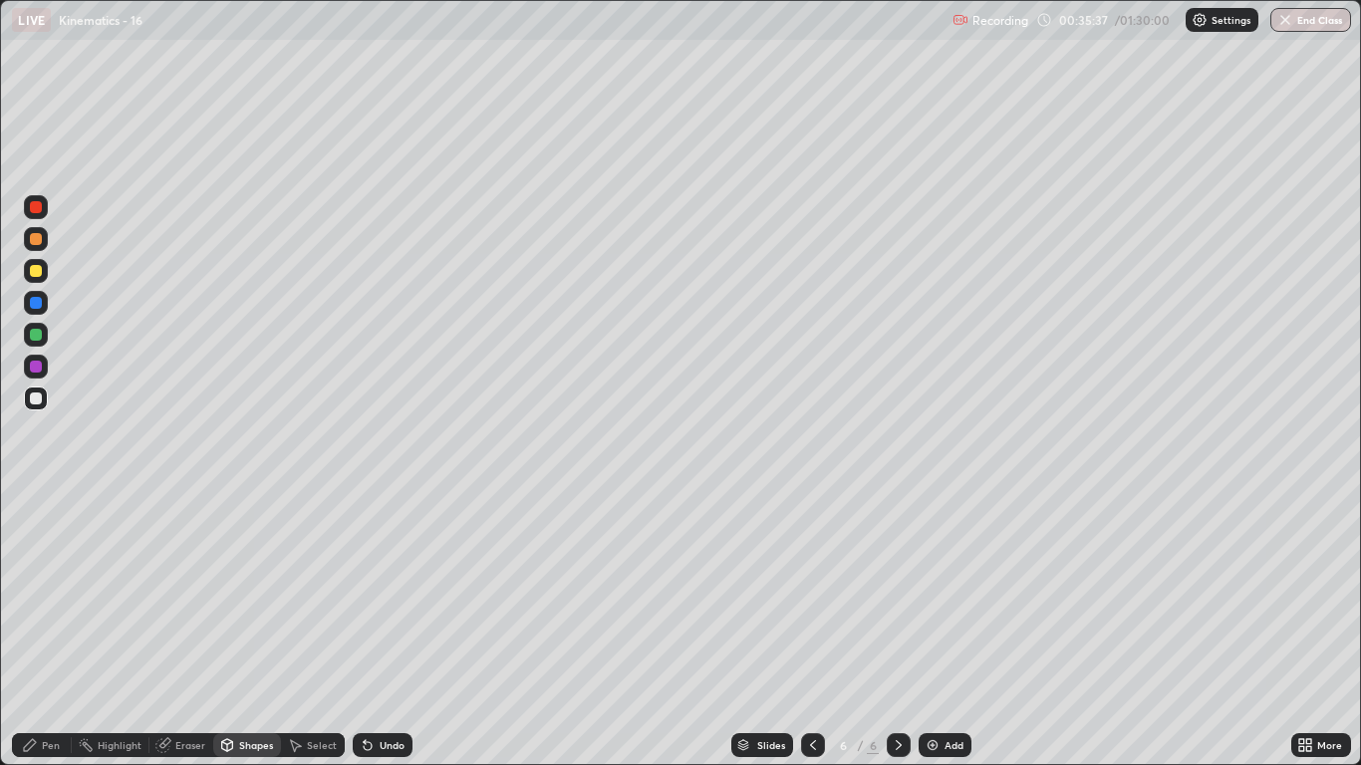
click at [36, 337] on div at bounding box center [36, 335] width 12 height 12
click at [246, 630] on div "Shapes" at bounding box center [256, 745] width 34 height 10
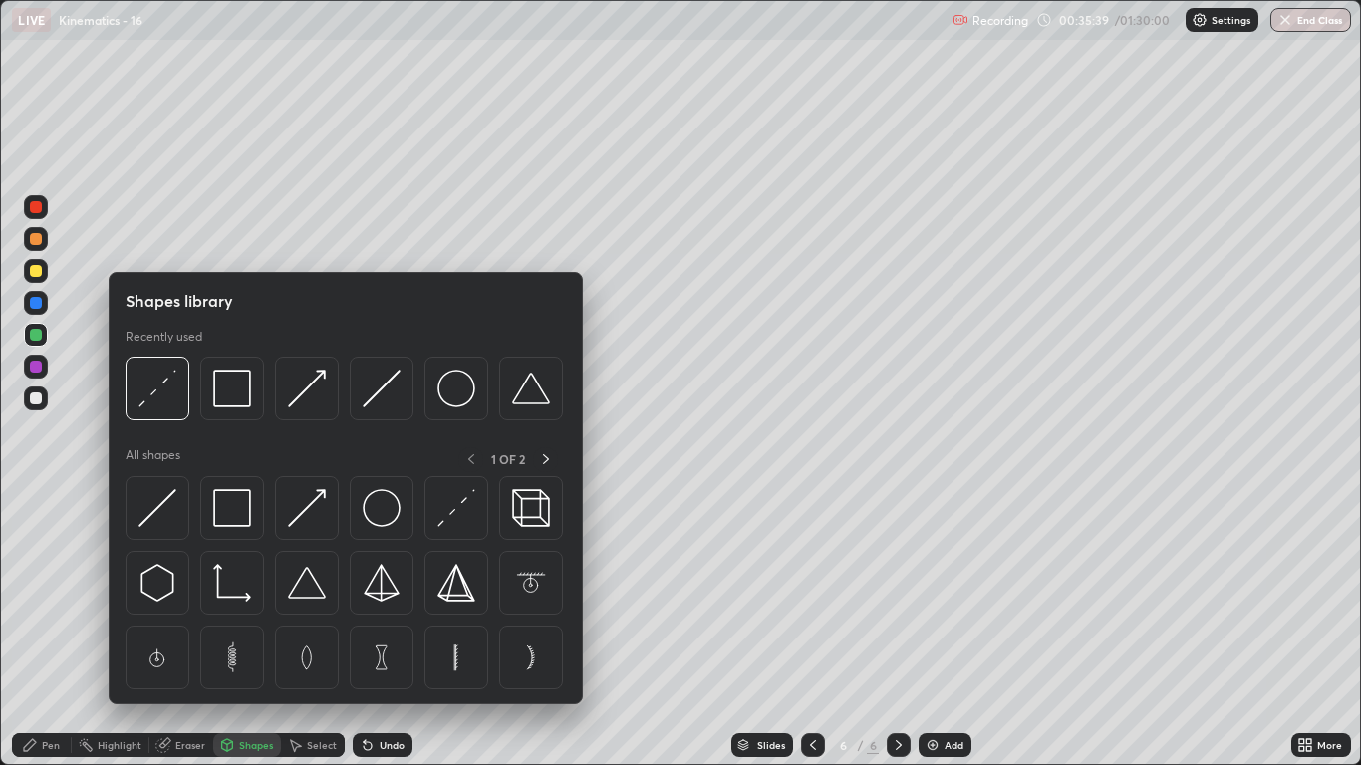
click at [235, 399] on img at bounding box center [232, 389] width 38 height 38
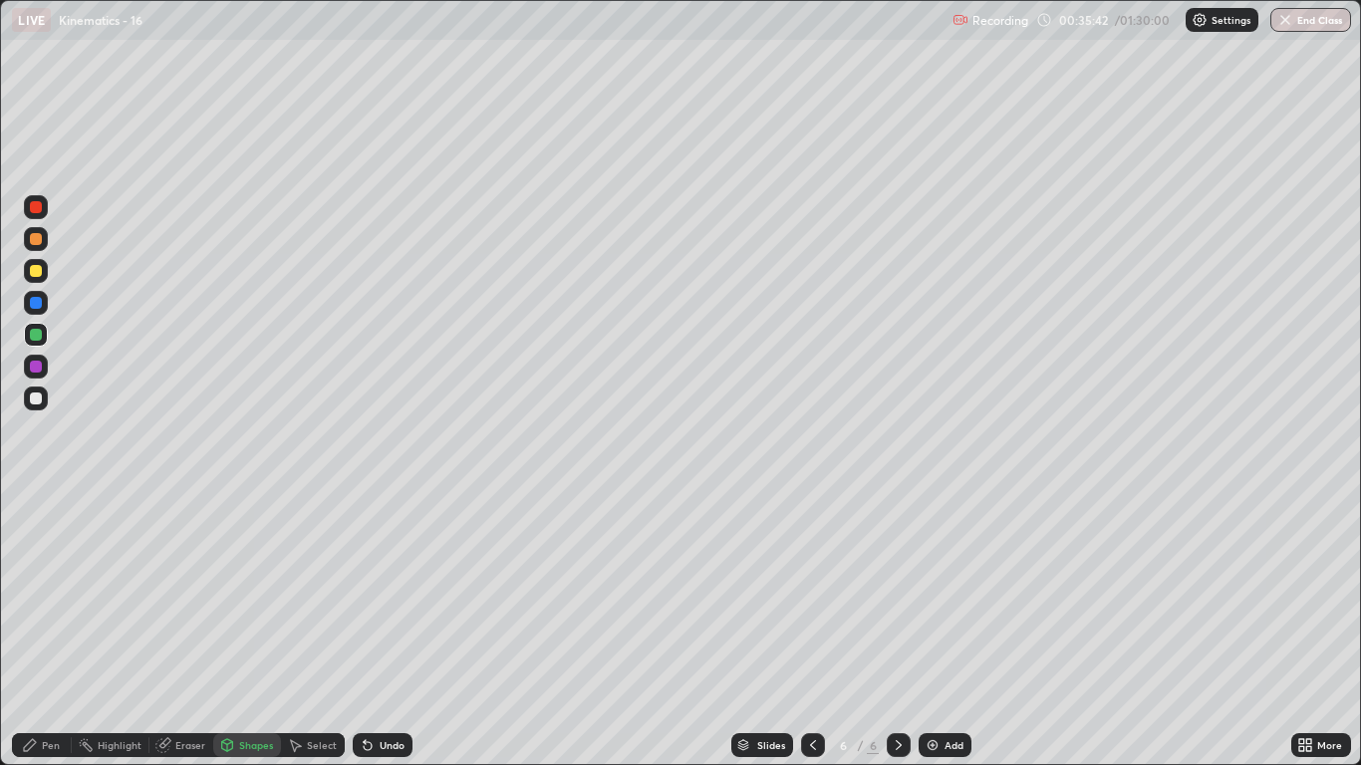
click at [51, 630] on div "Pen" at bounding box center [51, 745] width 18 height 10
click at [40, 401] on div at bounding box center [36, 399] width 12 height 12
click at [250, 630] on div "Shapes" at bounding box center [256, 745] width 34 height 10
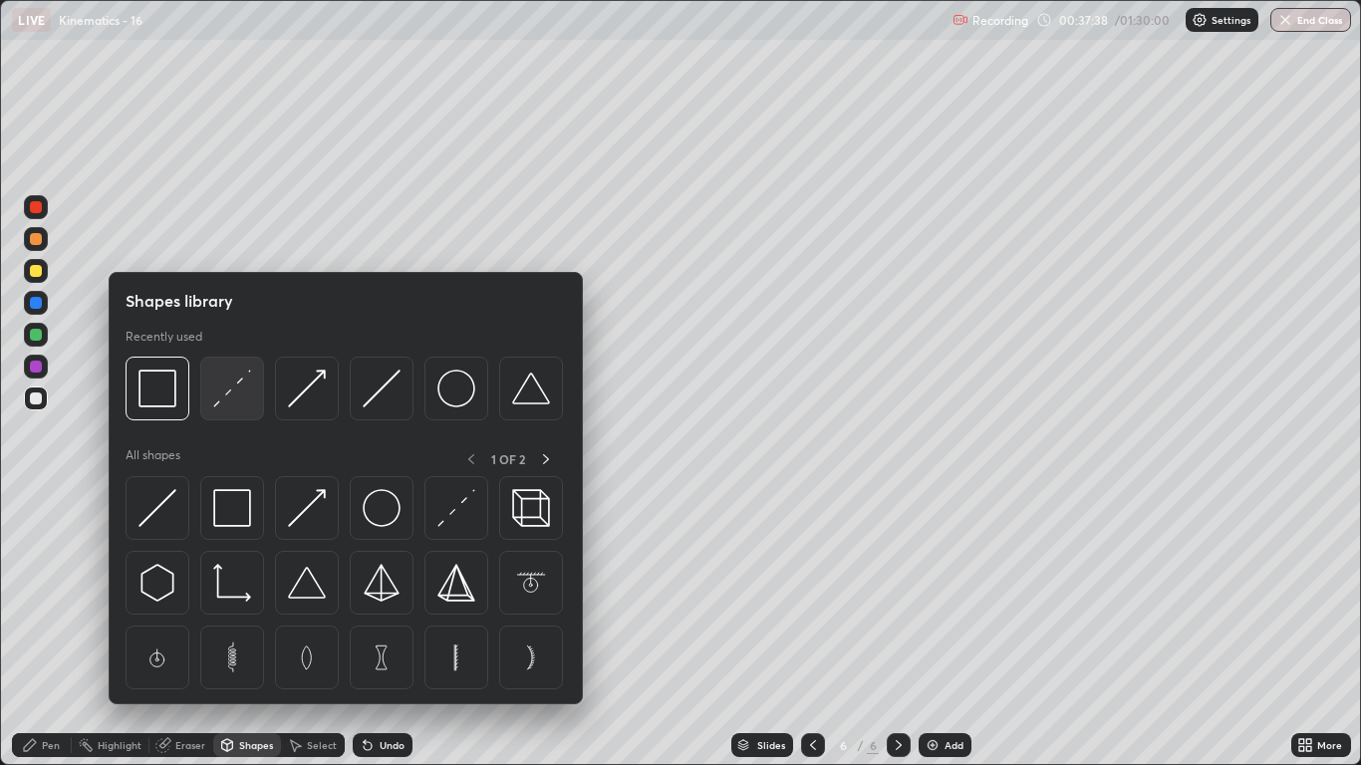
click at [224, 408] on div at bounding box center [232, 389] width 64 height 64
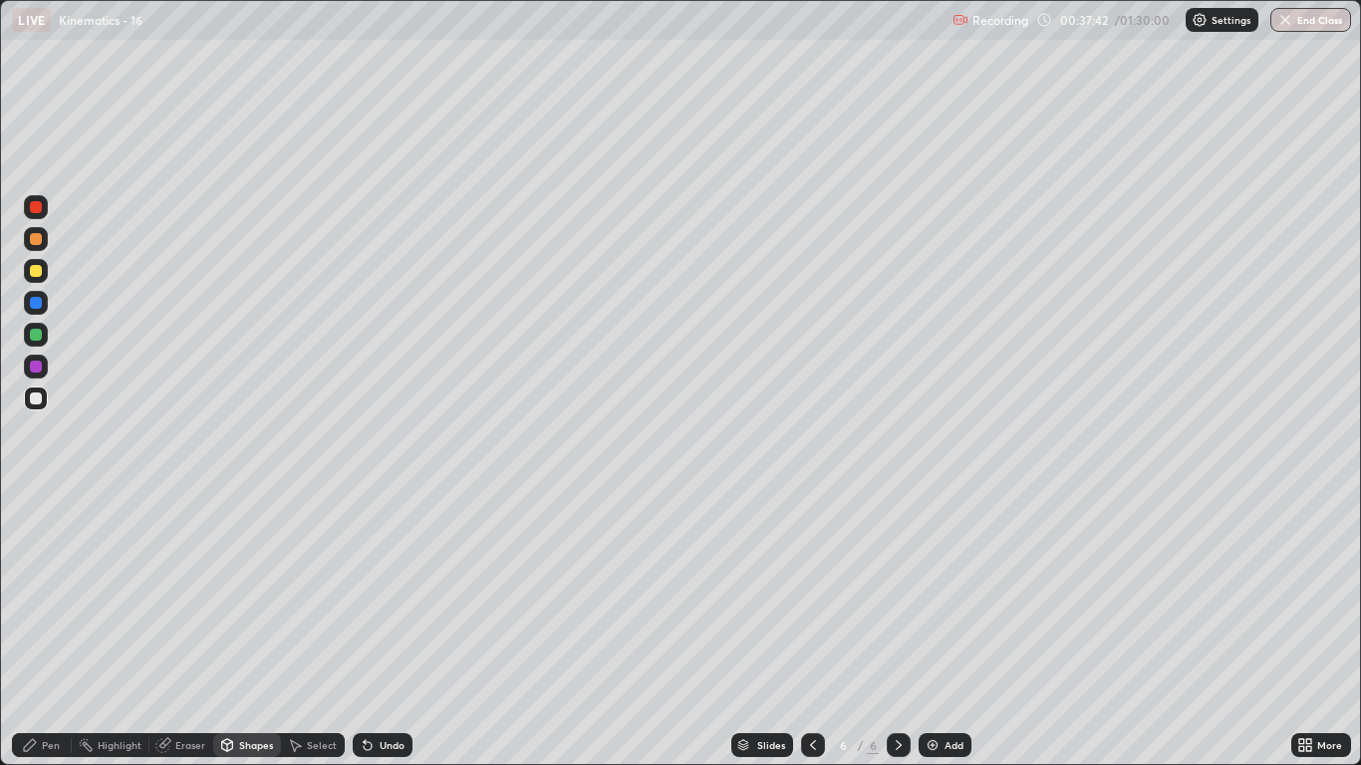
click at [34, 274] on div at bounding box center [36, 271] width 12 height 12
click at [47, 630] on div "Pen" at bounding box center [51, 745] width 18 height 10
click at [33, 398] on div at bounding box center [36, 399] width 12 height 12
click at [933, 630] on img at bounding box center [933, 745] width 16 height 16
click at [245, 630] on div "Shapes" at bounding box center [256, 745] width 34 height 10
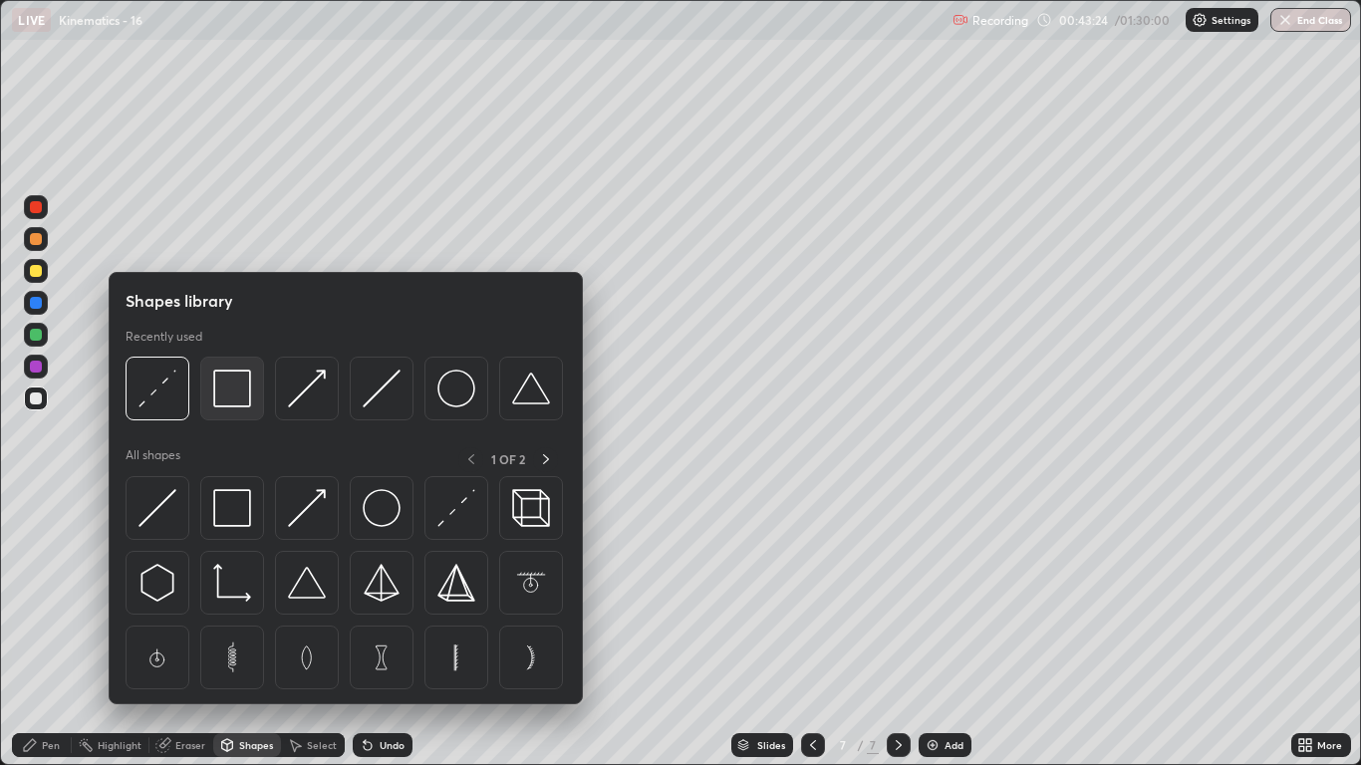
click at [248, 399] on img at bounding box center [232, 389] width 38 height 38
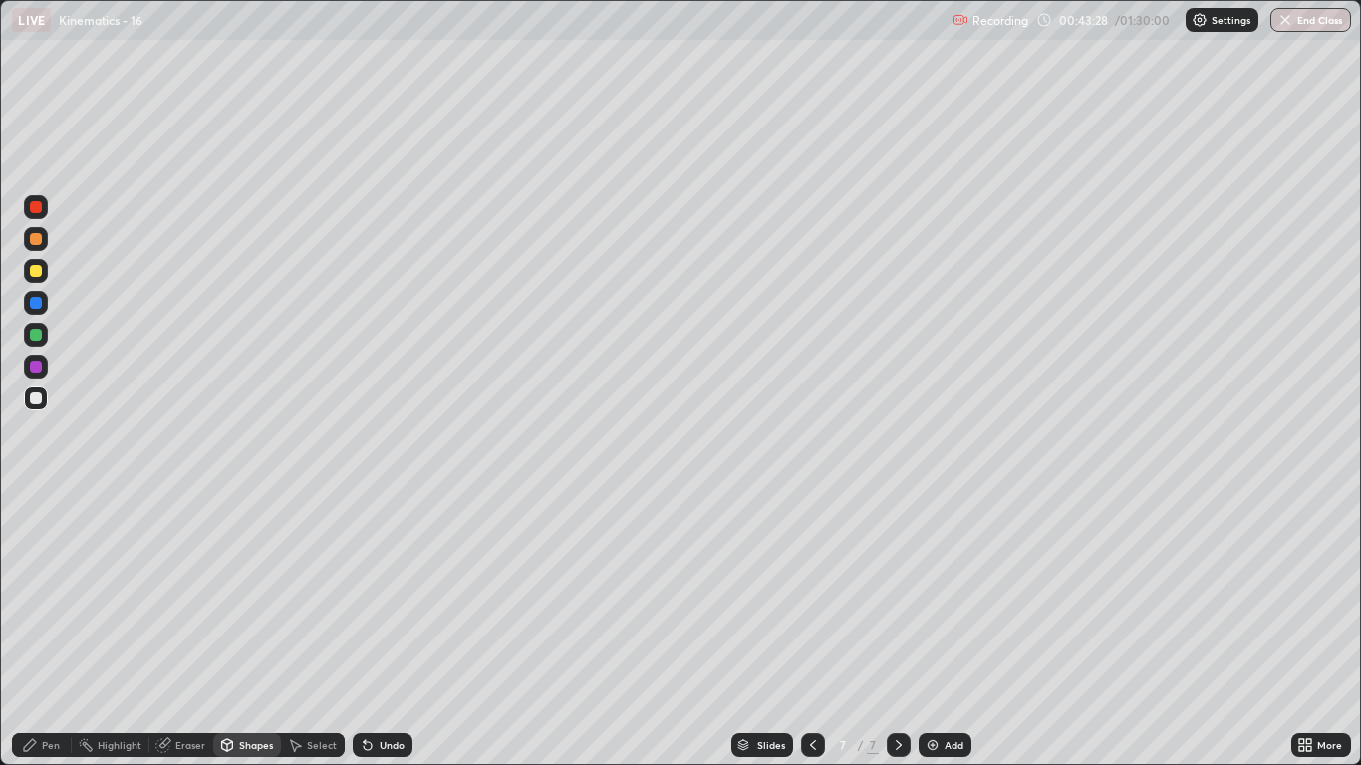
click at [51, 630] on div "Pen" at bounding box center [51, 745] width 18 height 10
click at [45, 343] on div at bounding box center [36, 335] width 24 height 24
click at [36, 403] on div at bounding box center [36, 399] width 12 height 12
click at [35, 278] on div at bounding box center [36, 271] width 24 height 24
click at [32, 340] on div at bounding box center [36, 335] width 12 height 12
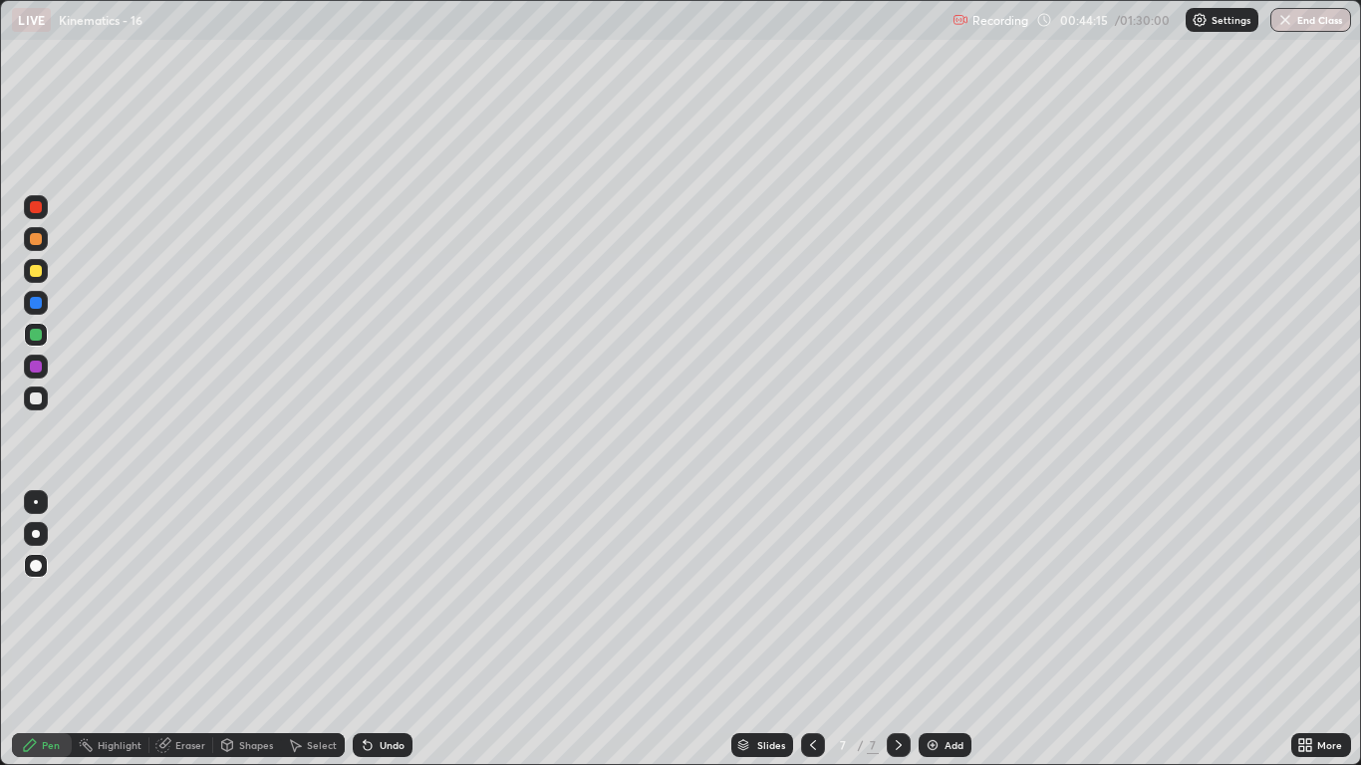
click at [254, 630] on div "Shapes" at bounding box center [256, 745] width 34 height 10
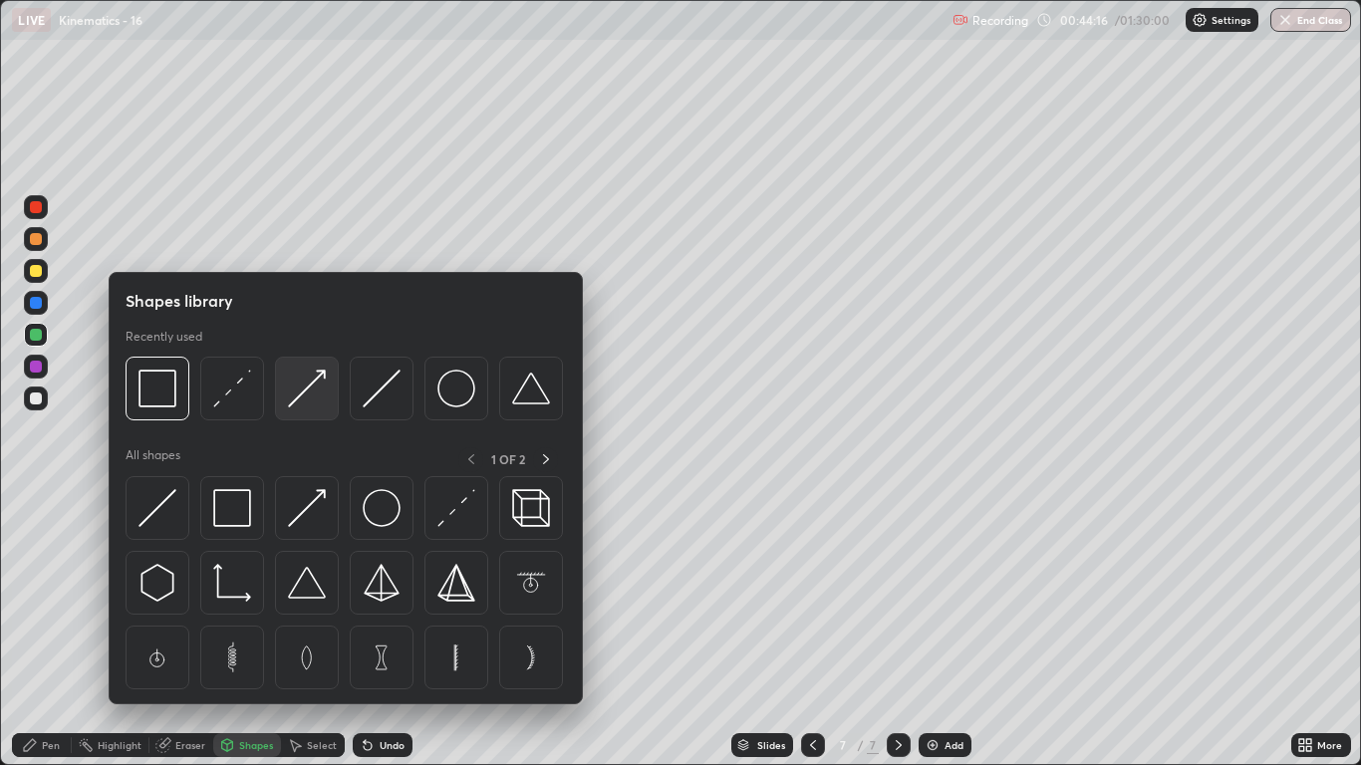
click at [302, 398] on img at bounding box center [307, 389] width 38 height 38
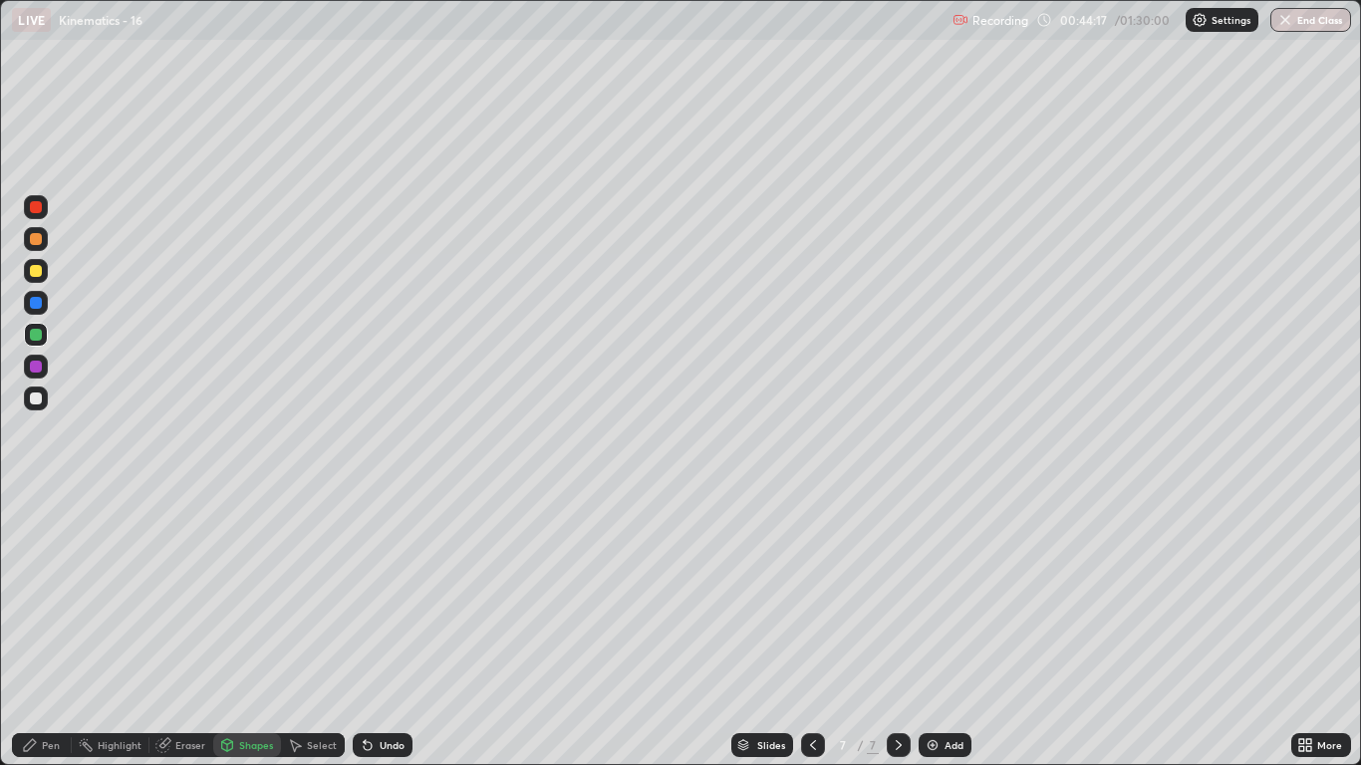
click at [251, 630] on div "Shapes" at bounding box center [256, 745] width 34 height 10
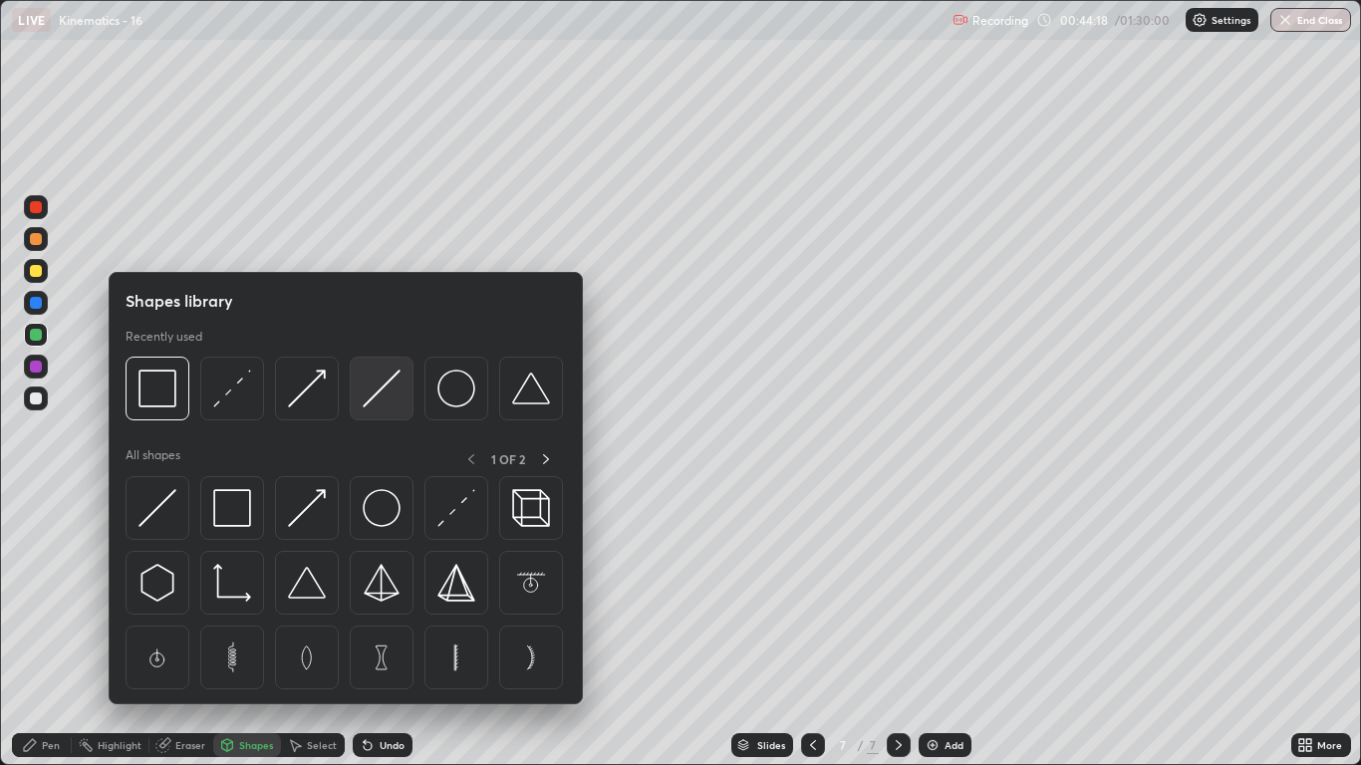
click at [376, 386] on img at bounding box center [382, 389] width 38 height 38
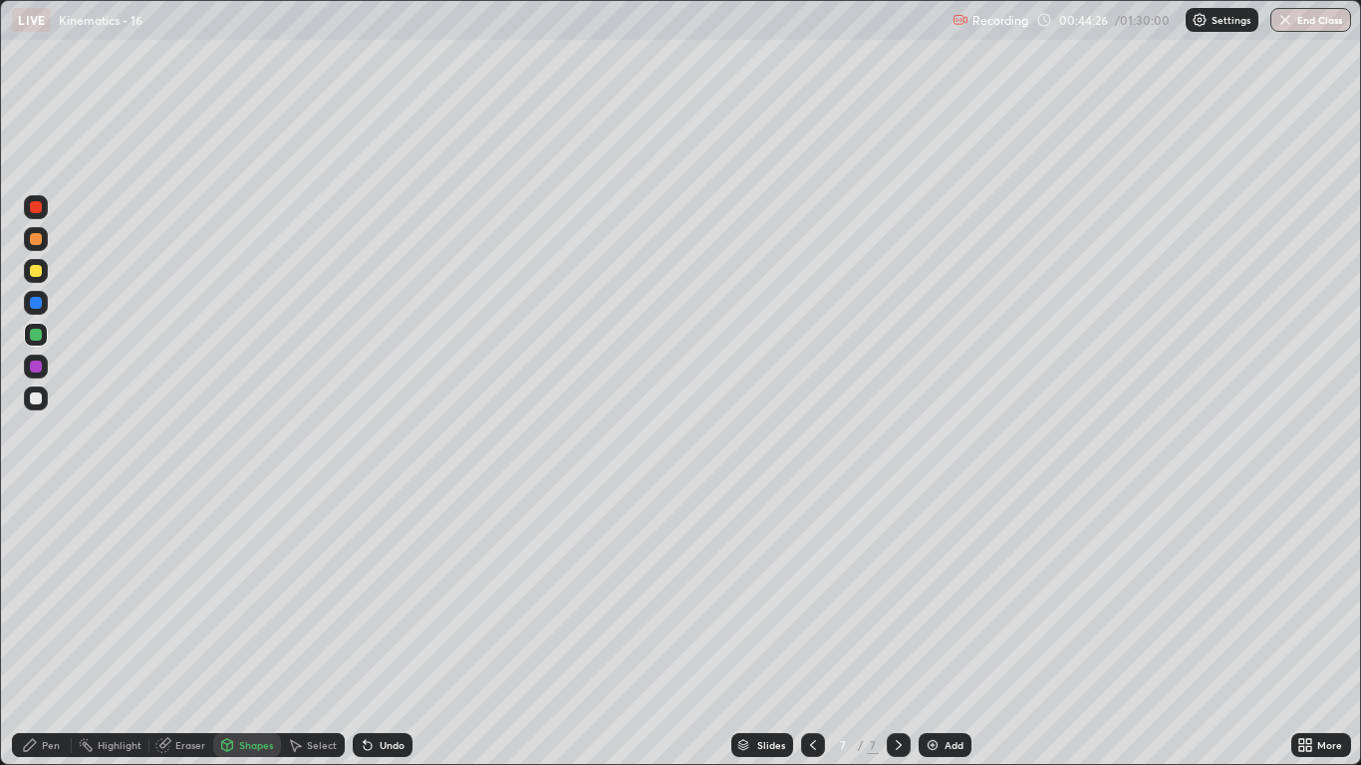
click at [42, 630] on div "Pen" at bounding box center [51, 745] width 18 height 10
click at [43, 274] on div at bounding box center [36, 271] width 24 height 24
click at [34, 397] on div at bounding box center [36, 399] width 12 height 12
click at [937, 630] on img at bounding box center [933, 745] width 16 height 16
click at [251, 630] on div "Shapes" at bounding box center [256, 745] width 34 height 10
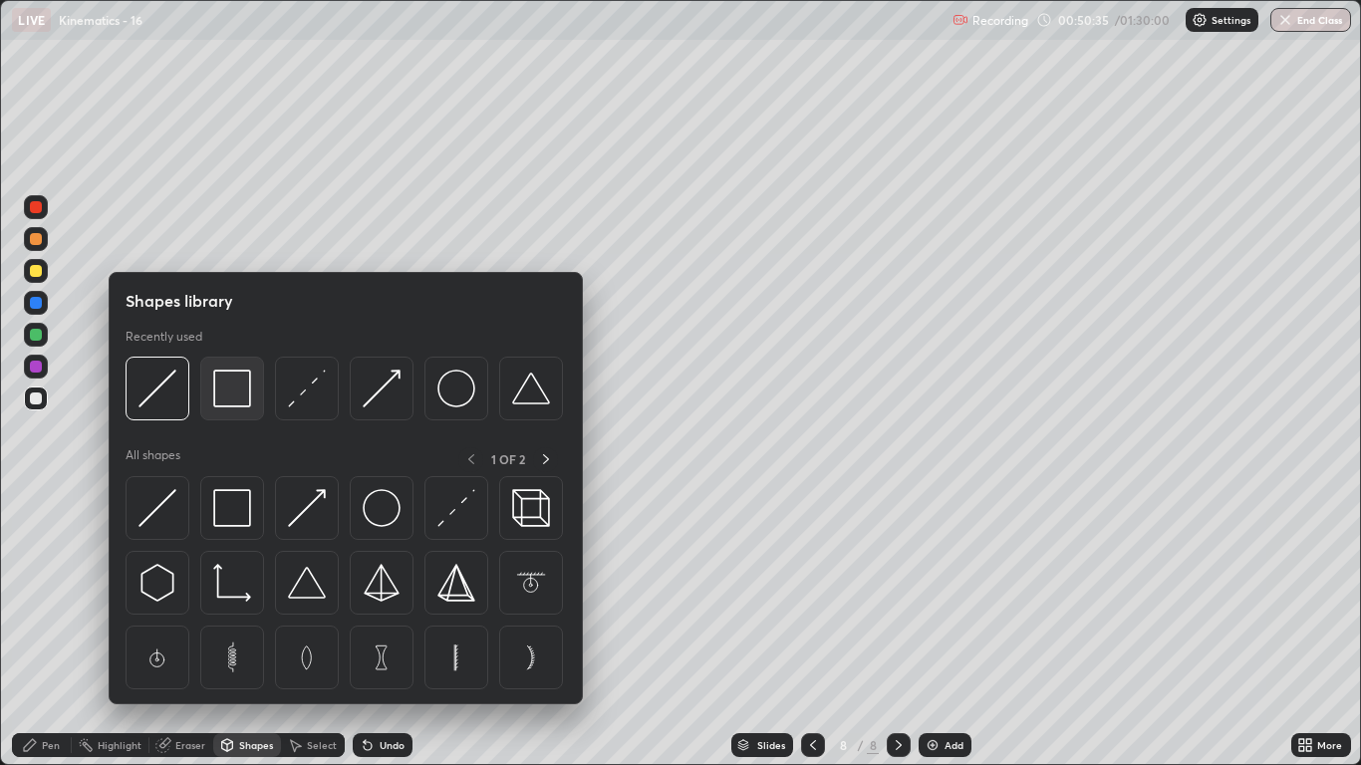
click at [245, 401] on img at bounding box center [232, 389] width 38 height 38
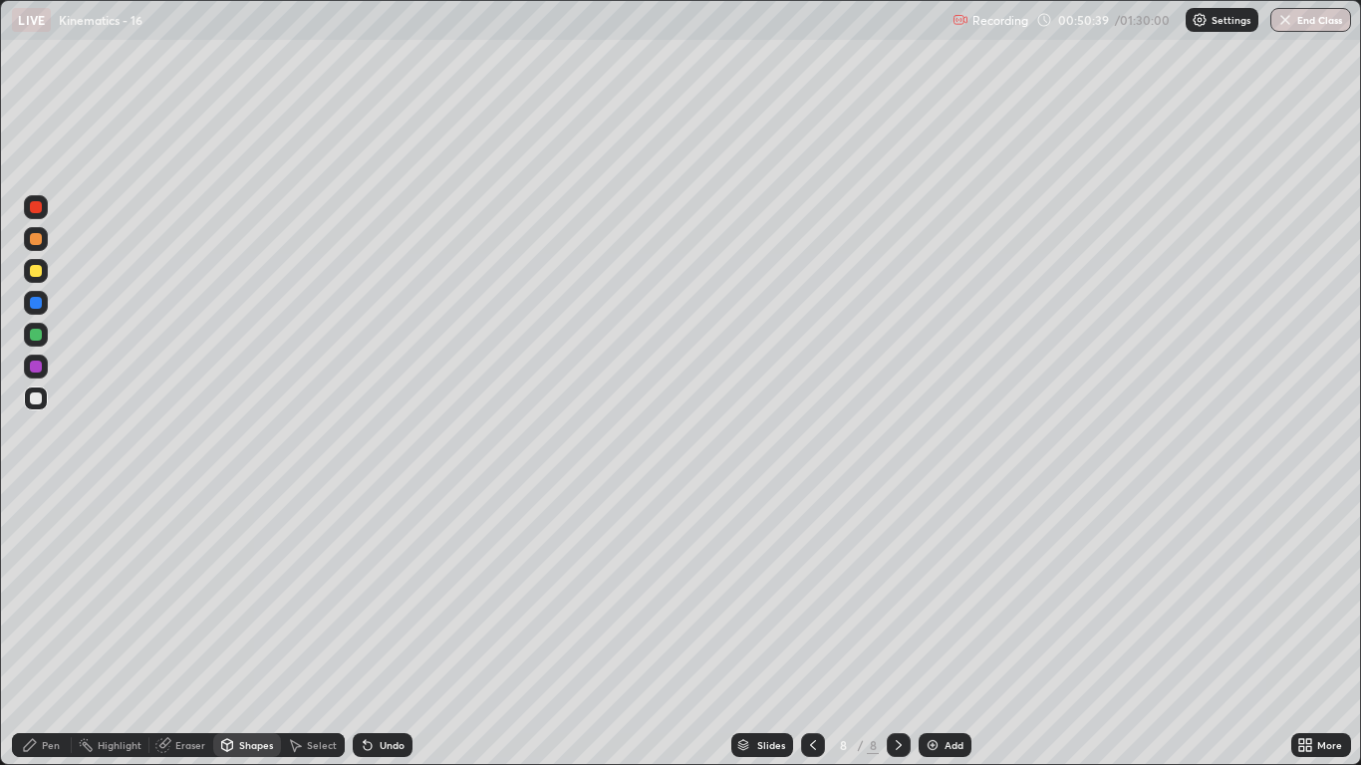
click at [55, 630] on div "Pen" at bounding box center [42, 746] width 60 height 24
click at [258, 630] on div "Shapes" at bounding box center [256, 745] width 34 height 10
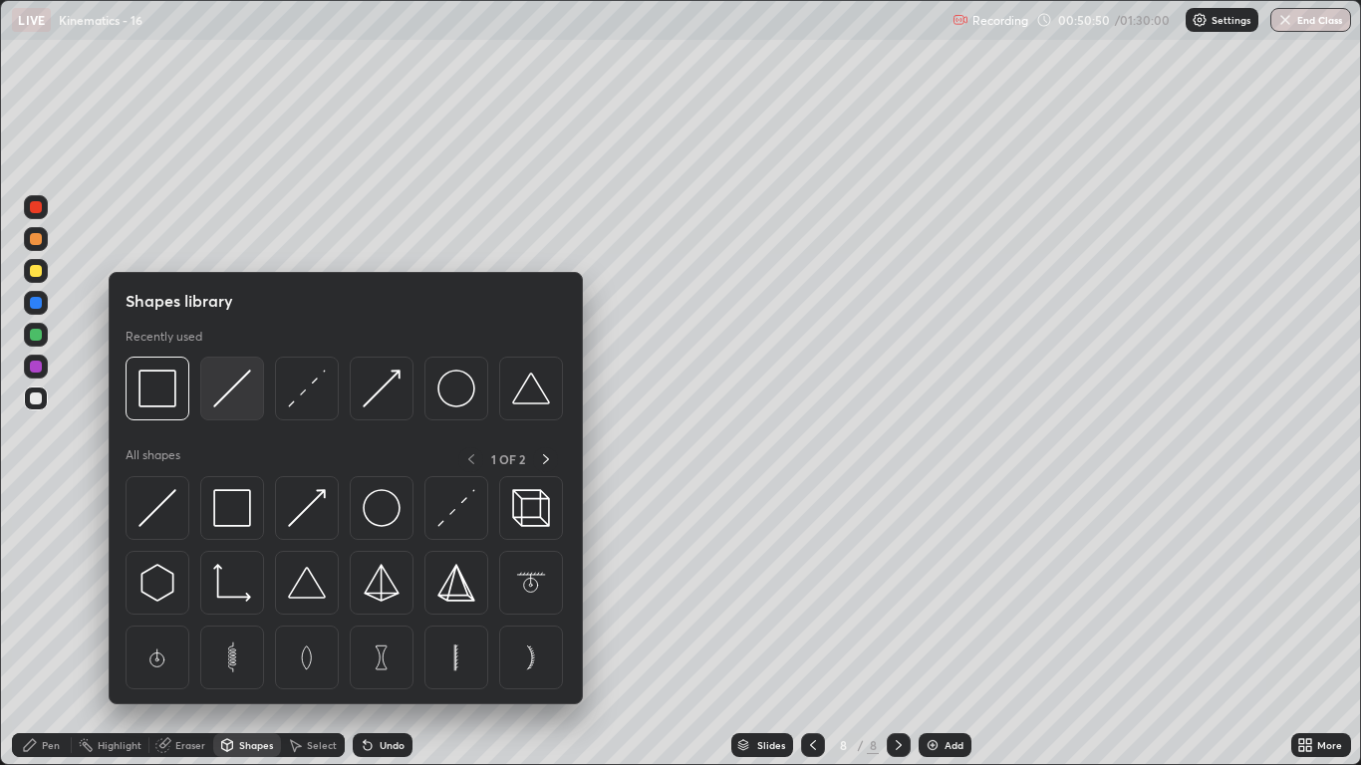
click at [234, 408] on div at bounding box center [232, 389] width 64 height 64
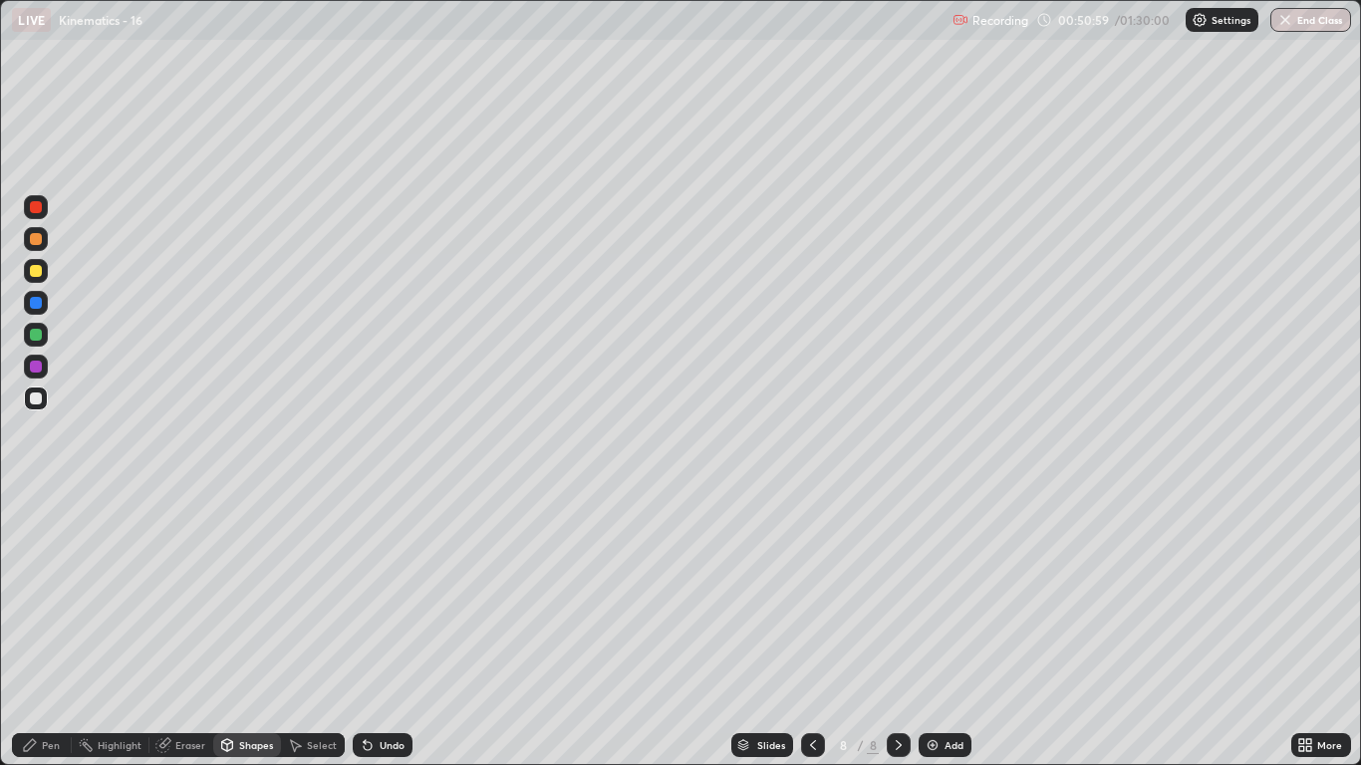
click at [51, 630] on div "Pen" at bounding box center [51, 745] width 18 height 10
click at [39, 337] on div at bounding box center [36, 335] width 12 height 12
click at [37, 244] on div at bounding box center [36, 239] width 12 height 12
click at [36, 402] on div at bounding box center [36, 399] width 12 height 12
click at [243, 630] on div "Shapes" at bounding box center [256, 745] width 34 height 10
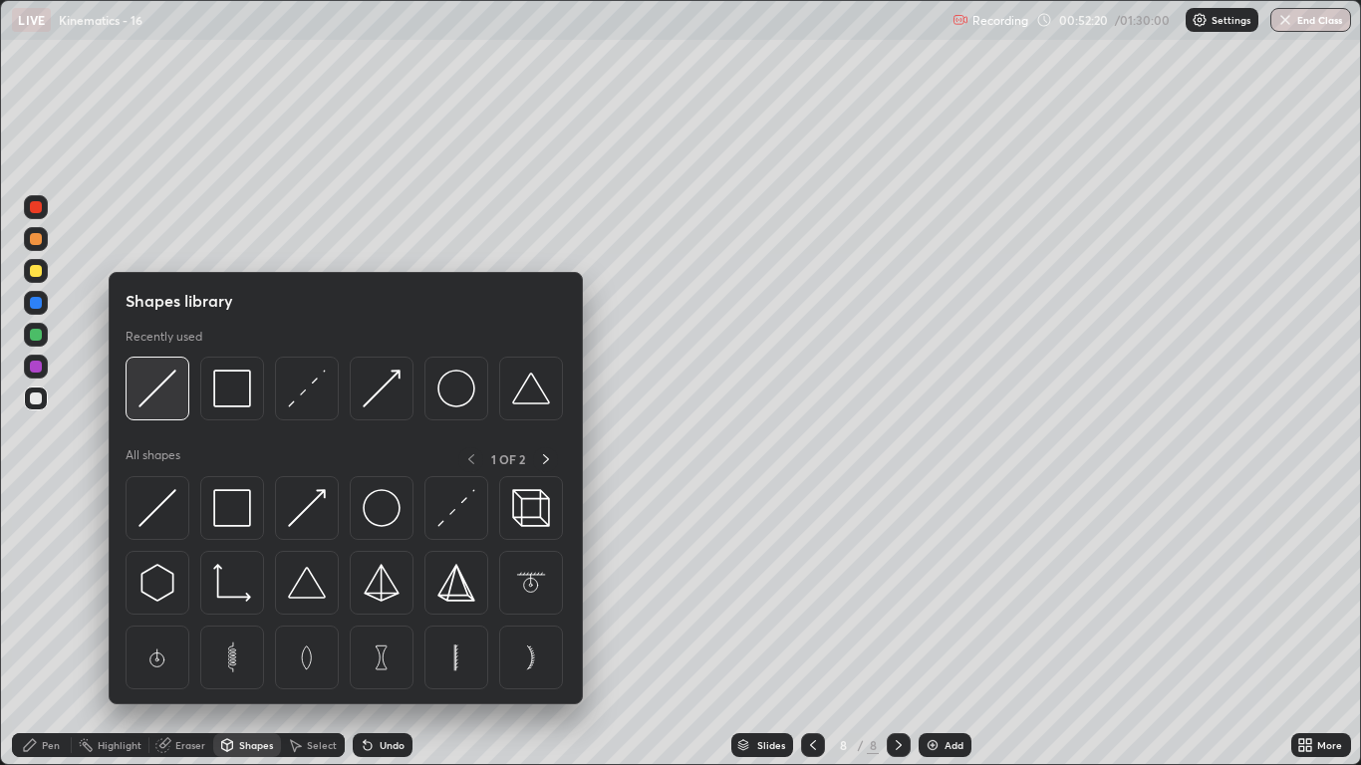
click at [155, 404] on img at bounding box center [158, 389] width 38 height 38
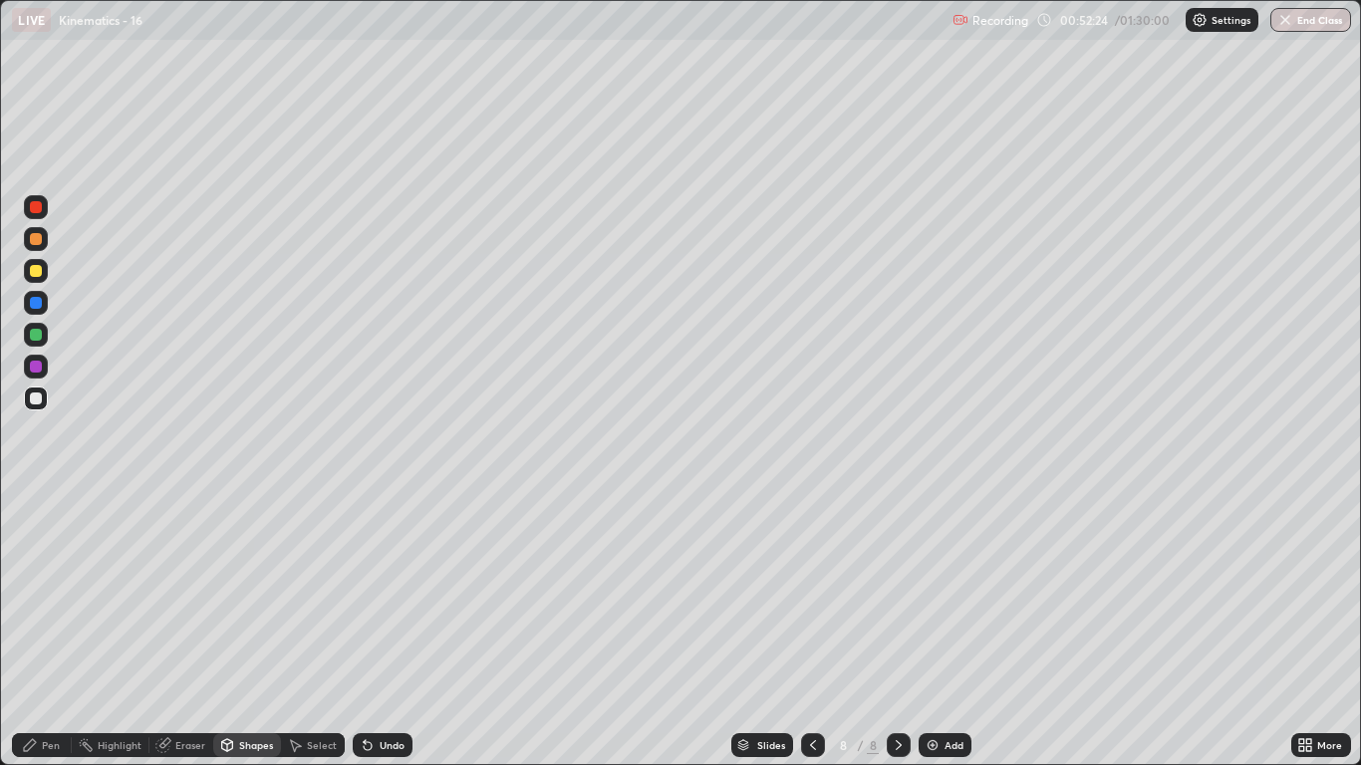
click at [51, 630] on div "Pen" at bounding box center [51, 745] width 18 height 10
click at [44, 338] on div at bounding box center [36, 335] width 24 height 24
click at [41, 367] on div at bounding box center [36, 367] width 12 height 12
click at [37, 399] on div at bounding box center [36, 399] width 12 height 12
click at [38, 273] on div at bounding box center [36, 271] width 12 height 12
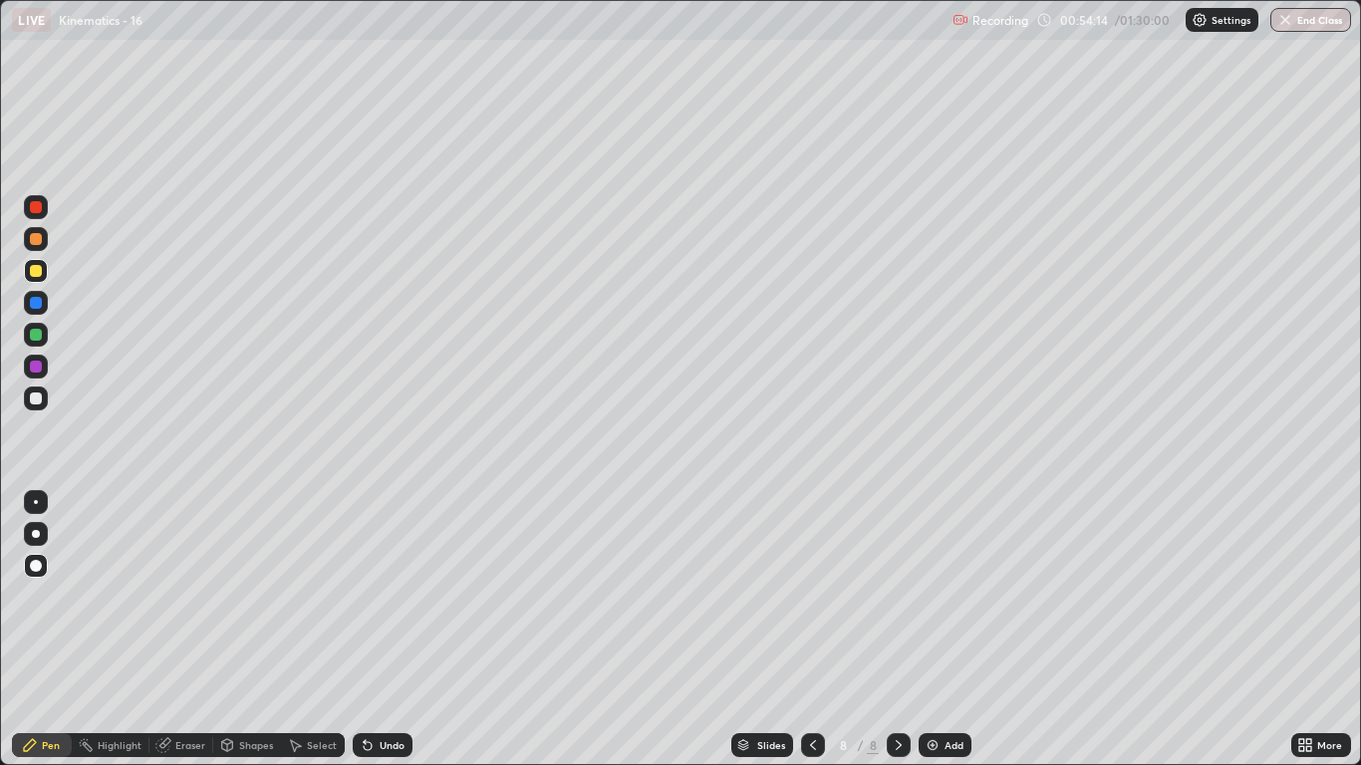
click at [380, 630] on div "Undo" at bounding box center [392, 745] width 25 height 10
click at [394, 630] on div "Undo" at bounding box center [392, 745] width 25 height 10
click at [941, 630] on div "Add" at bounding box center [945, 746] width 53 height 24
click at [248, 630] on div "Shapes" at bounding box center [256, 745] width 34 height 10
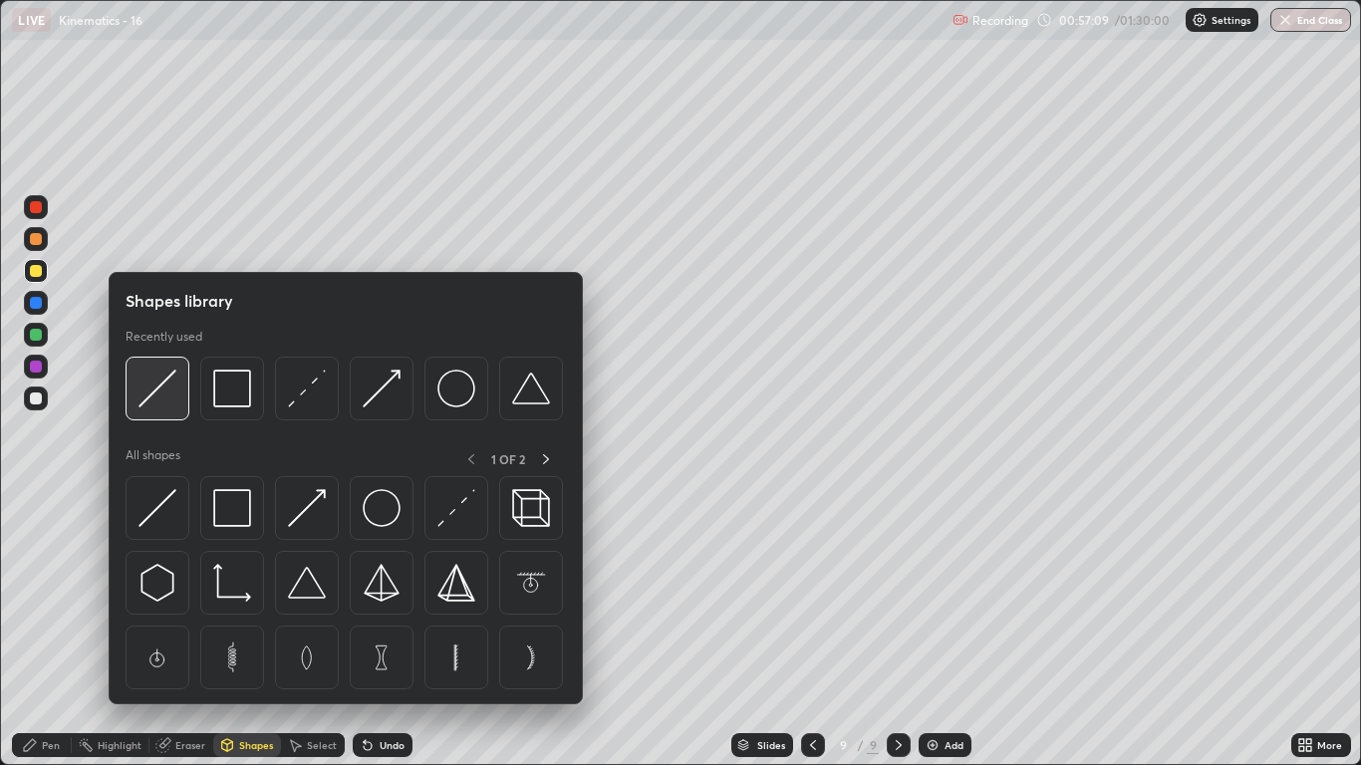
click at [176, 402] on img at bounding box center [158, 389] width 38 height 38
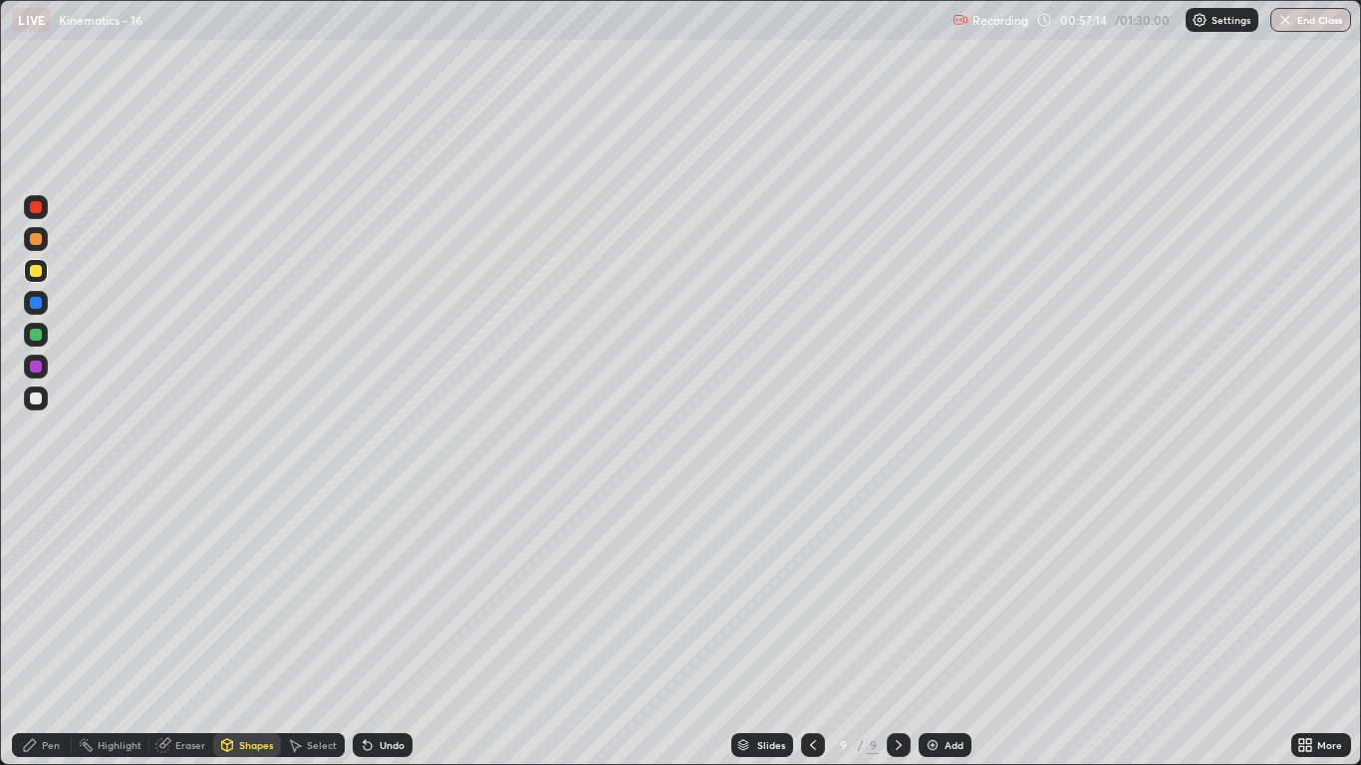
click at [52, 630] on div "Pen" at bounding box center [51, 745] width 18 height 10
click at [246, 630] on div "Shapes" at bounding box center [256, 745] width 34 height 10
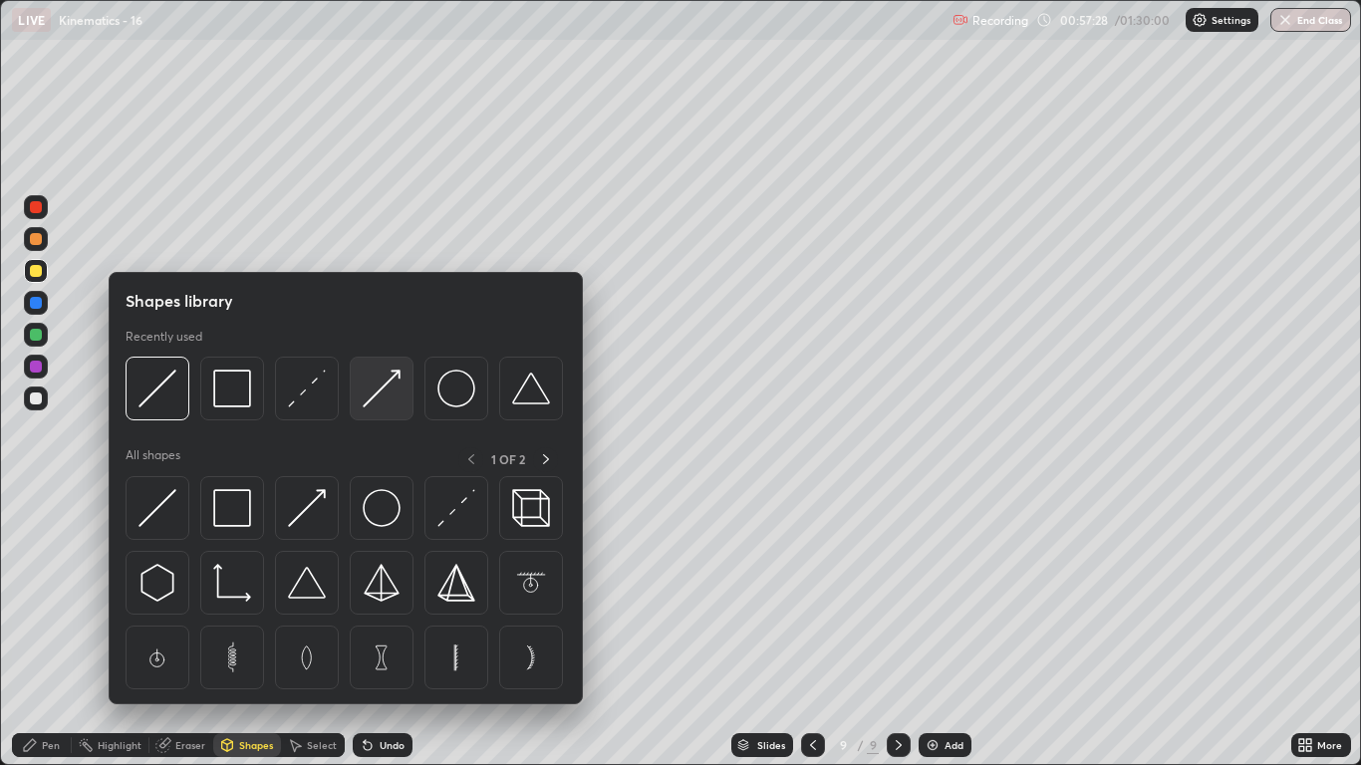
click at [375, 399] on img at bounding box center [382, 389] width 38 height 38
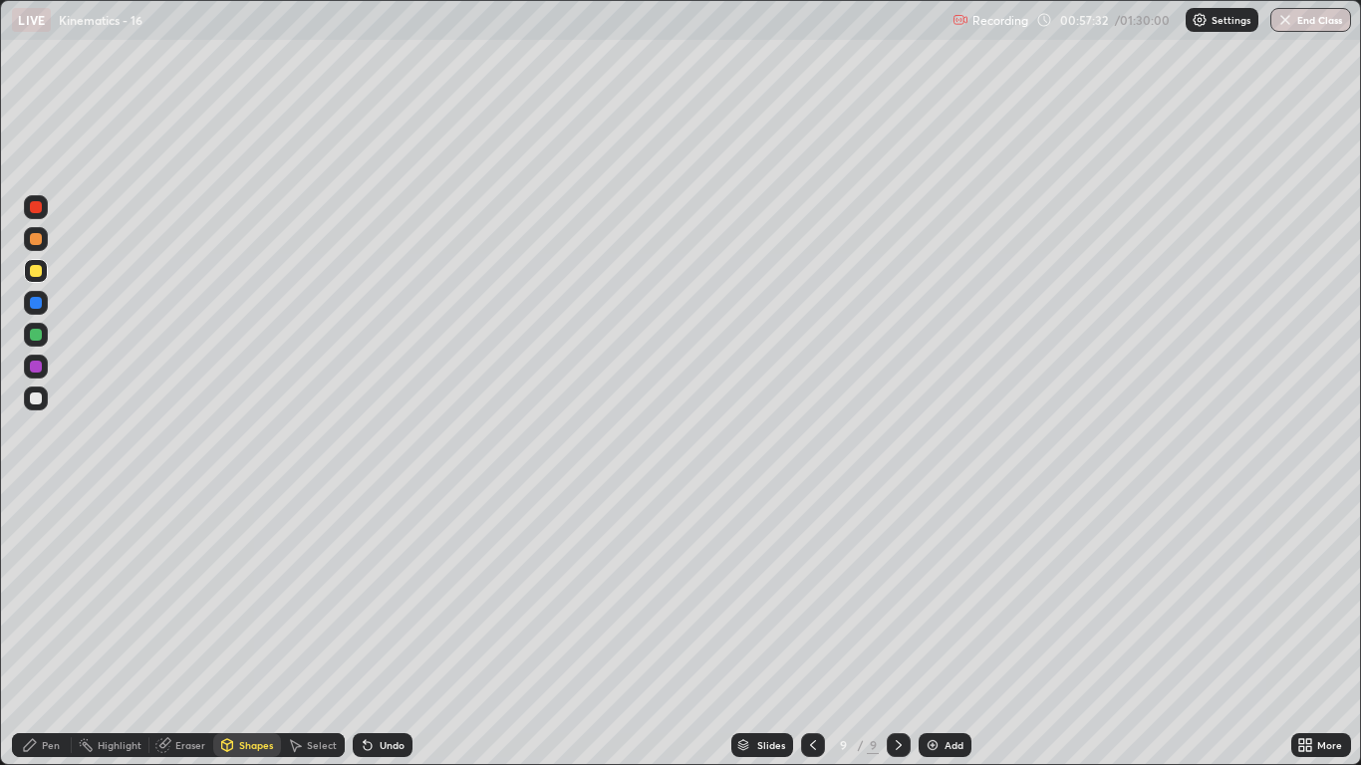
click at [44, 341] on div at bounding box center [36, 335] width 24 height 24
click at [56, 630] on div "Pen" at bounding box center [51, 745] width 18 height 10
click at [253, 630] on div "Shapes" at bounding box center [256, 745] width 34 height 10
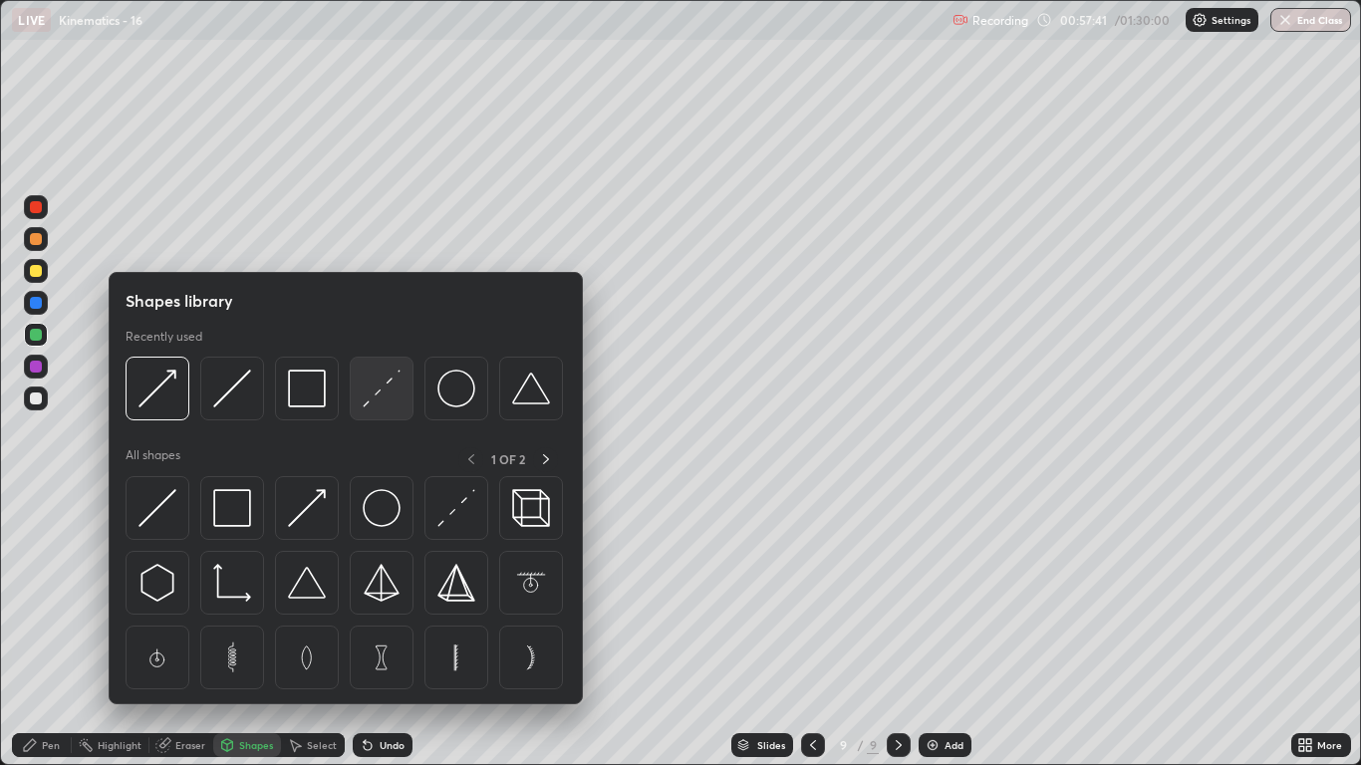
click at [364, 392] on img at bounding box center [382, 389] width 38 height 38
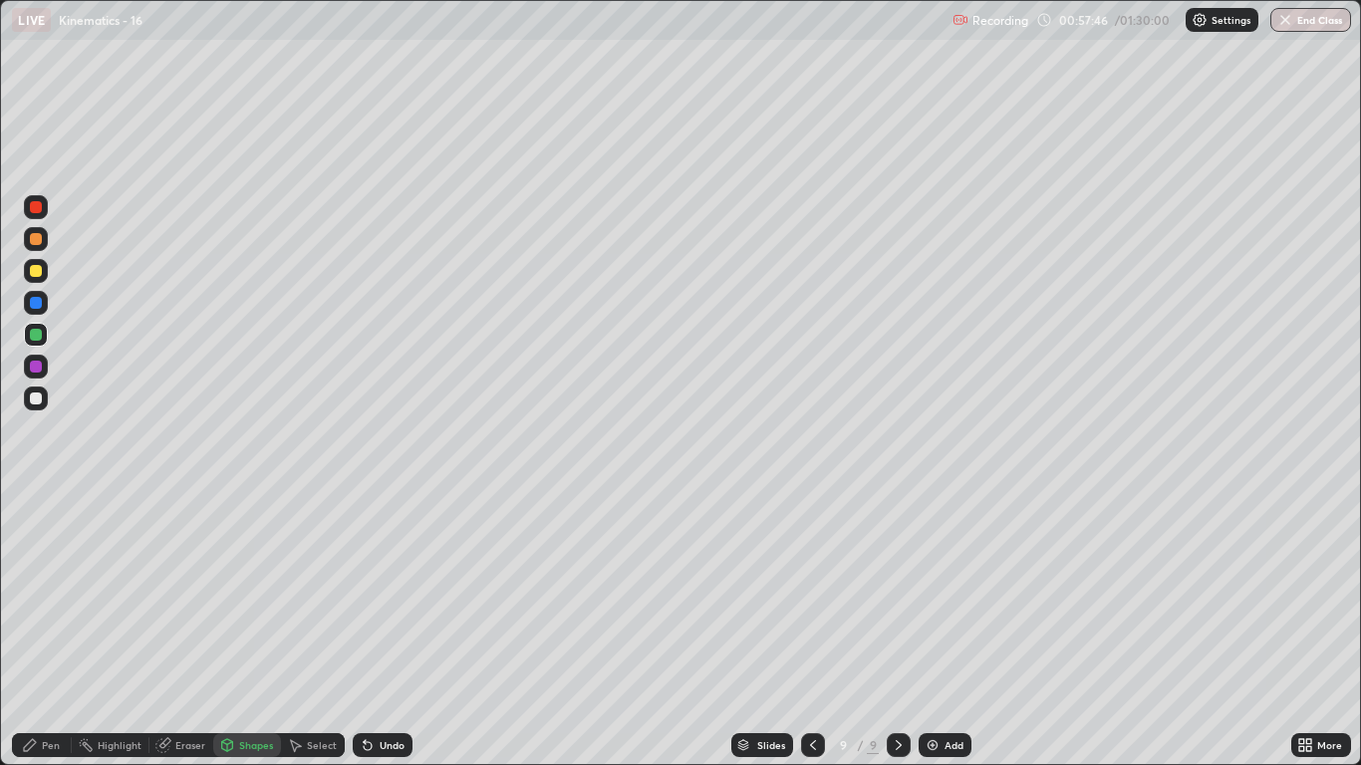
click at [38, 403] on div at bounding box center [36, 399] width 12 height 12
click at [38, 404] on div at bounding box center [36, 399] width 12 height 12
click at [250, 630] on div "Shapes" at bounding box center [256, 745] width 34 height 10
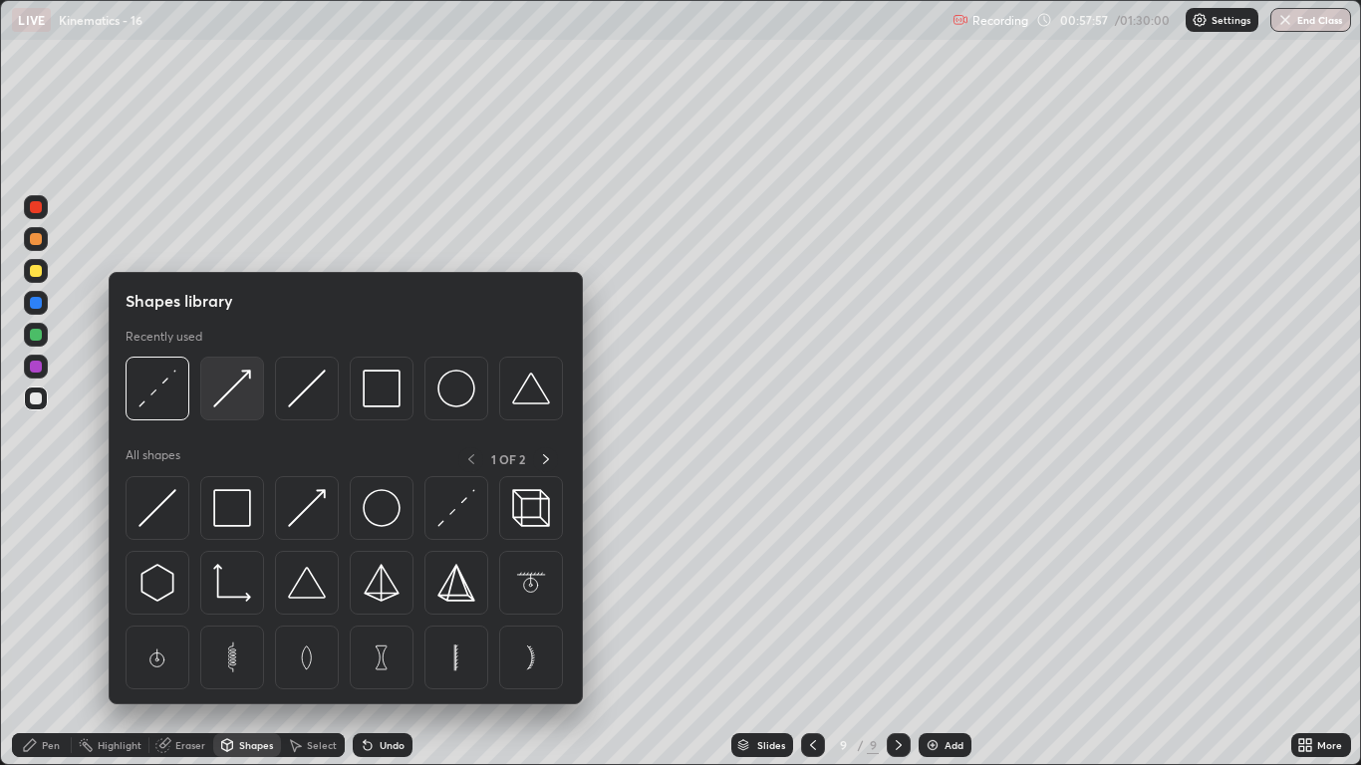
click at [225, 401] on img at bounding box center [232, 389] width 38 height 38
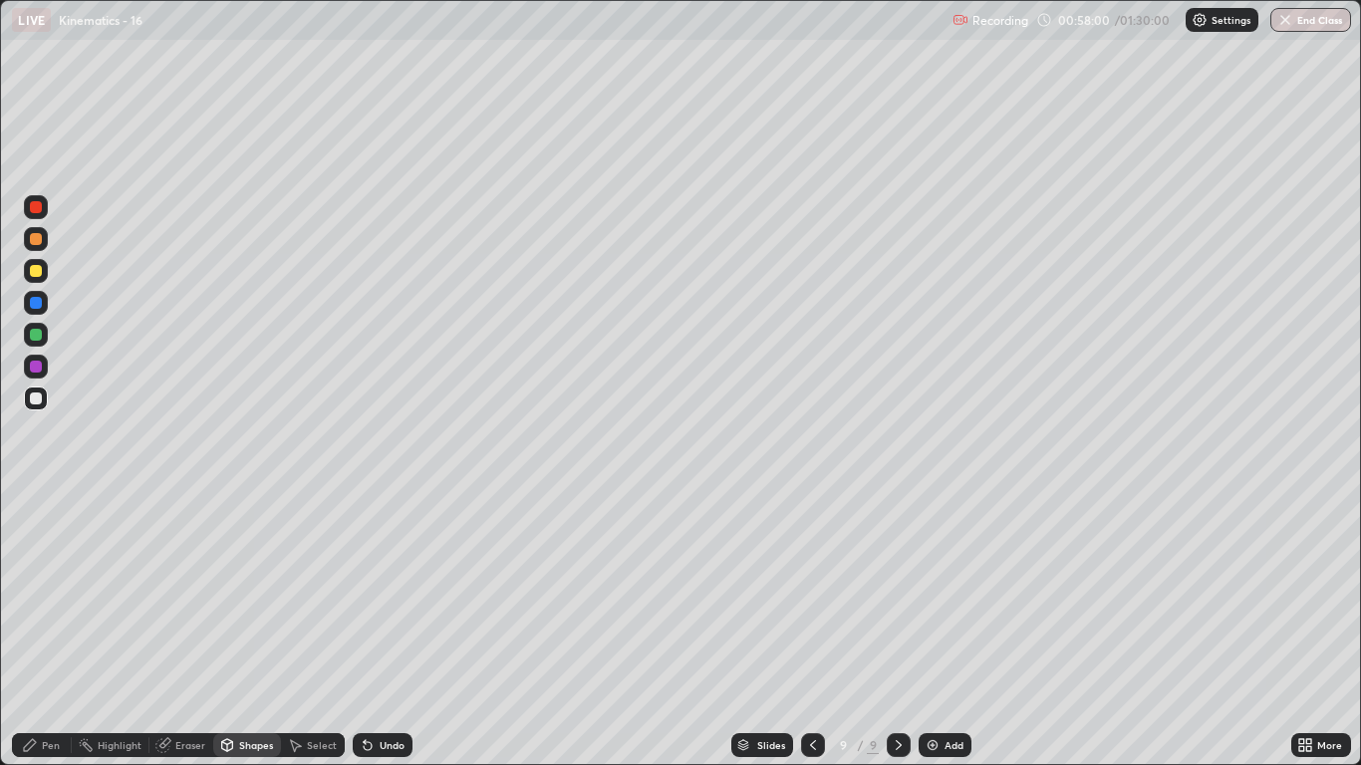
click at [54, 630] on div "Pen" at bounding box center [51, 745] width 18 height 10
click at [248, 630] on div "Shapes" at bounding box center [256, 745] width 34 height 10
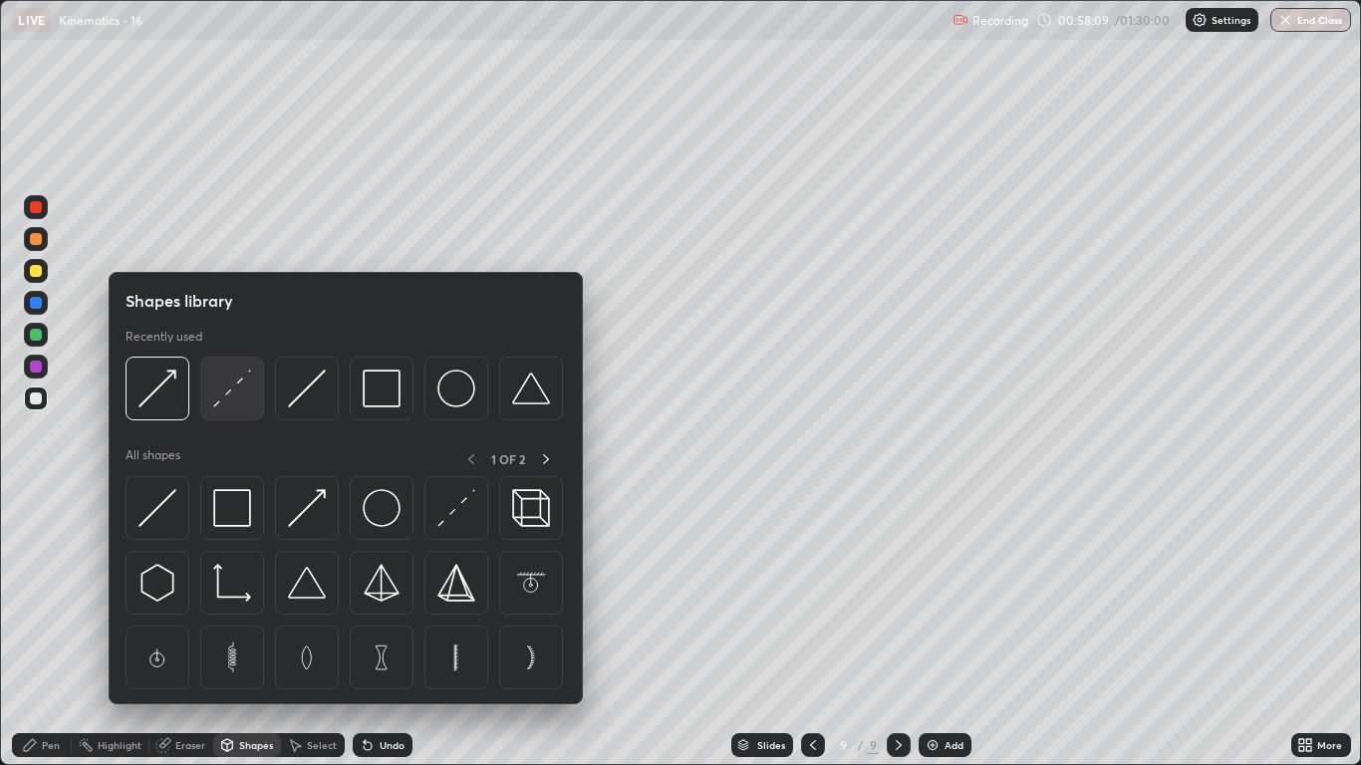
click at [228, 412] on div at bounding box center [232, 389] width 64 height 64
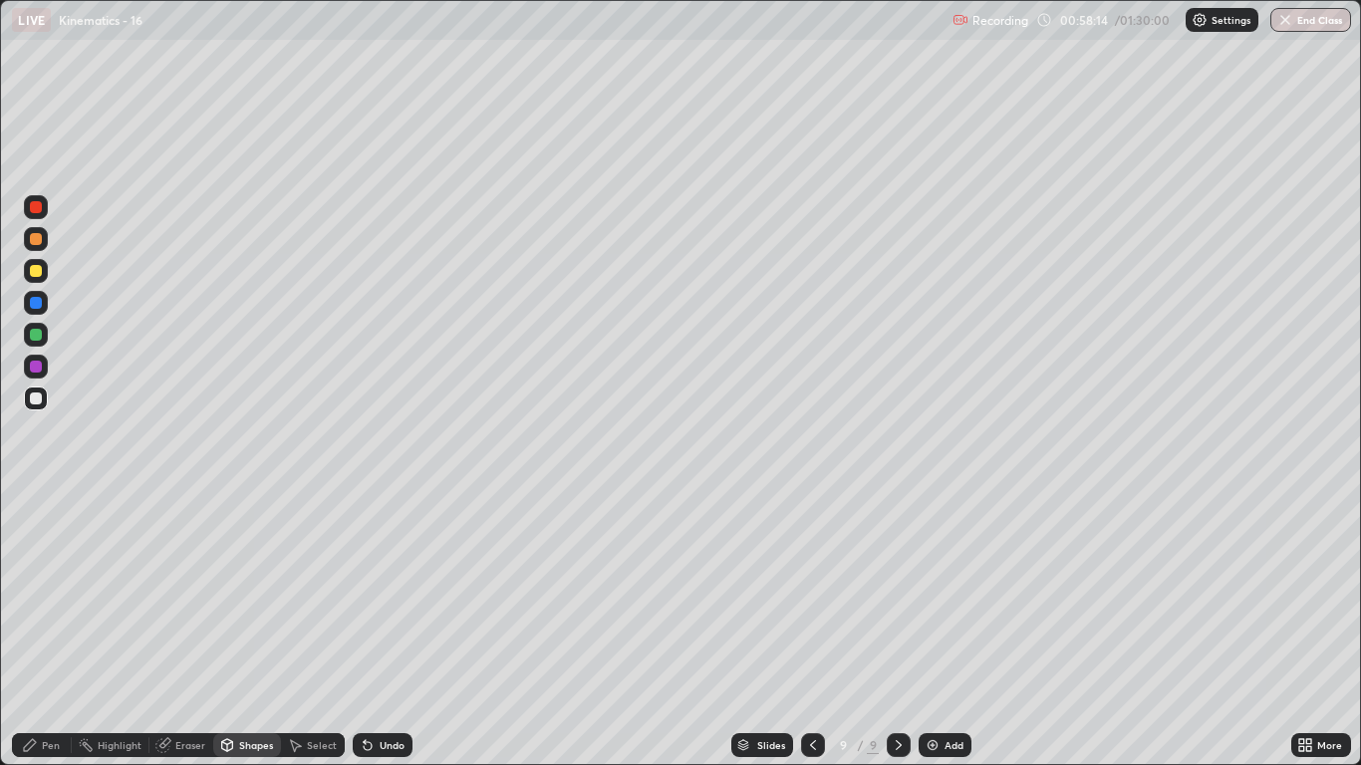
click at [38, 335] on div at bounding box center [36, 335] width 12 height 12
click at [378, 630] on div "Undo" at bounding box center [383, 746] width 60 height 24
click at [52, 630] on div "Pen" at bounding box center [51, 745] width 18 height 10
click at [37, 236] on div at bounding box center [36, 239] width 12 height 12
click at [242, 630] on div "Shapes" at bounding box center [256, 745] width 34 height 10
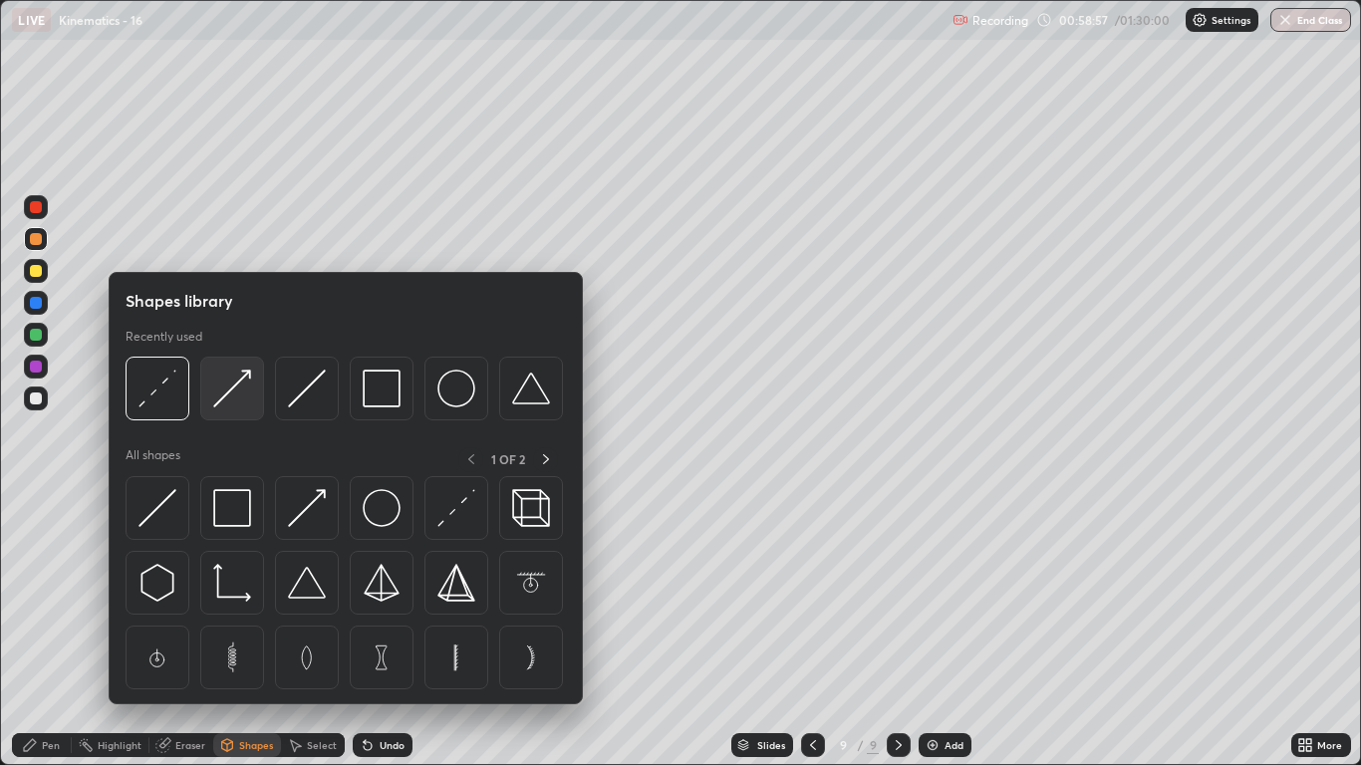
click at [226, 410] on div at bounding box center [232, 389] width 64 height 64
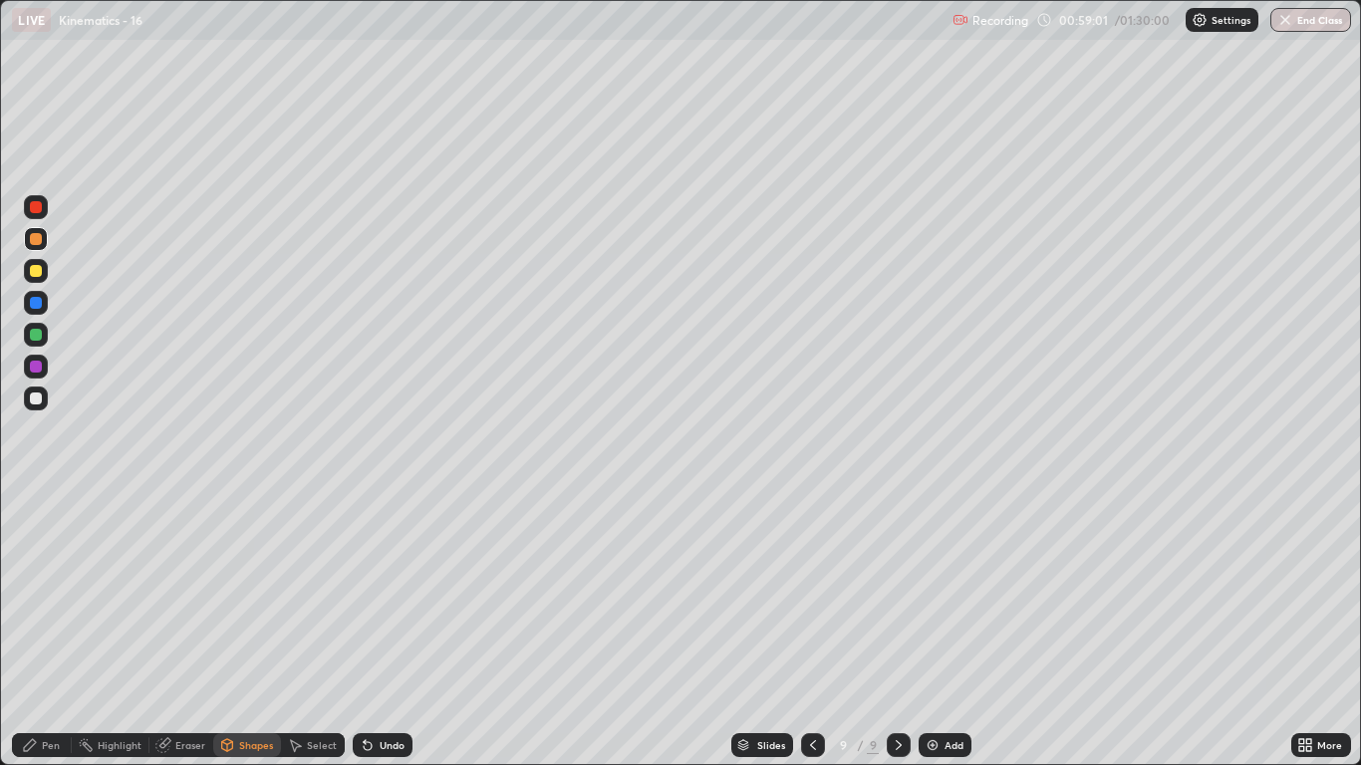
click at [51, 630] on div "Pen" at bounding box center [42, 746] width 60 height 24
click at [36, 343] on div at bounding box center [36, 335] width 24 height 24
click at [253, 630] on div "Shapes" at bounding box center [256, 745] width 34 height 10
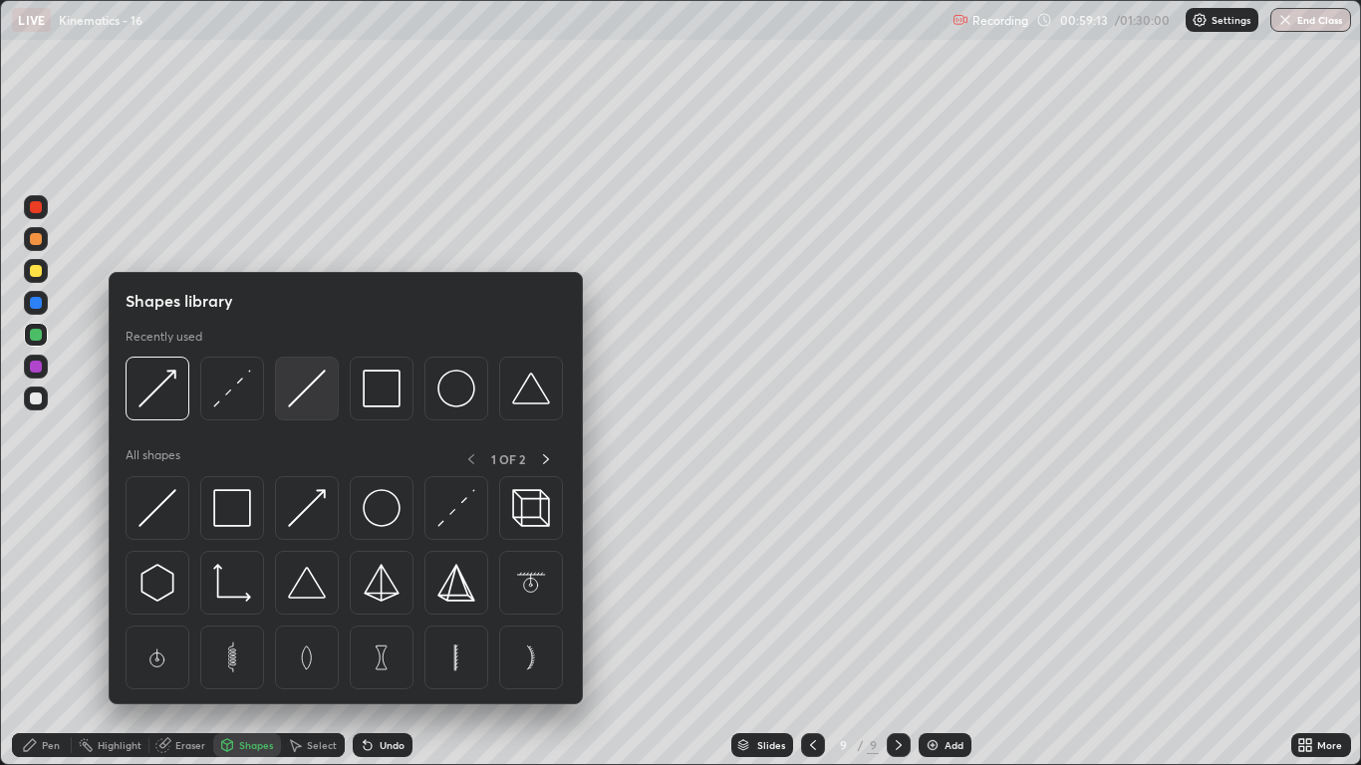
click at [307, 407] on img at bounding box center [307, 389] width 38 height 38
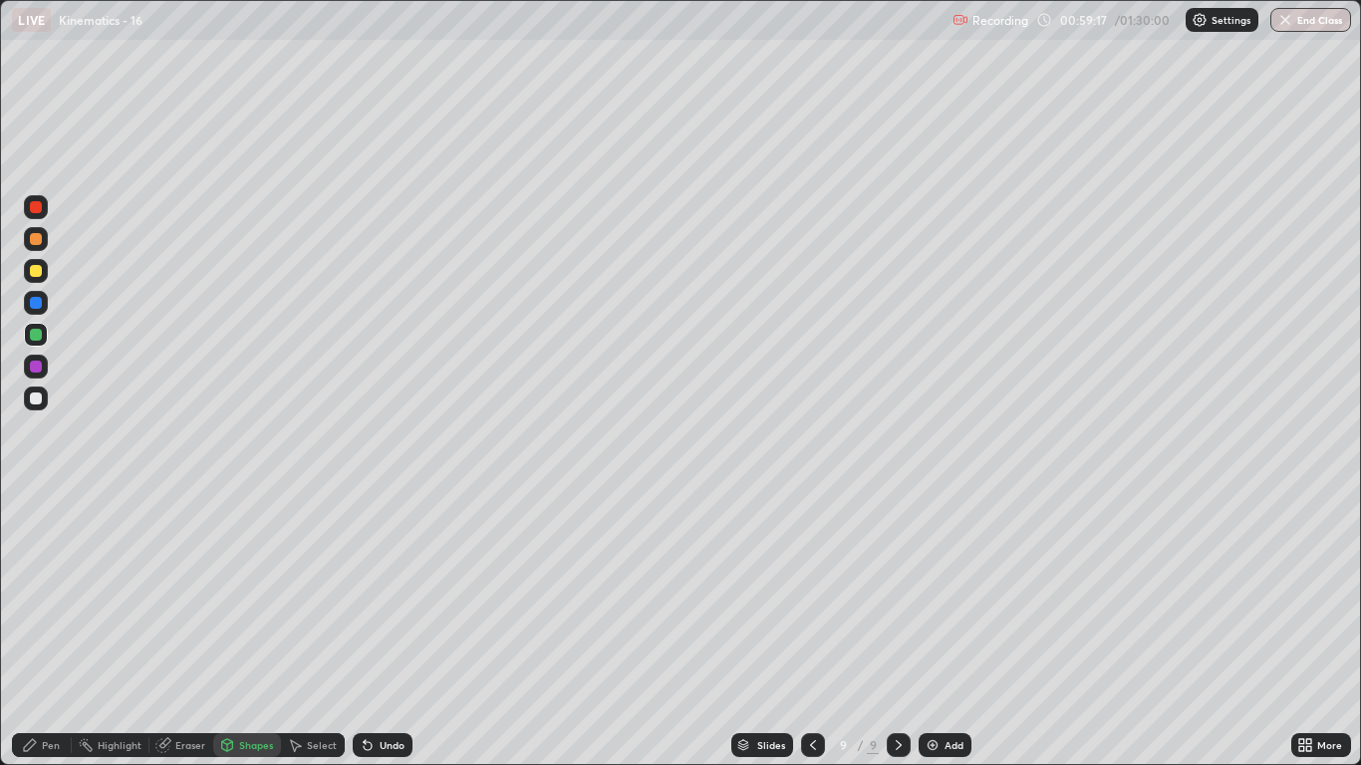
click at [57, 630] on div "Pen" at bounding box center [51, 745] width 18 height 10
click at [40, 403] on div at bounding box center [36, 399] width 12 height 12
click at [31, 237] on div at bounding box center [36, 239] width 12 height 12
click at [45, 404] on div at bounding box center [36, 399] width 24 height 24
click at [942, 630] on div "Add" at bounding box center [945, 746] width 53 height 24
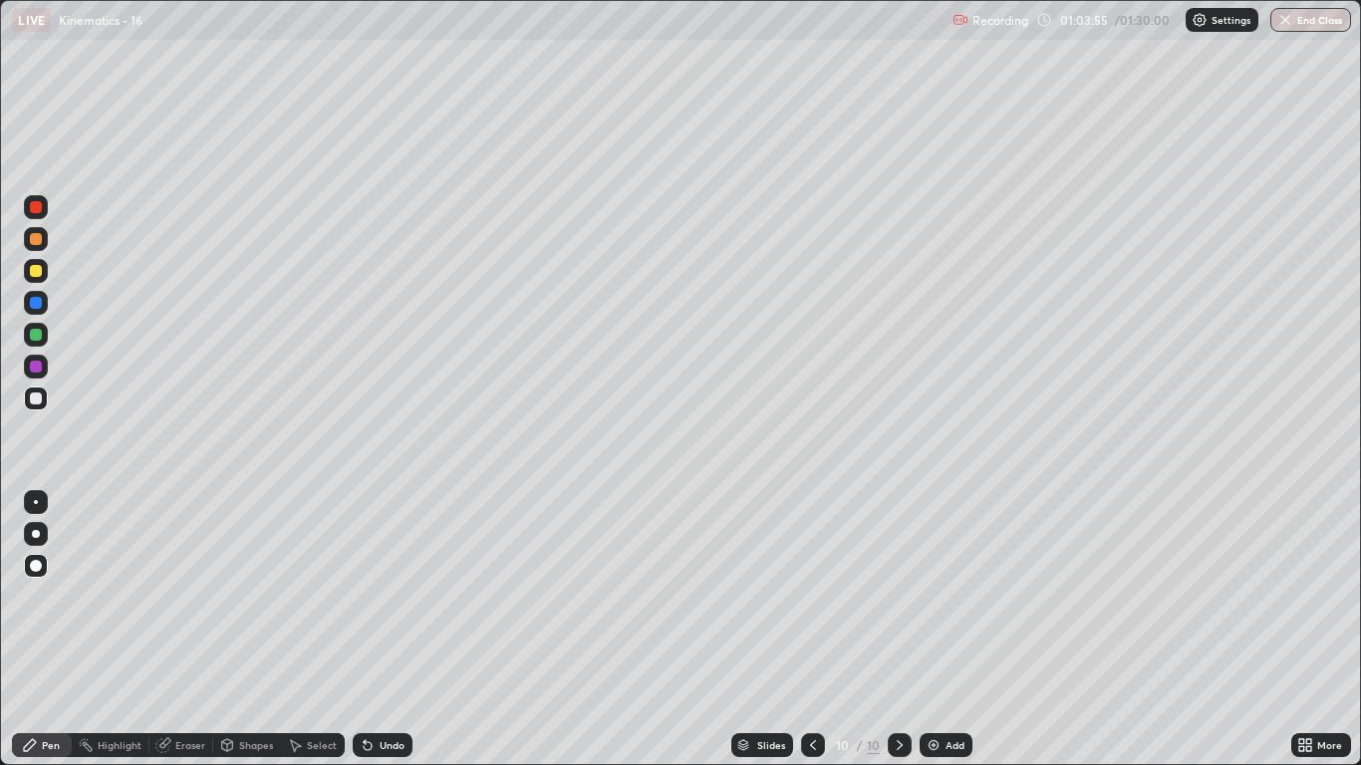
click at [38, 271] on div at bounding box center [36, 271] width 12 height 12
click at [386, 630] on div "Undo" at bounding box center [392, 745] width 25 height 10
click at [36, 240] on div at bounding box center [36, 239] width 12 height 12
click at [257, 630] on div "Shapes" at bounding box center [256, 745] width 34 height 10
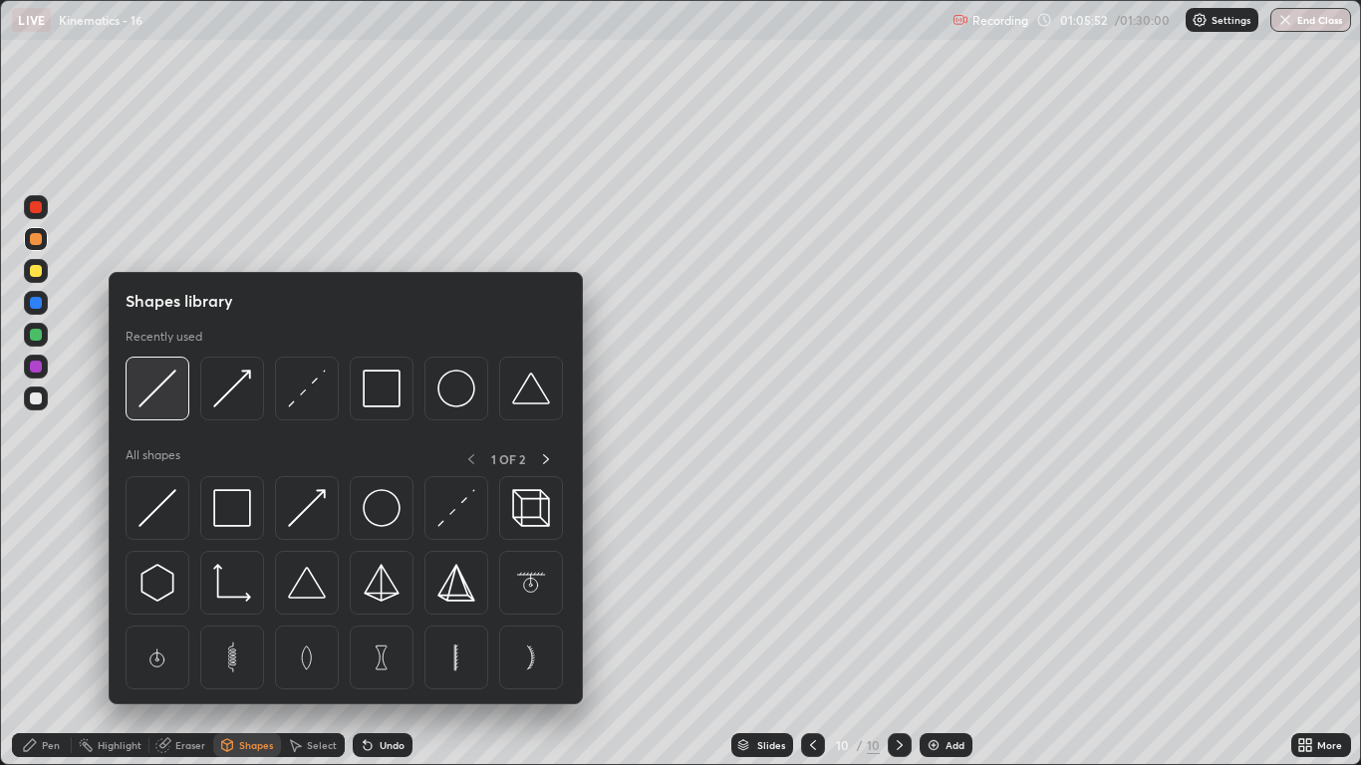
click at [159, 402] on img at bounding box center [158, 389] width 38 height 38
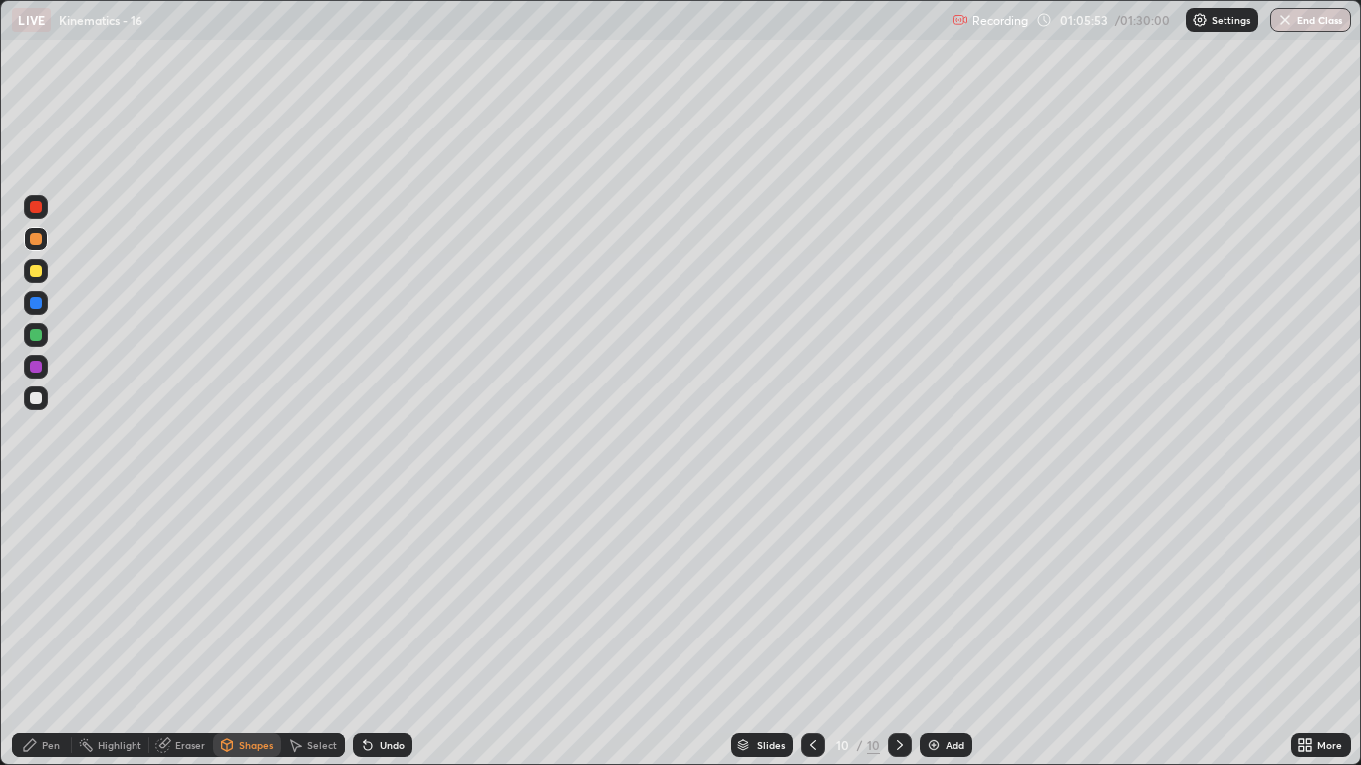
click at [29, 271] on div at bounding box center [36, 271] width 24 height 24
click at [43, 248] on div at bounding box center [36, 239] width 24 height 24
click at [256, 630] on div "Shapes" at bounding box center [247, 746] width 68 height 24
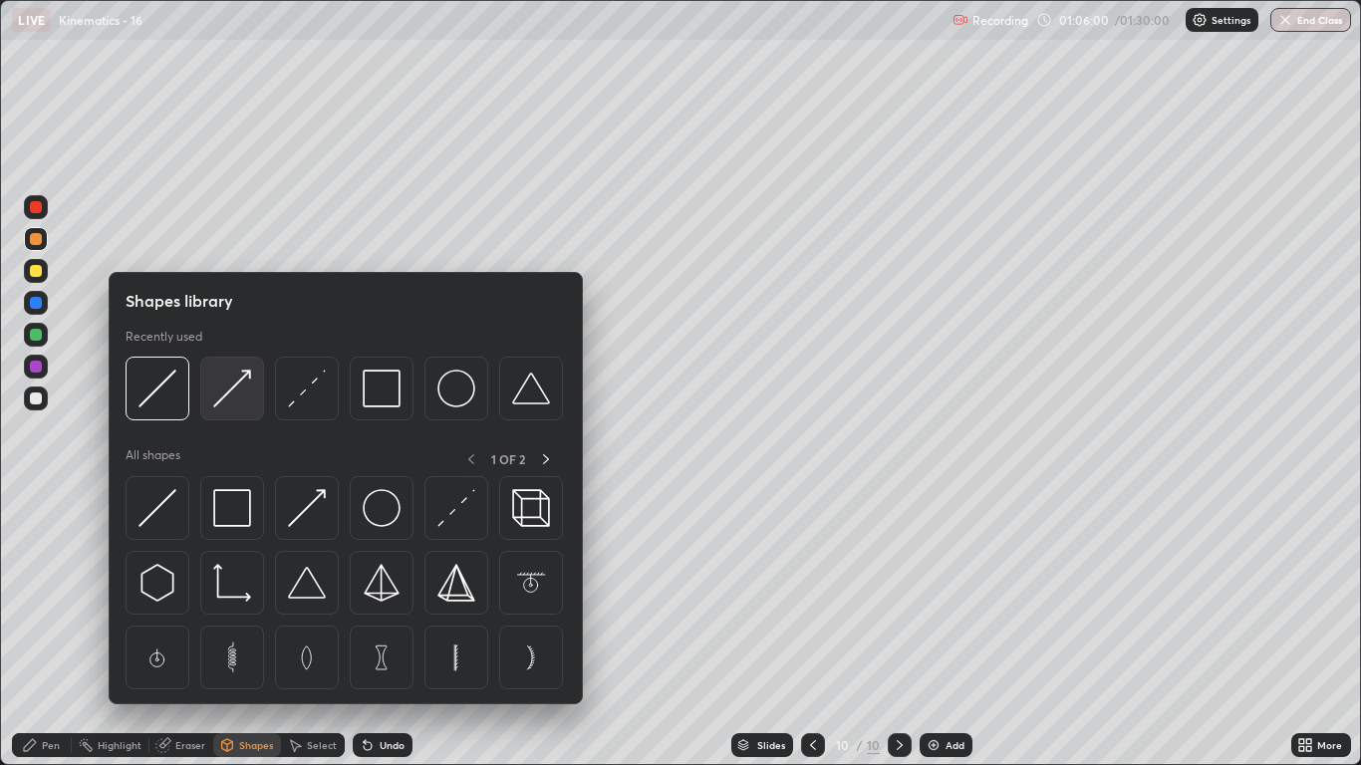
click at [229, 394] on img at bounding box center [232, 389] width 38 height 38
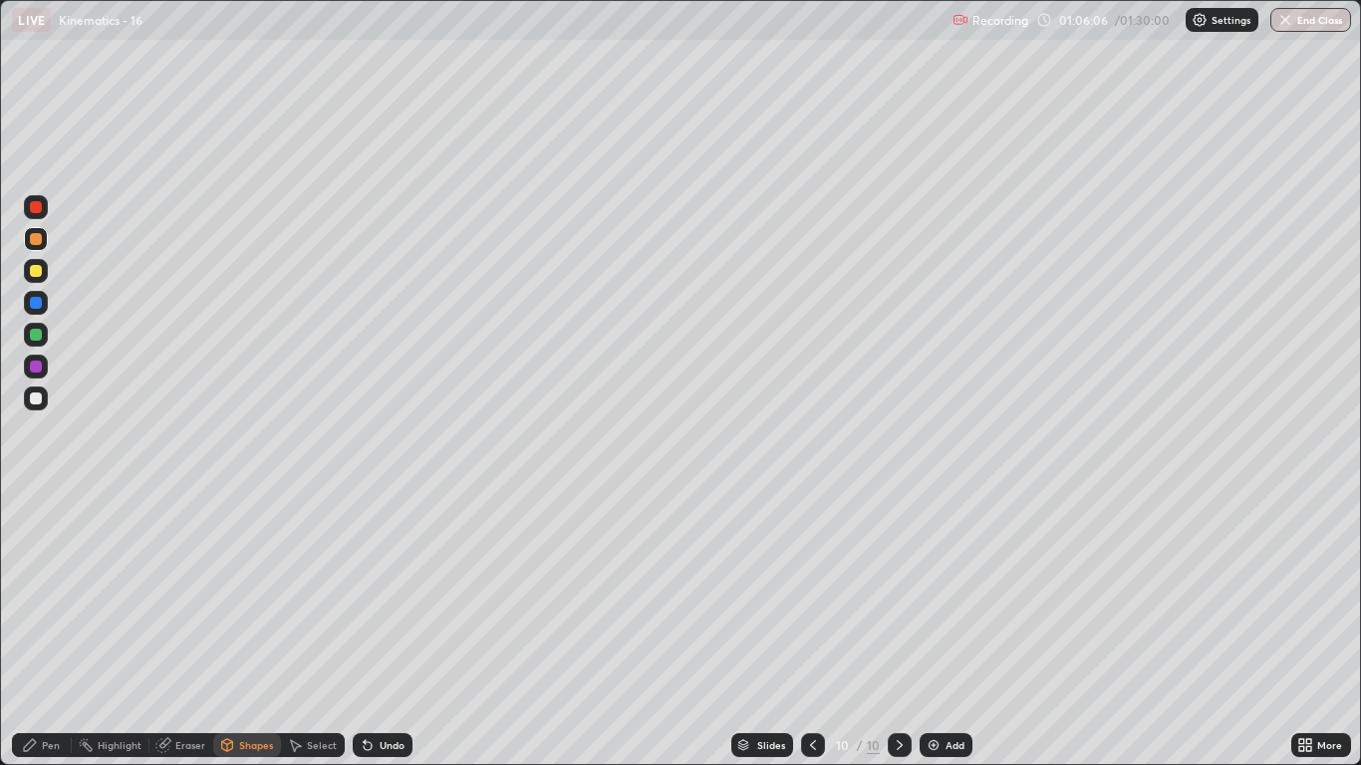
click at [46, 630] on div "Pen" at bounding box center [51, 745] width 18 height 10
click at [39, 344] on div at bounding box center [36, 335] width 24 height 24
click at [48, 630] on div "Pen" at bounding box center [51, 745] width 18 height 10
click at [43, 398] on div at bounding box center [36, 399] width 24 height 24
click at [936, 630] on img at bounding box center [934, 745] width 16 height 16
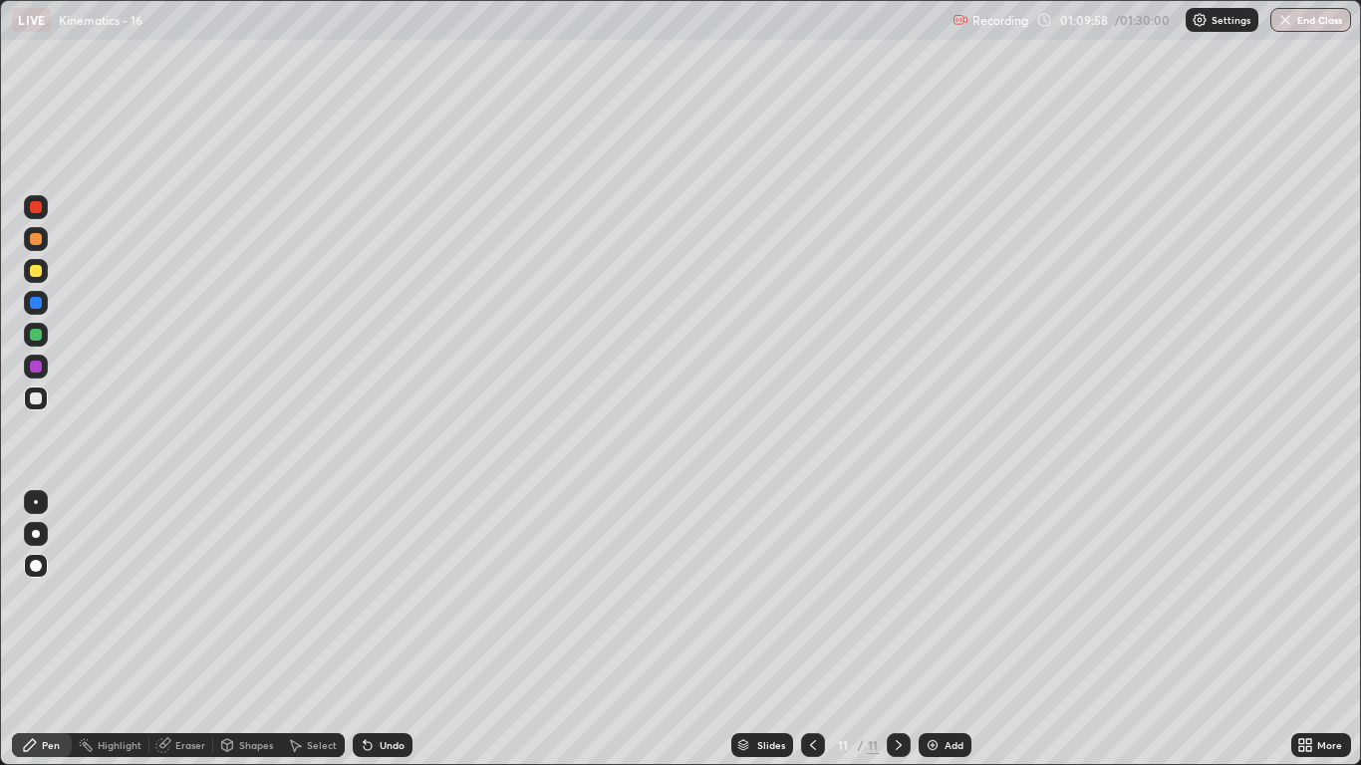
click at [43, 273] on div at bounding box center [36, 271] width 24 height 24
click at [264, 630] on div "Shapes" at bounding box center [256, 745] width 34 height 10
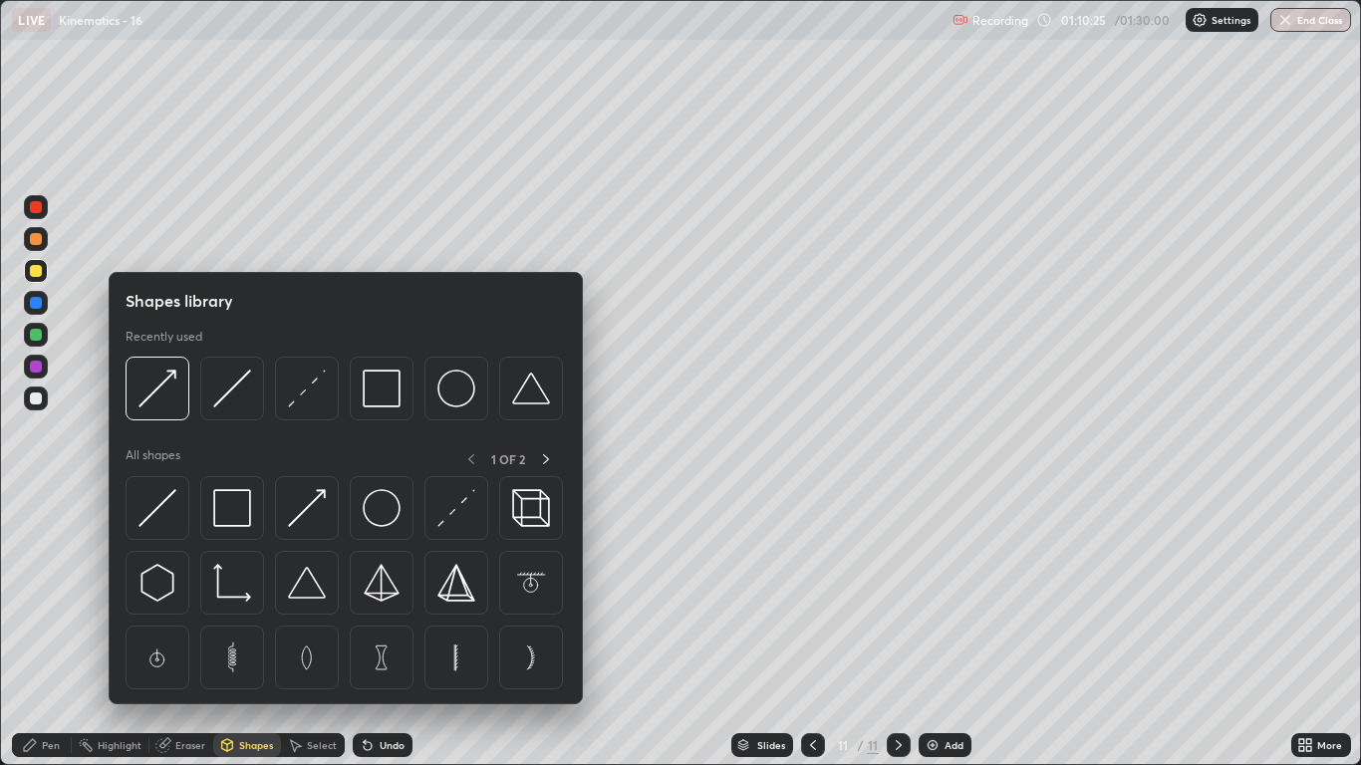
click at [234, 398] on img at bounding box center [232, 389] width 38 height 38
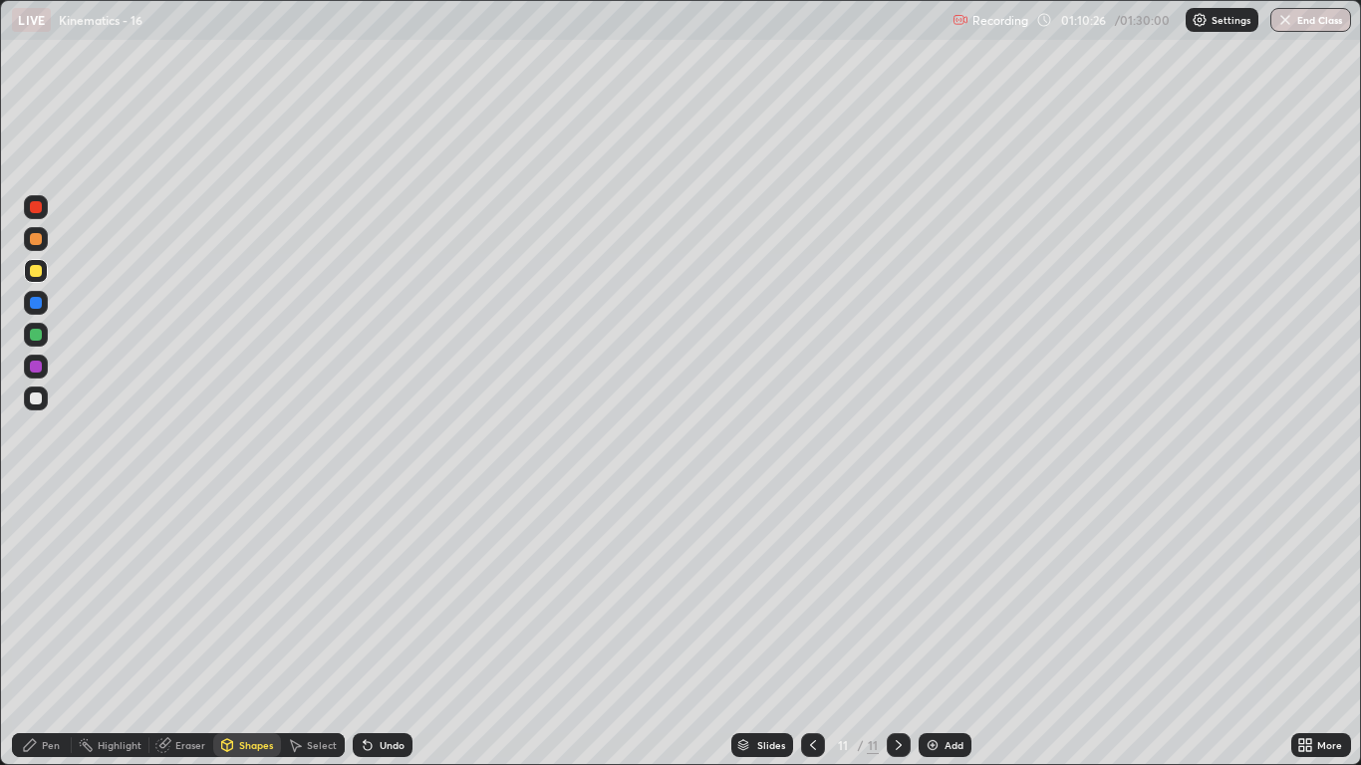
click at [36, 339] on div at bounding box center [36, 335] width 12 height 12
click at [66, 630] on div "Pen" at bounding box center [42, 746] width 60 height 24
click at [36, 400] on div at bounding box center [36, 399] width 12 height 12
click at [38, 247] on div at bounding box center [36, 239] width 24 height 24
click at [252, 630] on div "Shapes" at bounding box center [256, 745] width 34 height 10
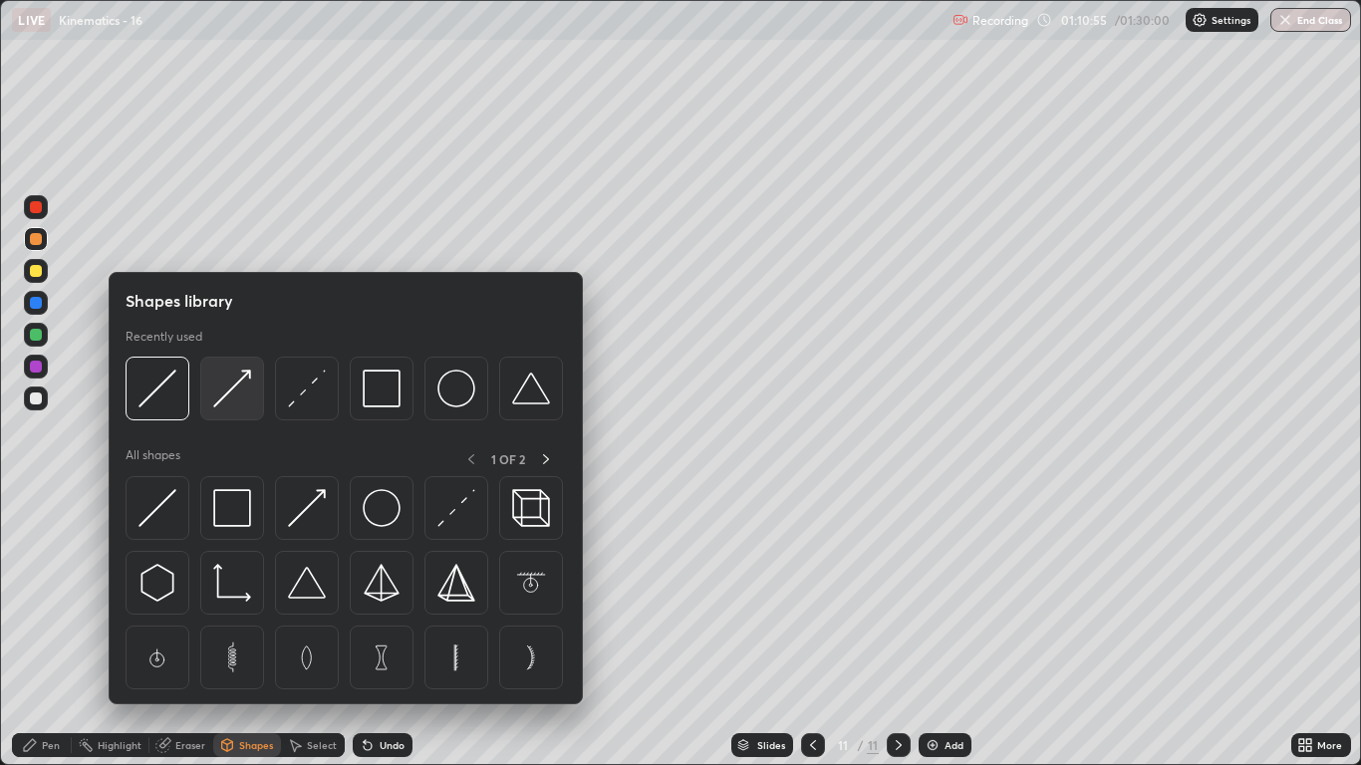
click at [232, 402] on img at bounding box center [232, 389] width 38 height 38
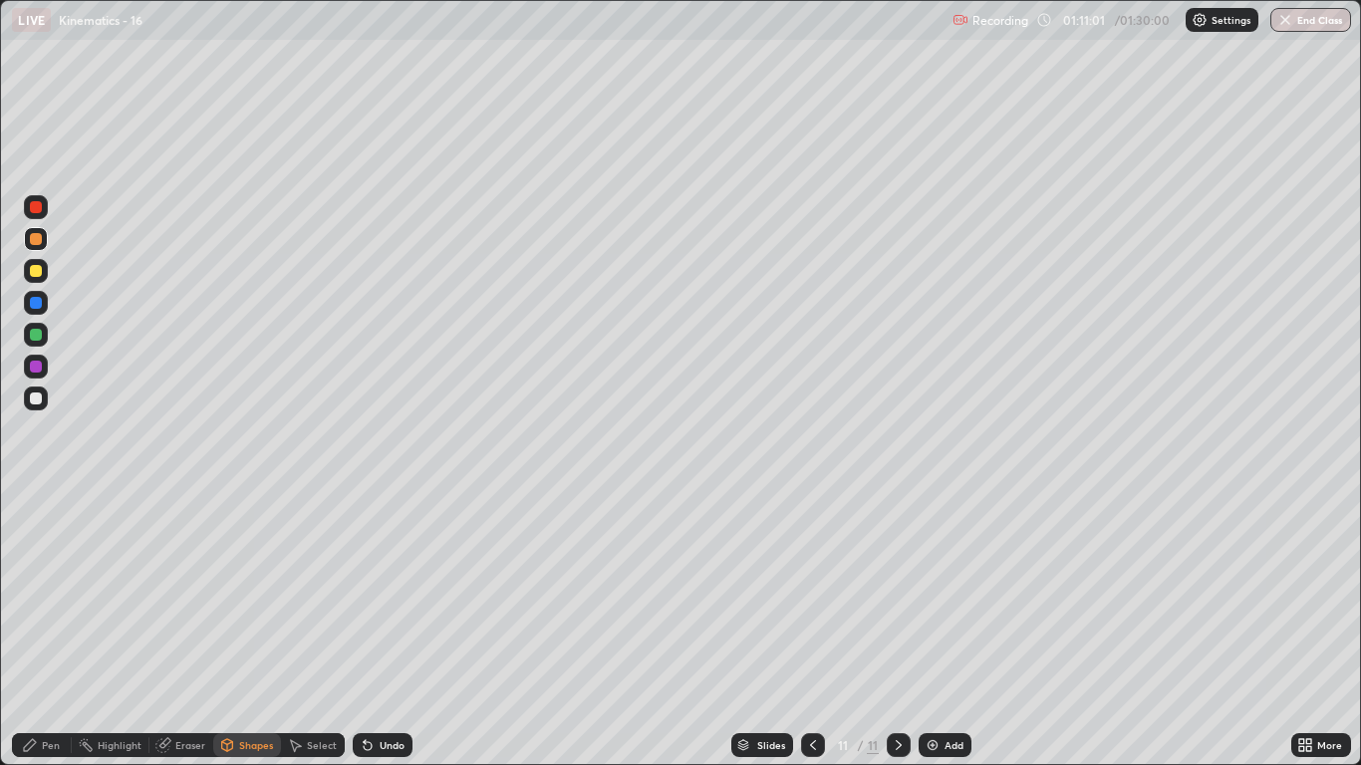
click at [61, 630] on div "Pen" at bounding box center [42, 746] width 60 height 24
click at [47, 336] on div at bounding box center [36, 335] width 24 height 24
click at [391, 630] on div "Undo" at bounding box center [392, 745] width 25 height 10
click at [403, 630] on div "Undo" at bounding box center [383, 746] width 60 height 24
click at [186, 630] on div "Eraser" at bounding box center [181, 746] width 64 height 24
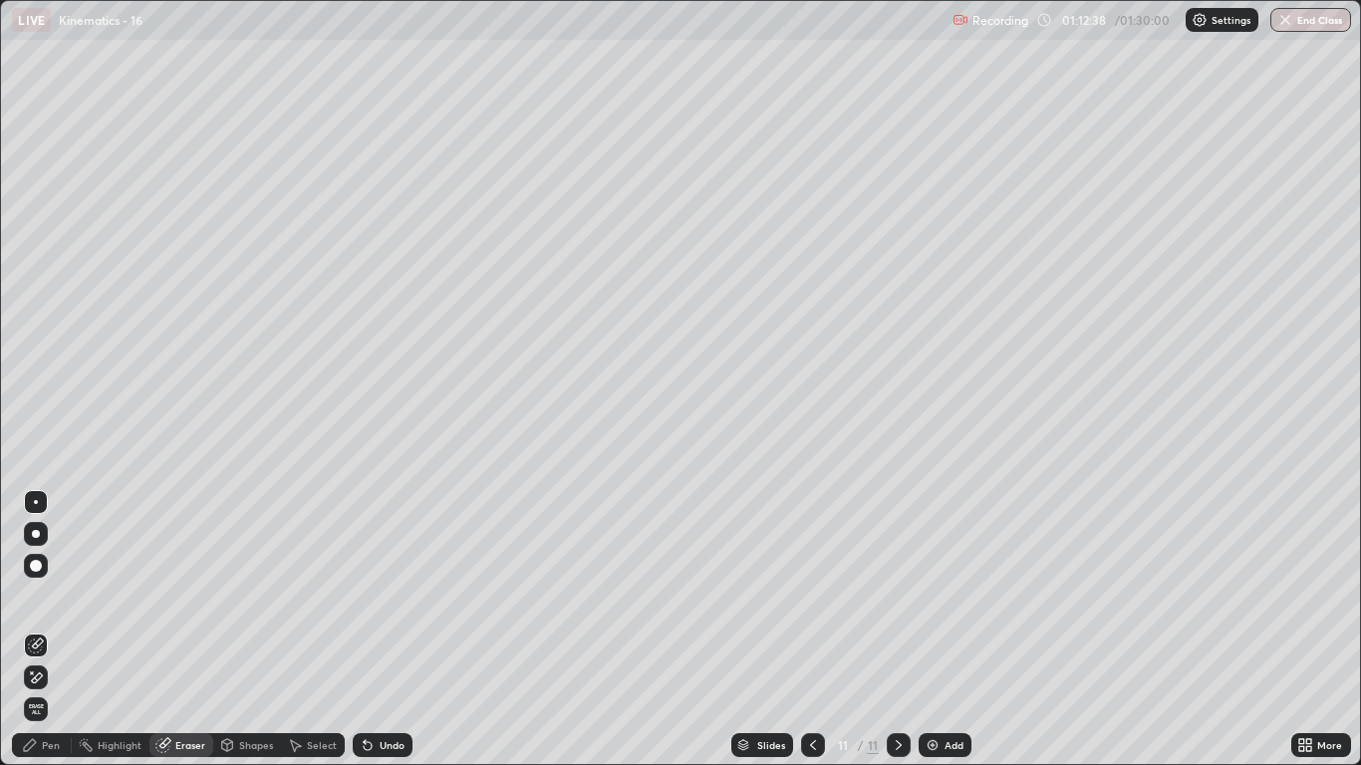
click at [243, 630] on div "Shapes" at bounding box center [256, 745] width 34 height 10
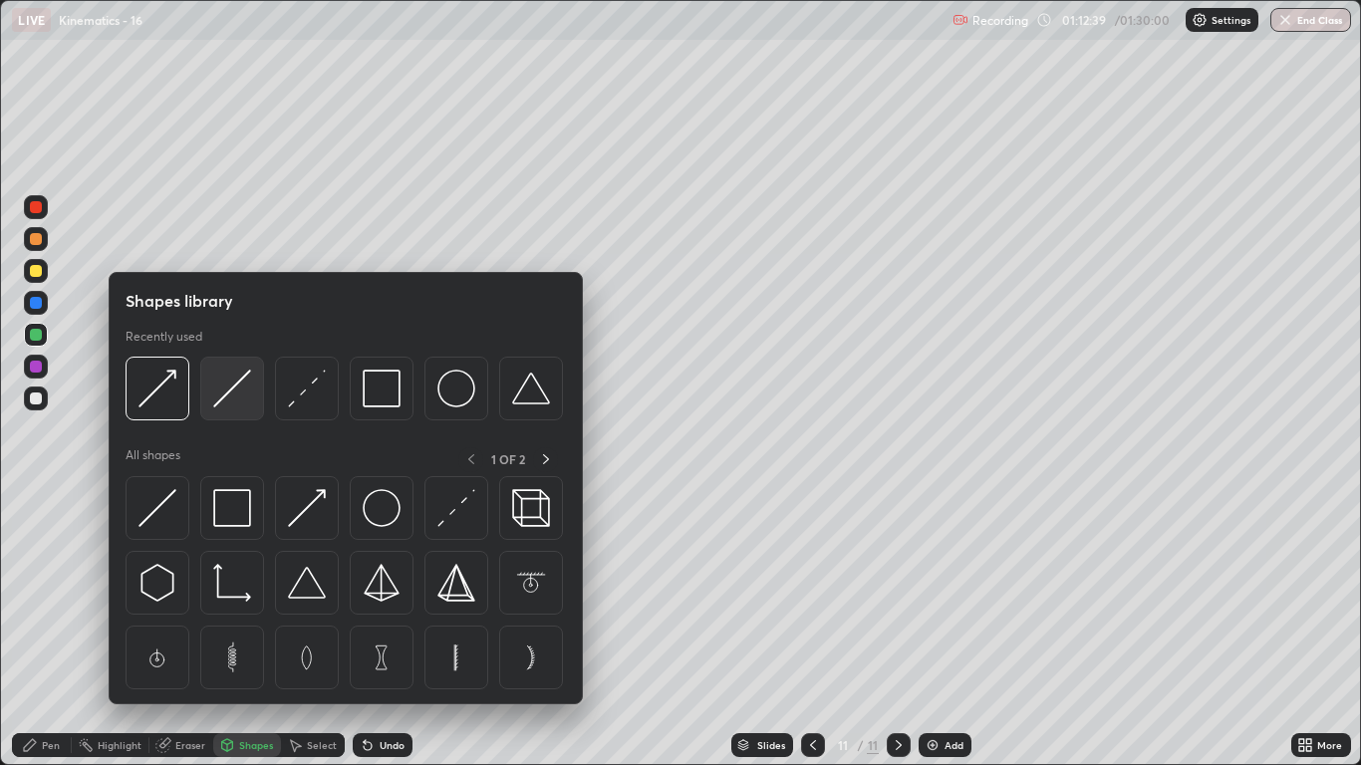
click at [227, 397] on img at bounding box center [232, 389] width 38 height 38
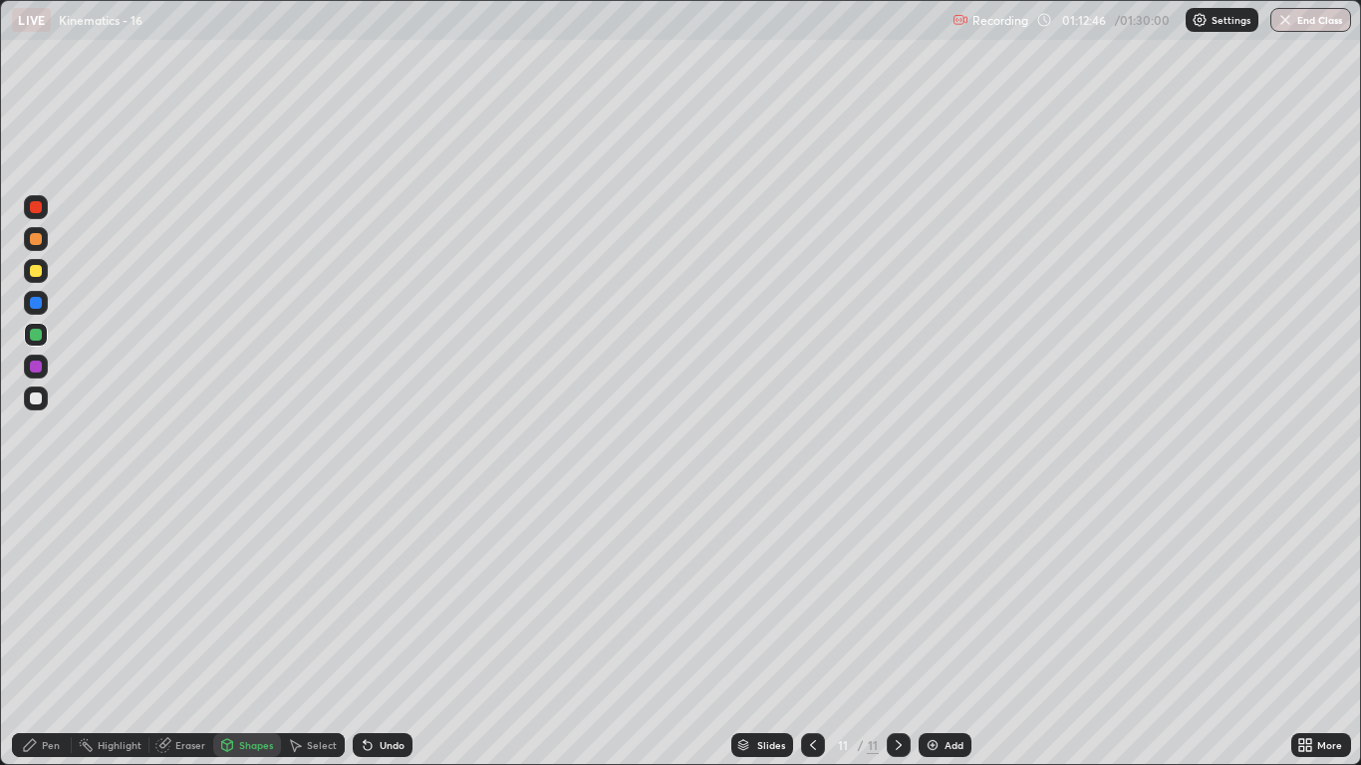
click at [36, 401] on div at bounding box center [36, 399] width 12 height 12
click at [390, 630] on div "Undo" at bounding box center [392, 745] width 25 height 10
click at [52, 630] on div "Pen" at bounding box center [51, 745] width 18 height 10
click at [33, 271] on div at bounding box center [36, 271] width 12 height 12
click at [237, 630] on div "Shapes" at bounding box center [247, 746] width 68 height 24
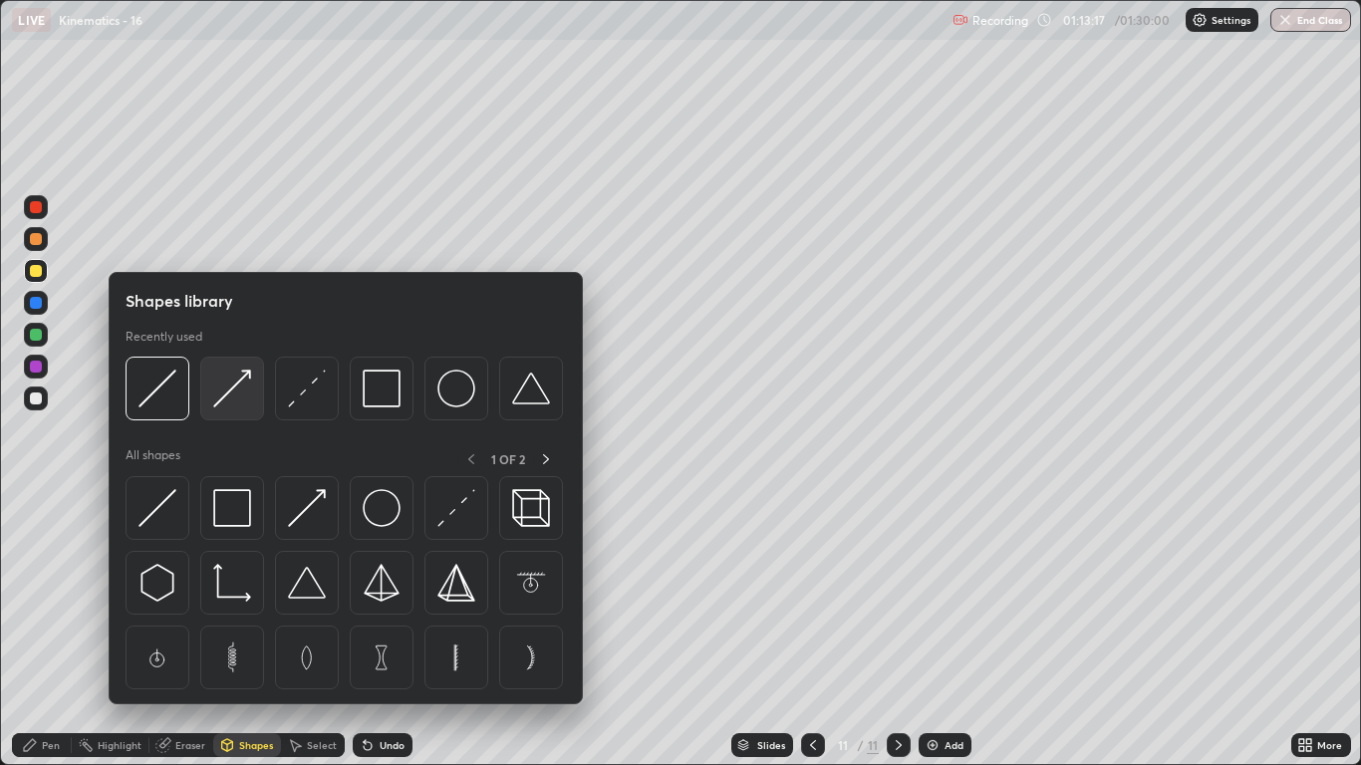
click at [213, 397] on img at bounding box center [232, 389] width 38 height 38
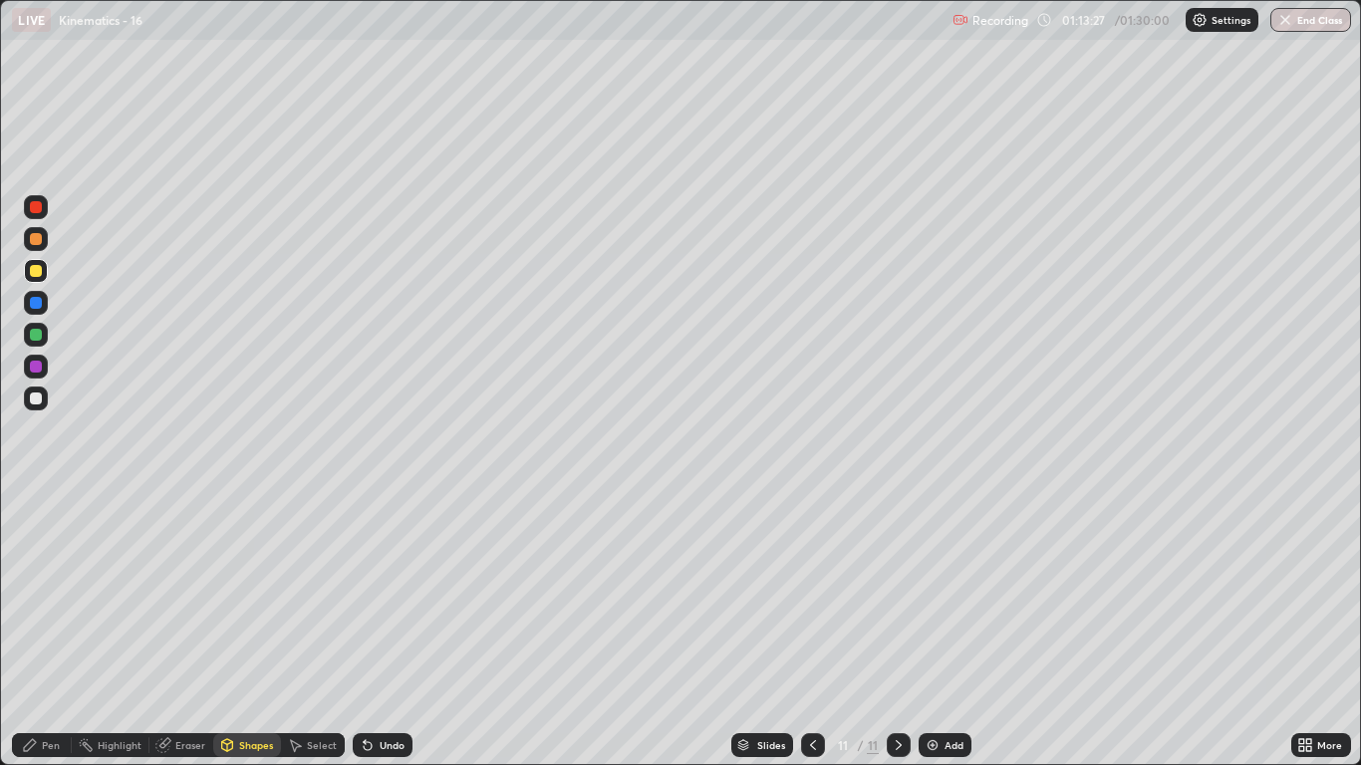
click at [51, 630] on div "Pen" at bounding box center [51, 745] width 18 height 10
click at [258, 630] on div "Shapes" at bounding box center [256, 745] width 34 height 10
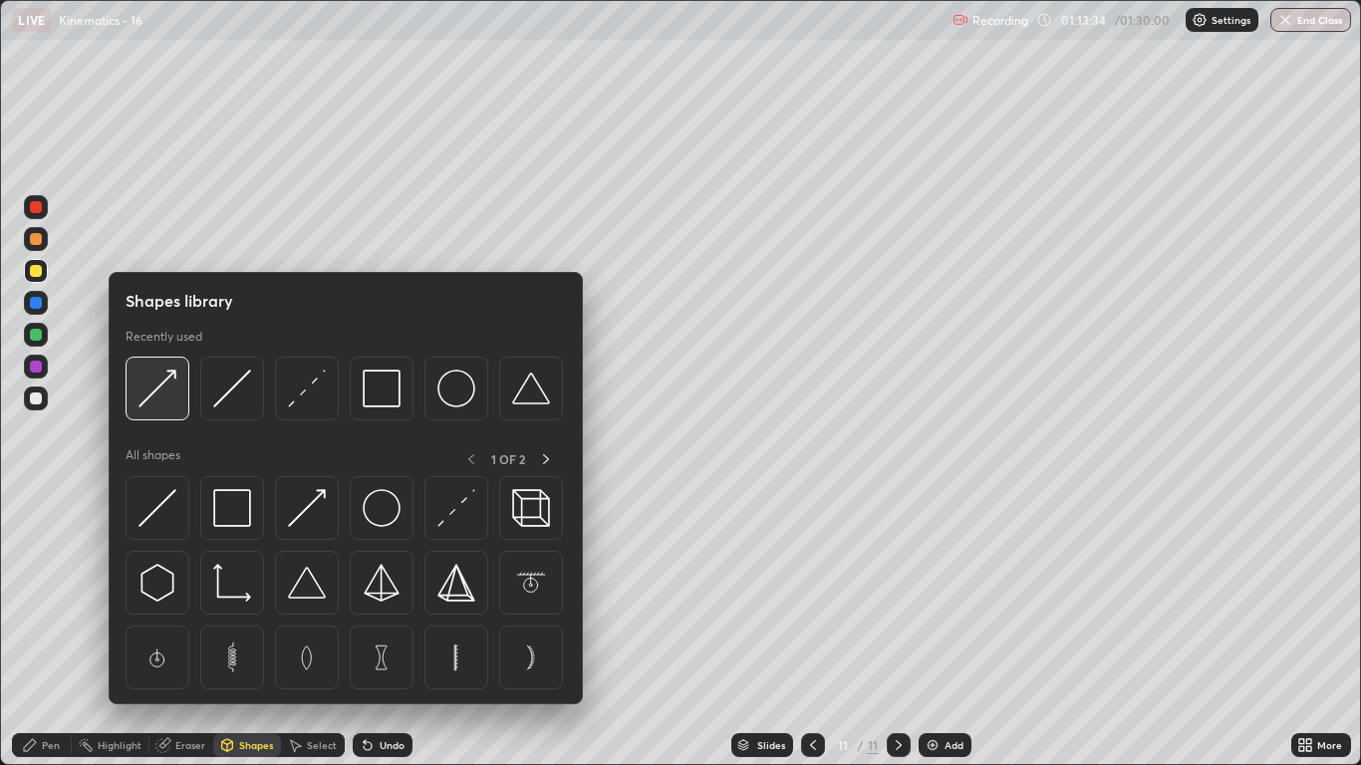
click at [166, 396] on img at bounding box center [158, 389] width 38 height 38
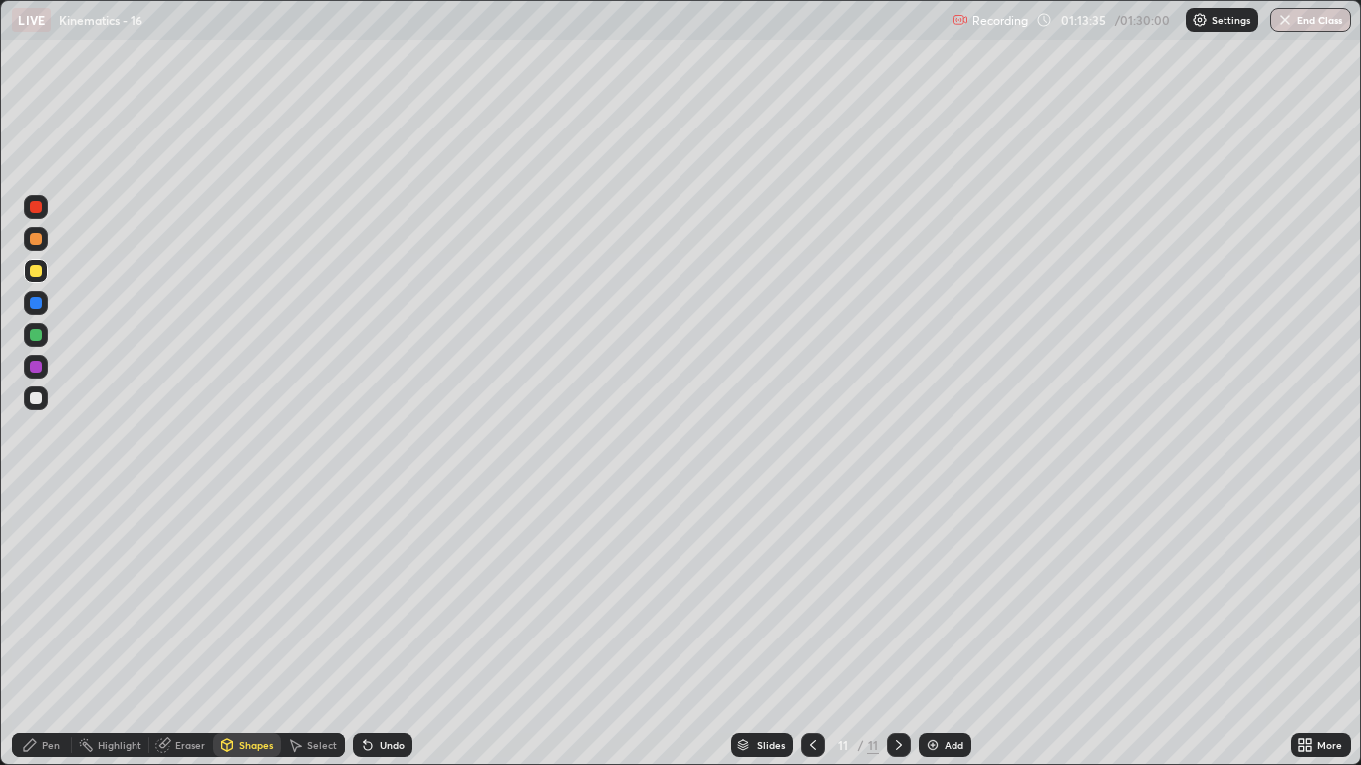
click at [43, 366] on div at bounding box center [36, 367] width 24 height 24
click at [62, 630] on div "Pen" at bounding box center [42, 746] width 60 height 24
click at [241, 630] on div "Shapes" at bounding box center [247, 746] width 68 height 24
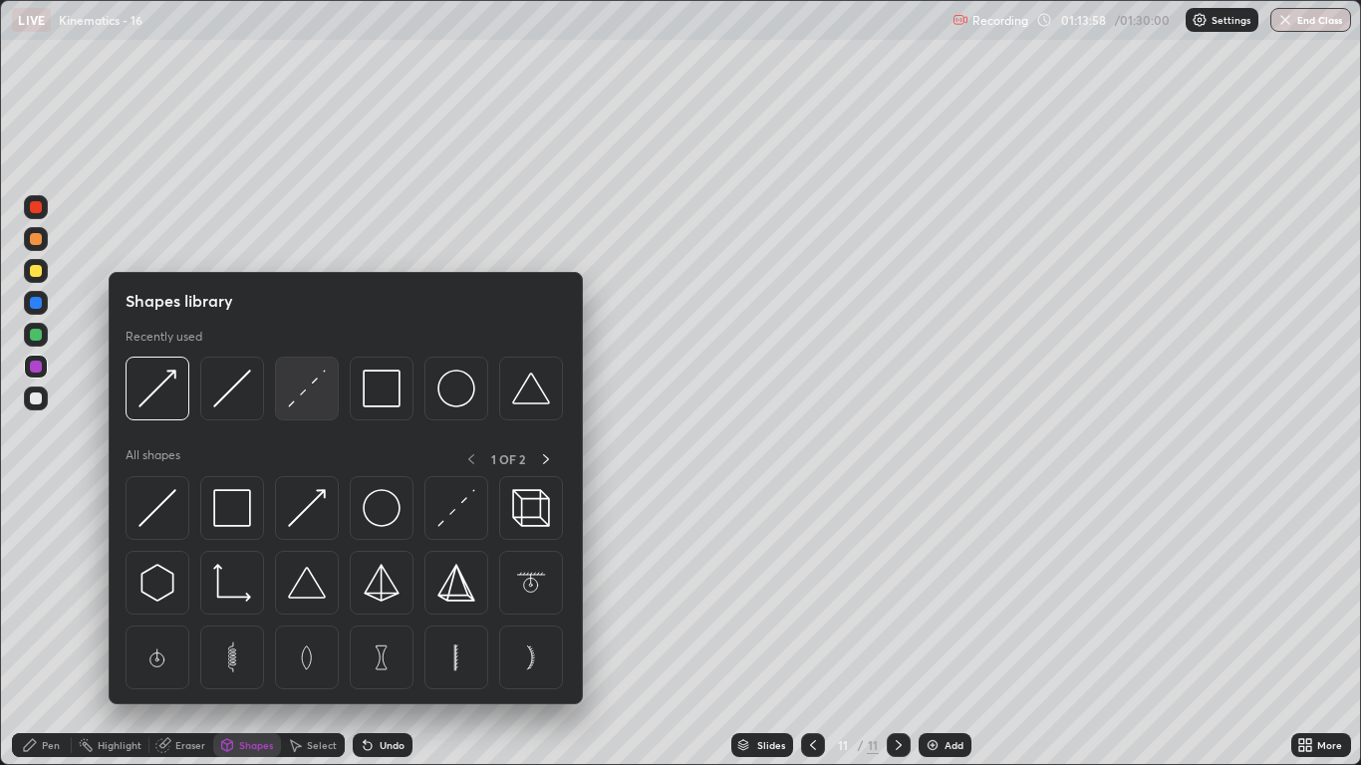
click at [319, 398] on img at bounding box center [307, 389] width 38 height 38
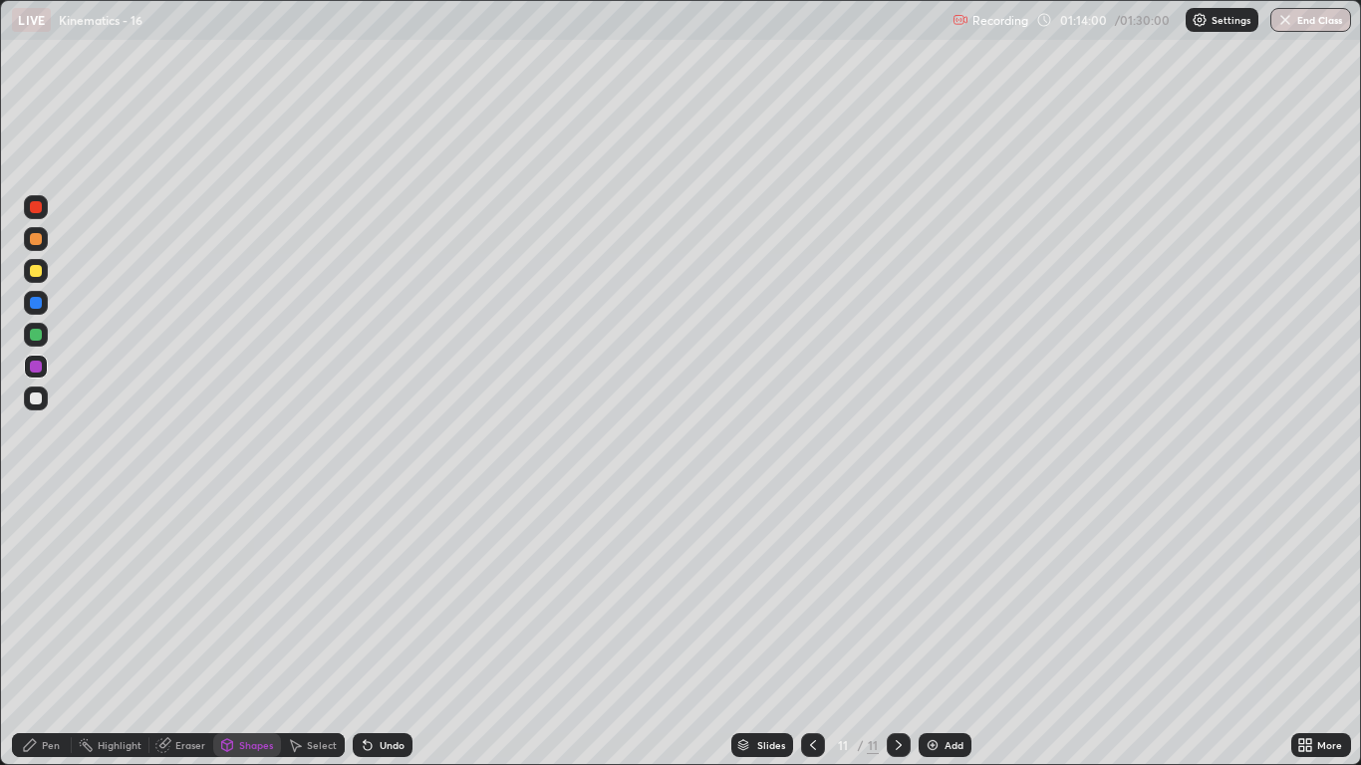
click at [38, 275] on div at bounding box center [36, 271] width 12 height 12
click at [253, 630] on div "Shapes" at bounding box center [256, 745] width 34 height 10
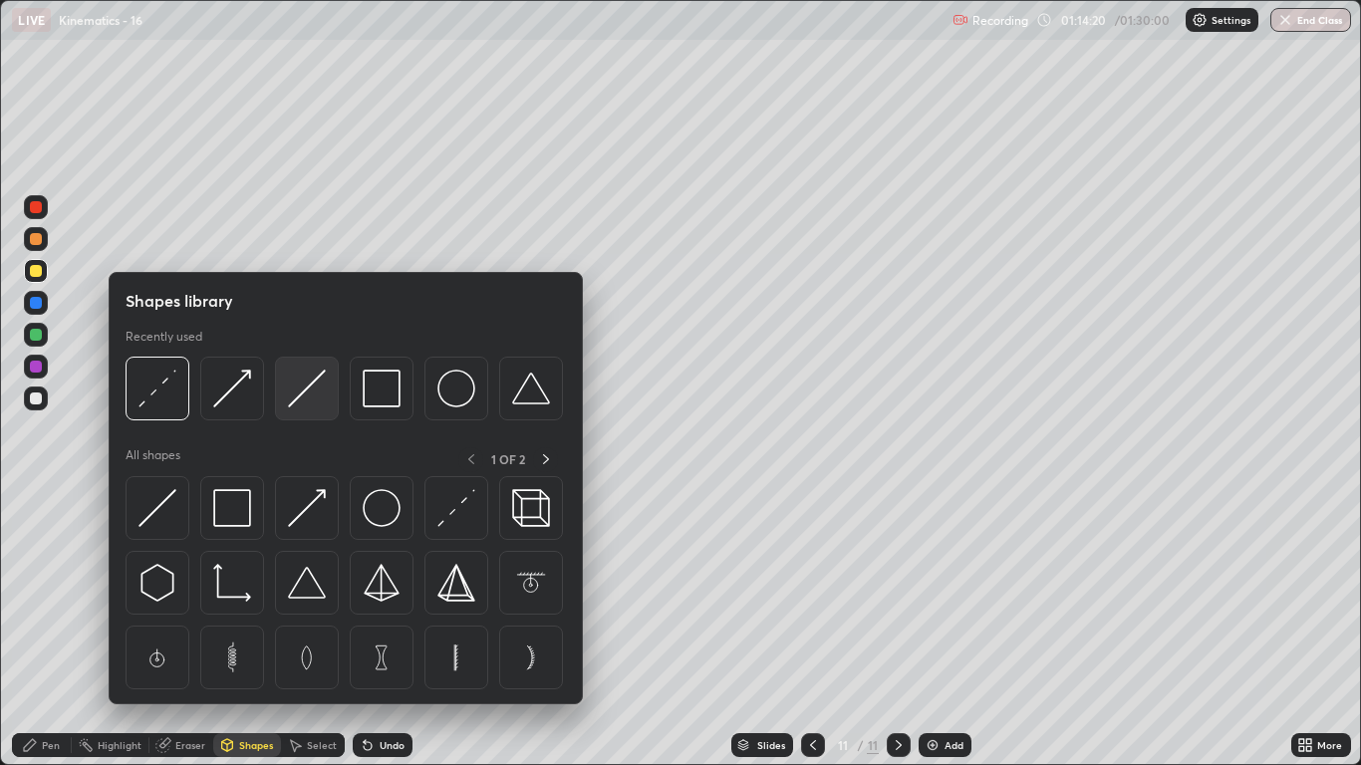
click at [299, 401] on img at bounding box center [307, 389] width 38 height 38
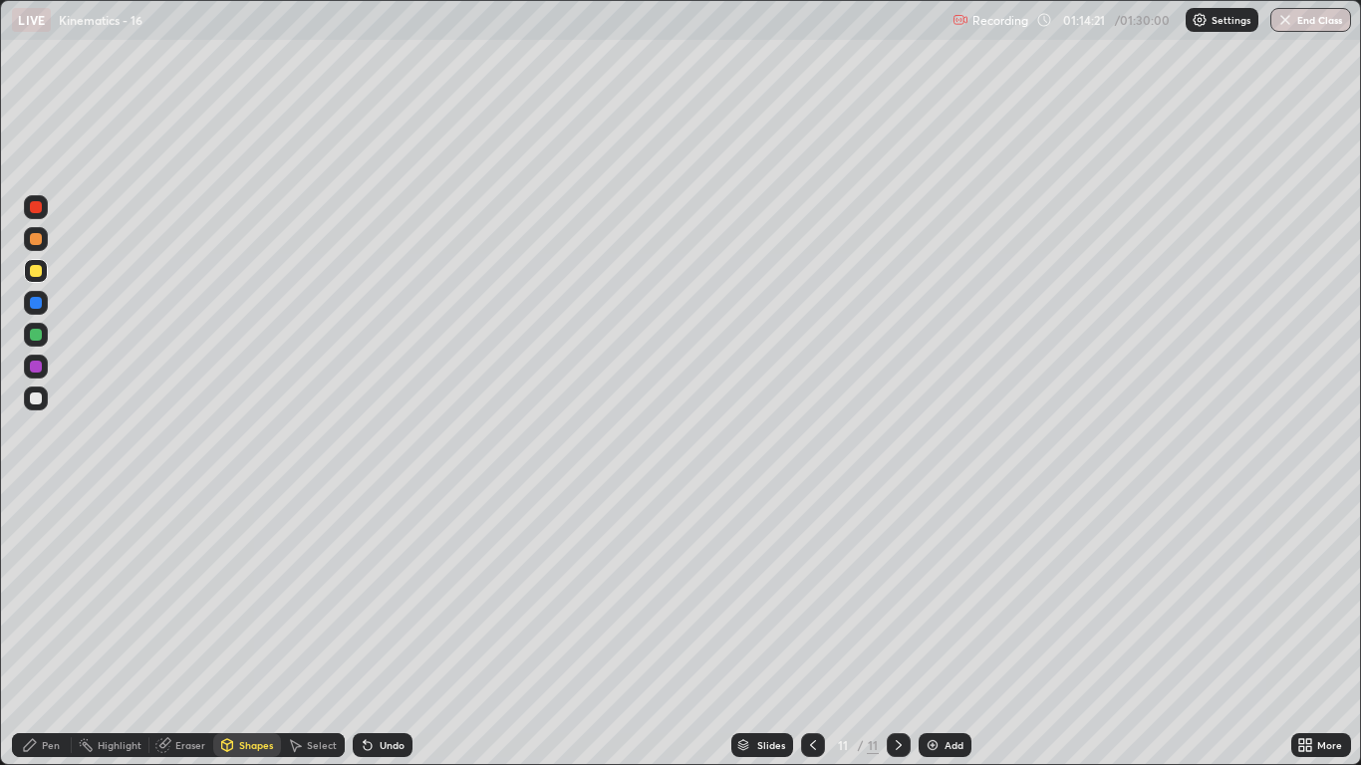
click at [24, 393] on div at bounding box center [36, 399] width 24 height 24
click at [39, 630] on div "Pen" at bounding box center [42, 746] width 60 height 24
click at [37, 239] on div at bounding box center [36, 239] width 12 height 12
click at [934, 630] on img at bounding box center [933, 745] width 16 height 16
click at [37, 271] on div at bounding box center [36, 271] width 12 height 12
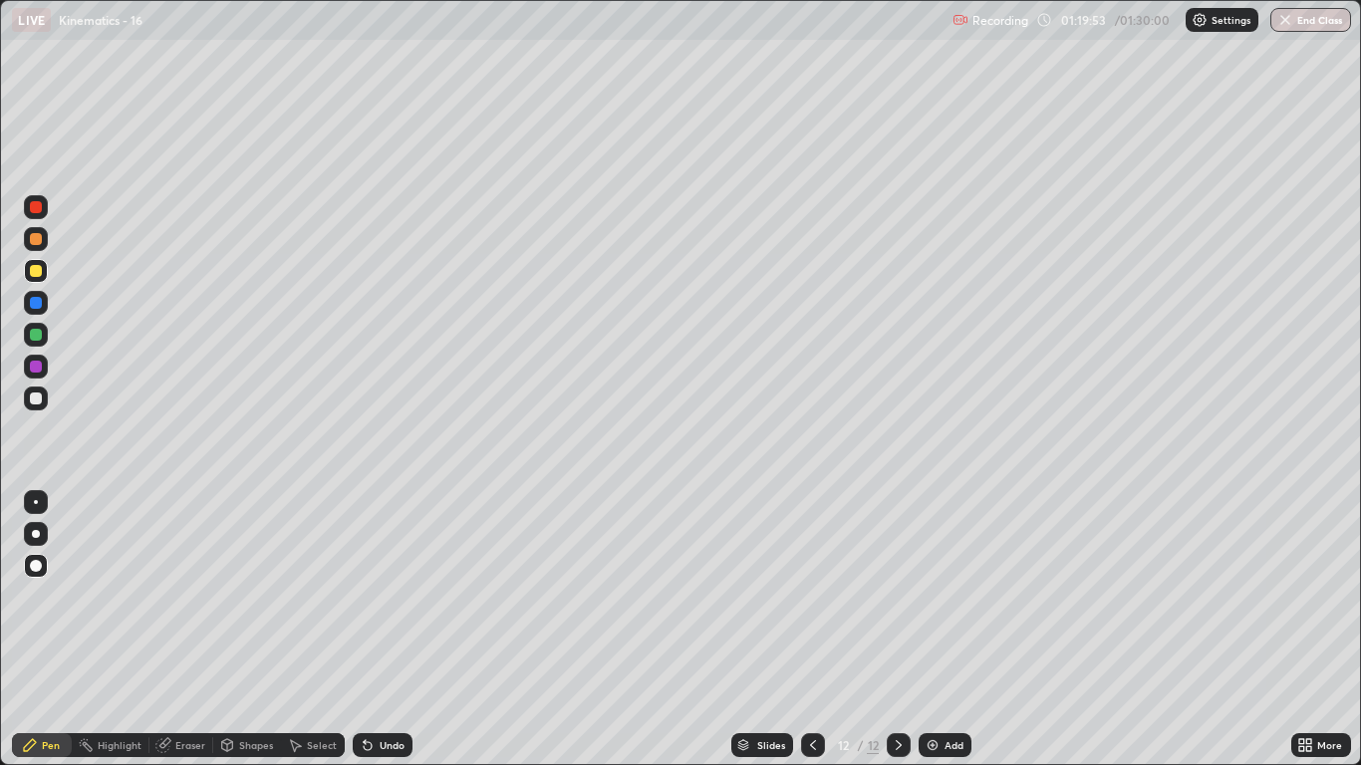
click at [47, 396] on div at bounding box center [36, 399] width 24 height 24
click at [37, 337] on div at bounding box center [36, 335] width 12 height 12
click at [37, 241] on div at bounding box center [36, 239] width 12 height 12
click at [1331, 22] on button "End Class" at bounding box center [1312, 20] width 79 height 24
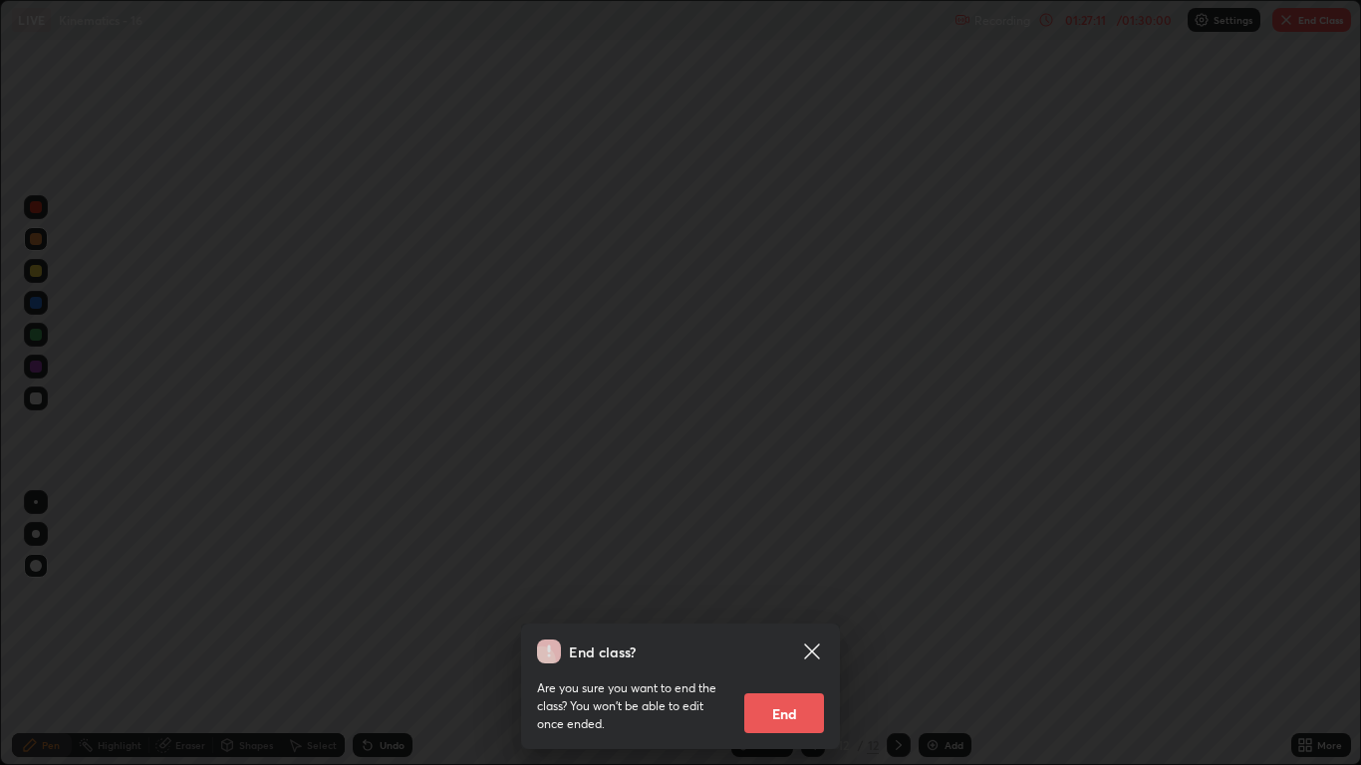
click at [1316, 16] on div "End class? Are you sure you want to end the class? You won’t be able to edit on…" at bounding box center [680, 382] width 1361 height 765
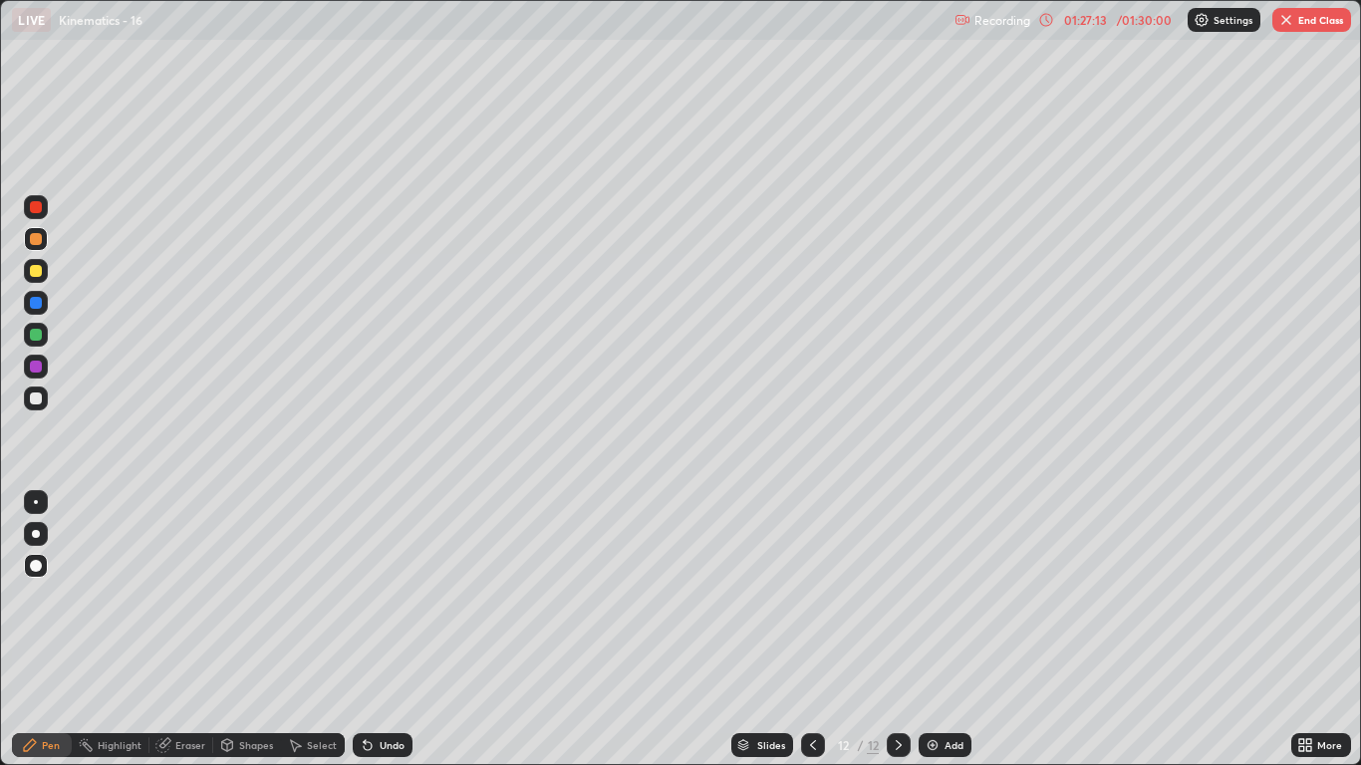
click at [1288, 22] on img "button" at bounding box center [1287, 20] width 16 height 16
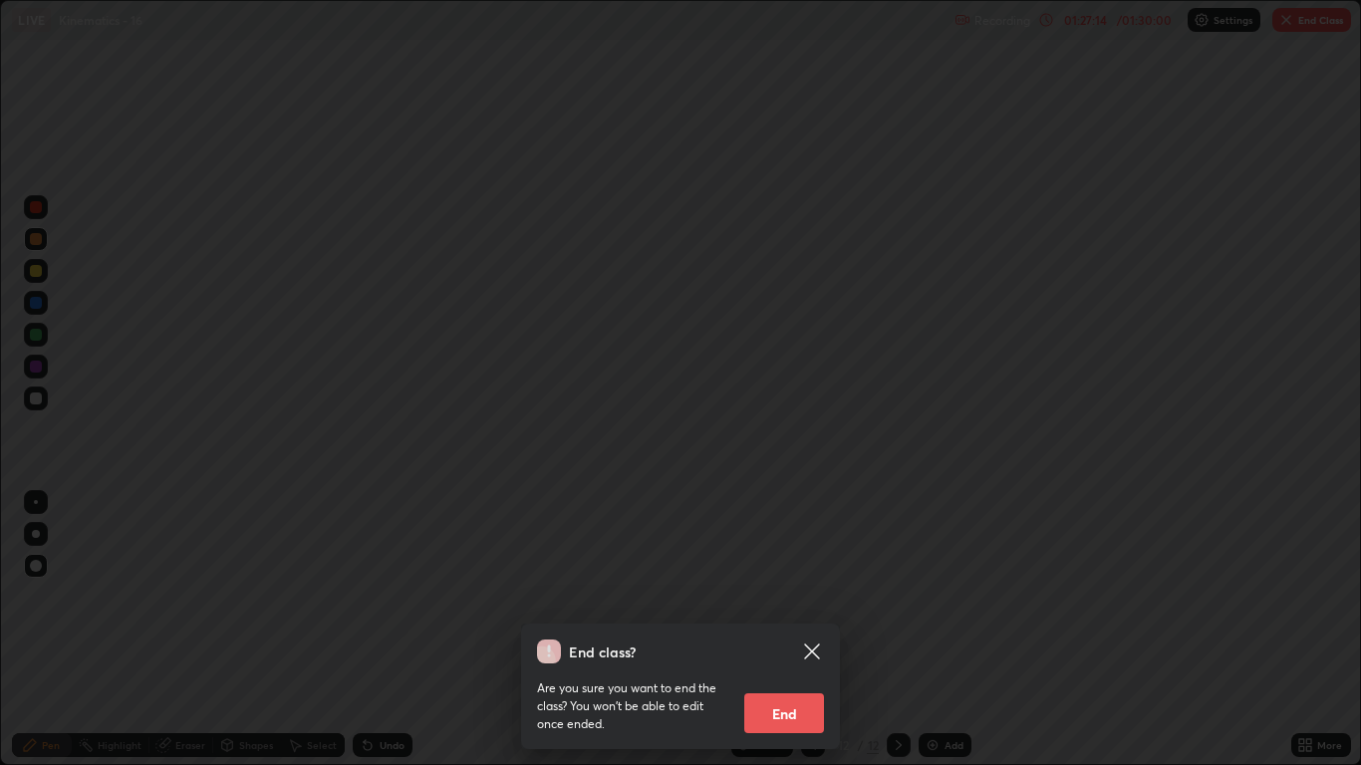
click at [1213, 406] on div "End class? Are you sure you want to end the class? You won’t be able to edit on…" at bounding box center [680, 382] width 1361 height 765
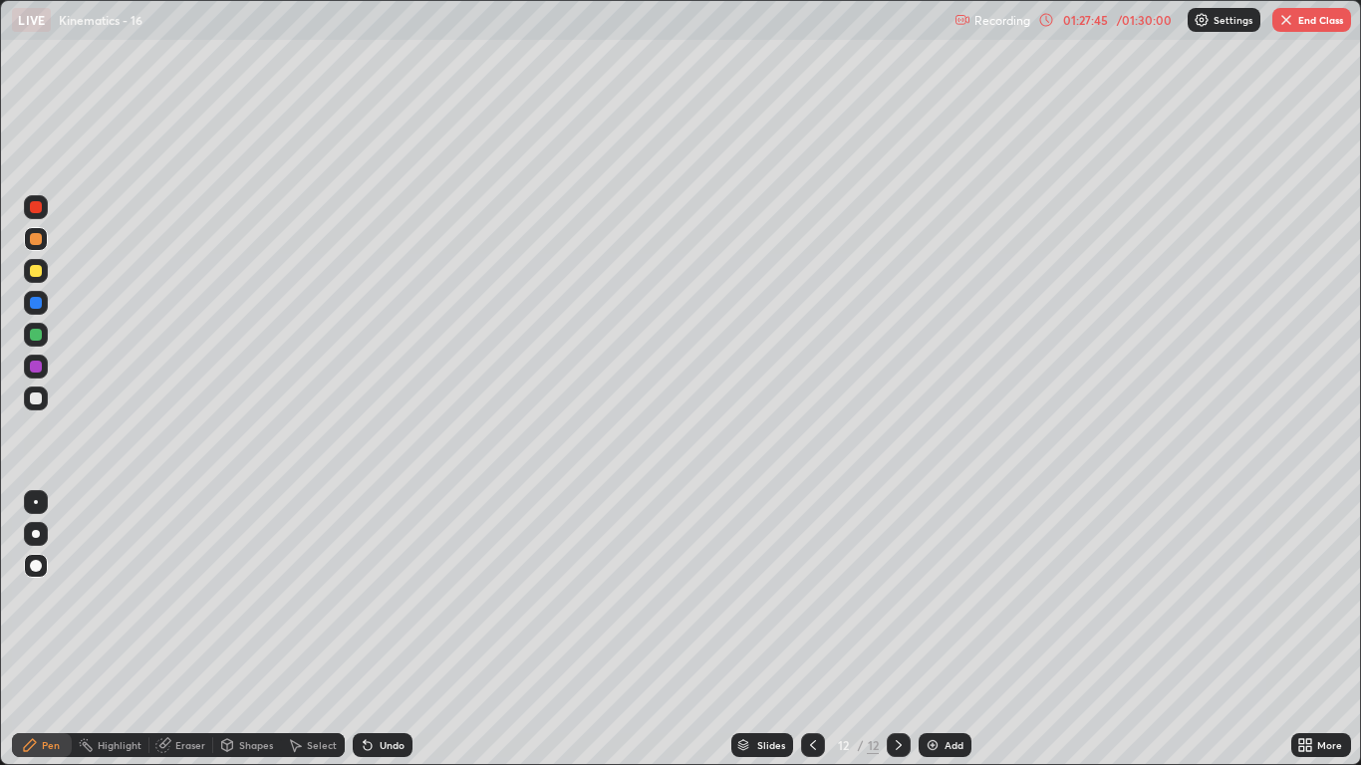
click at [1314, 21] on button "End Class" at bounding box center [1312, 20] width 79 height 24
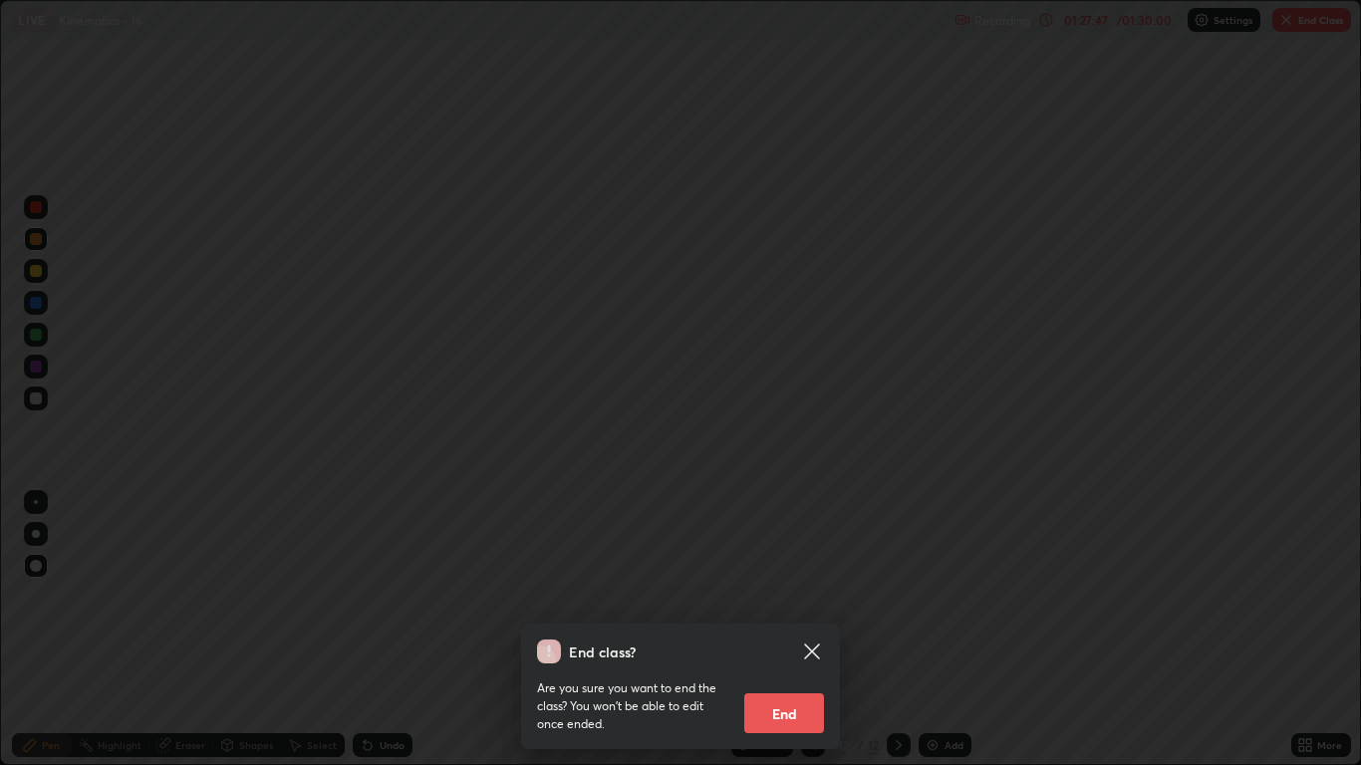
click at [799, 630] on button "End" at bounding box center [784, 714] width 80 height 40
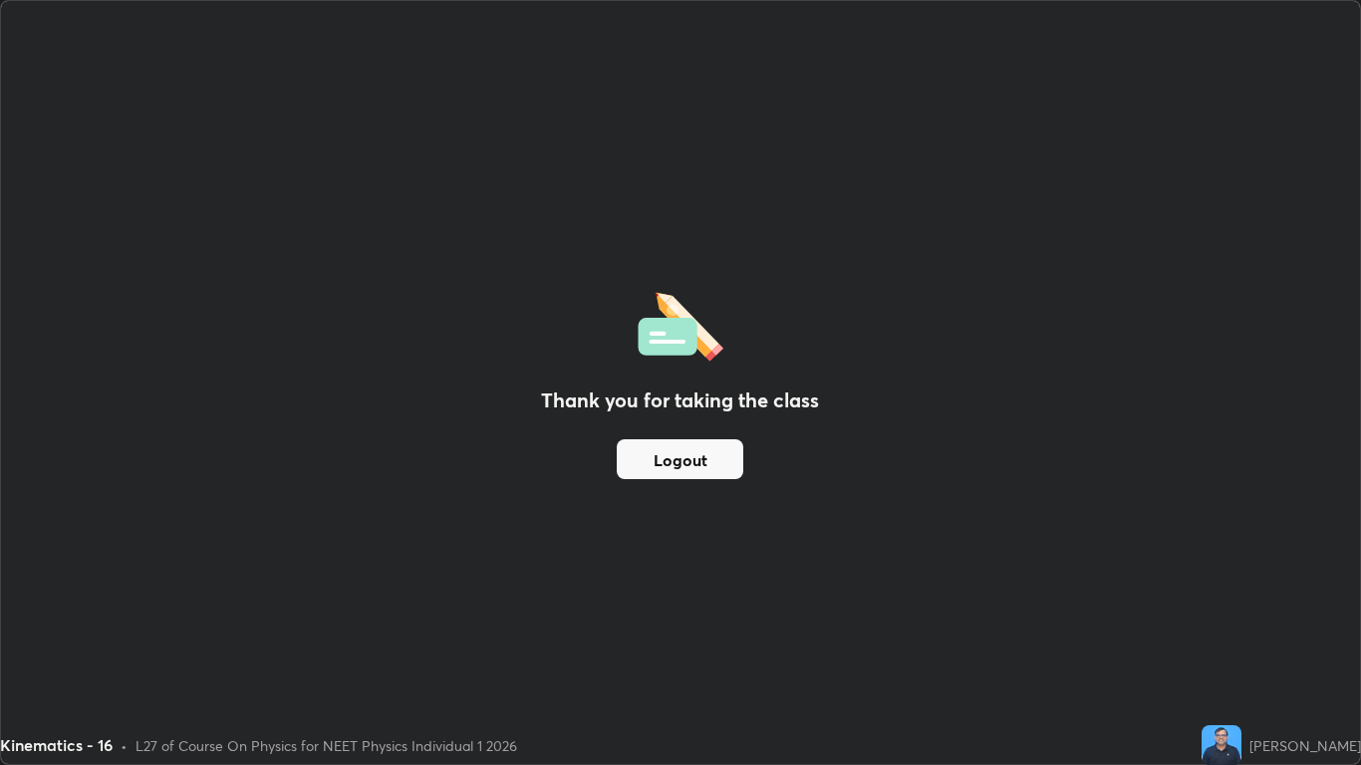
click at [696, 466] on button "Logout" at bounding box center [680, 460] width 127 height 40
